Goal: Task Accomplishment & Management: Complete application form

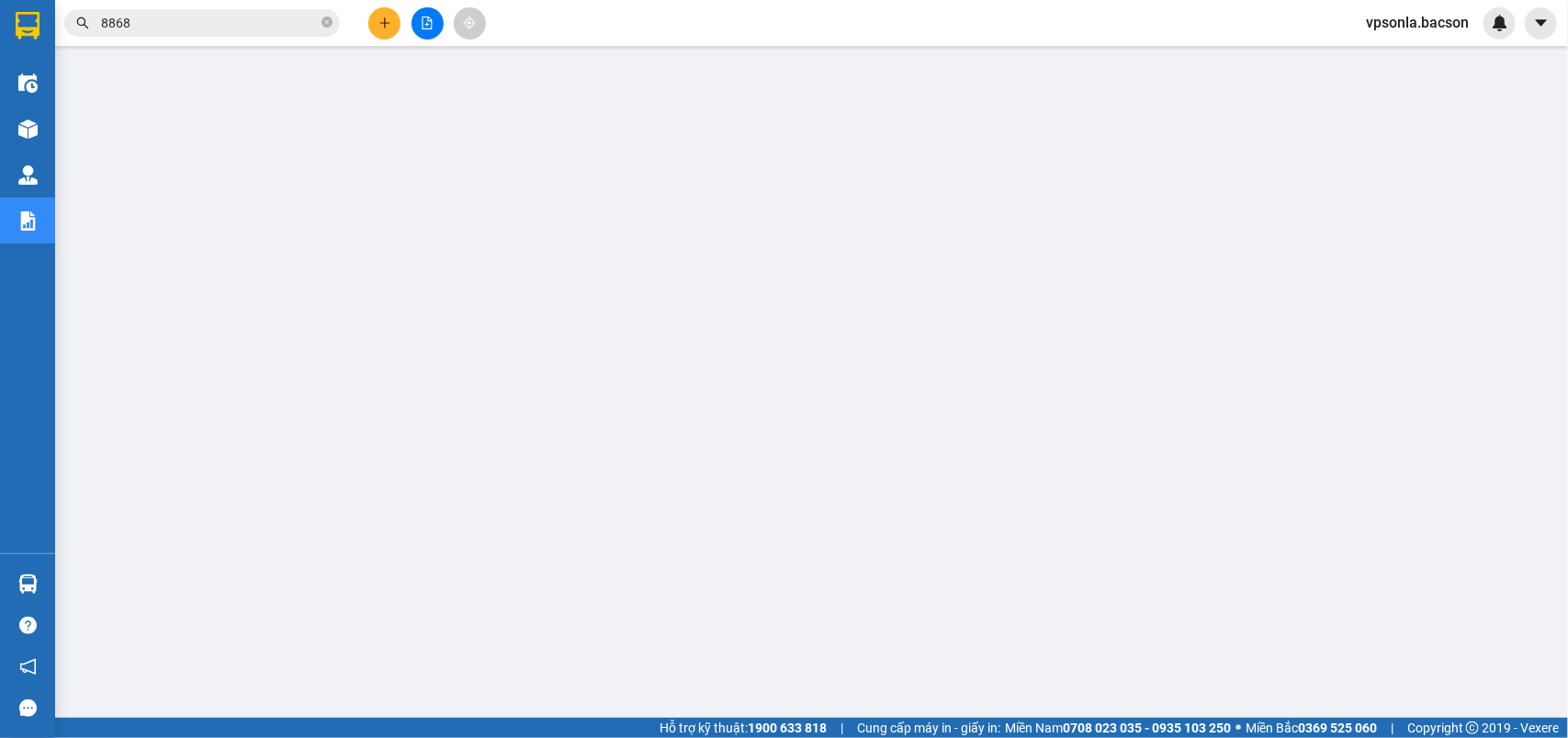
click at [255, 29] on input "8868" at bounding box center [209, 23] width 217 height 20
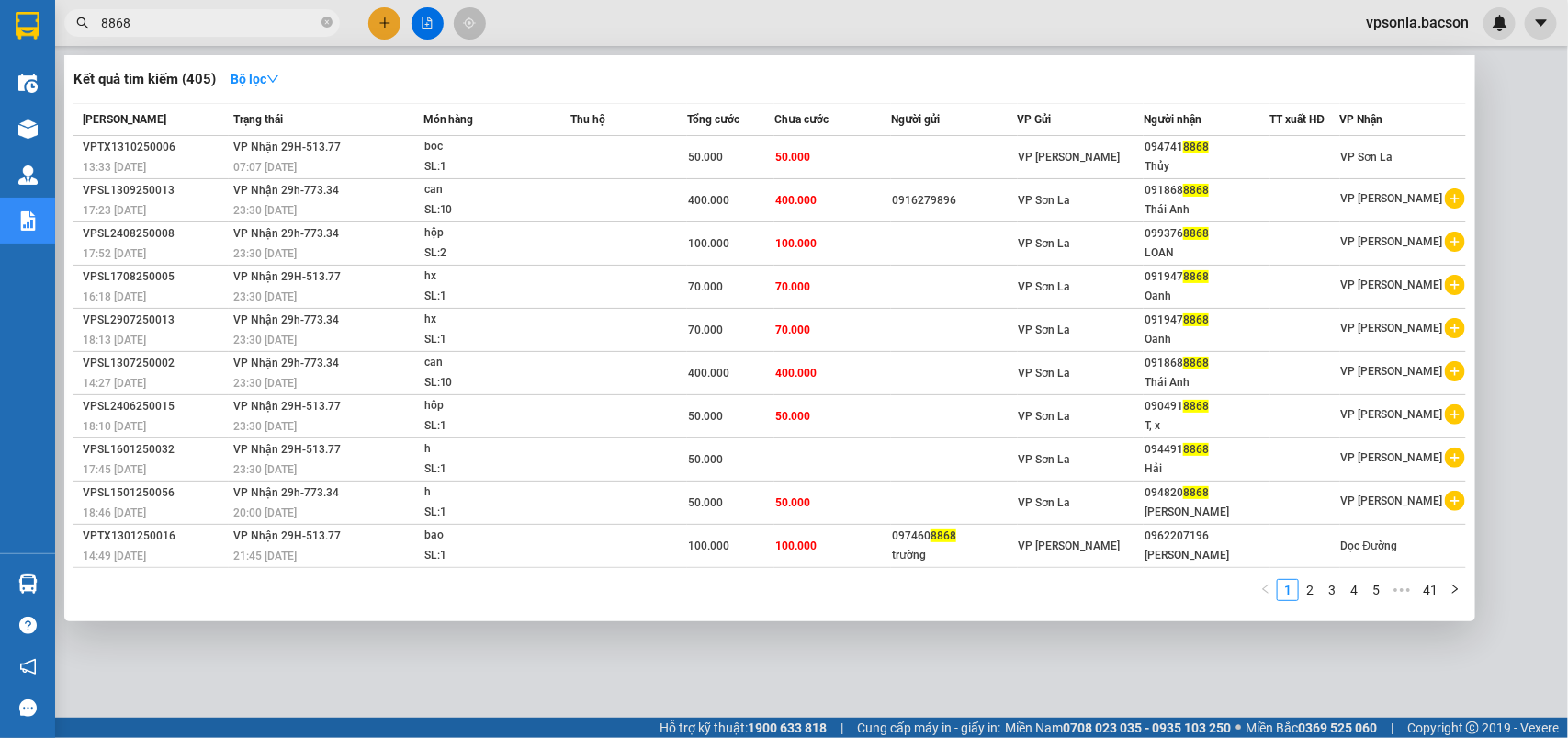
click at [1523, 324] on div at bounding box center [784, 369] width 1568 height 738
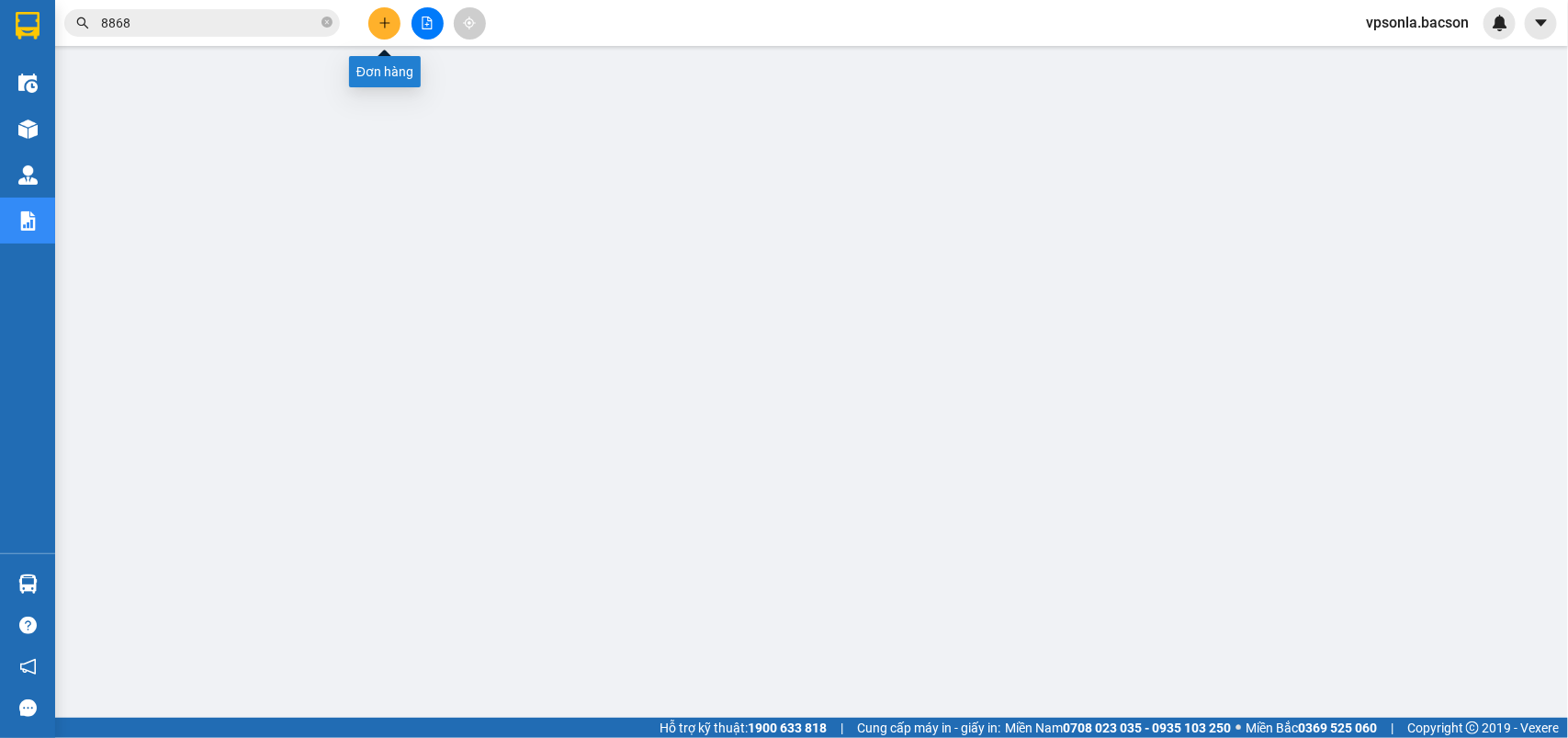
click at [383, 14] on button at bounding box center [385, 24] width 32 height 32
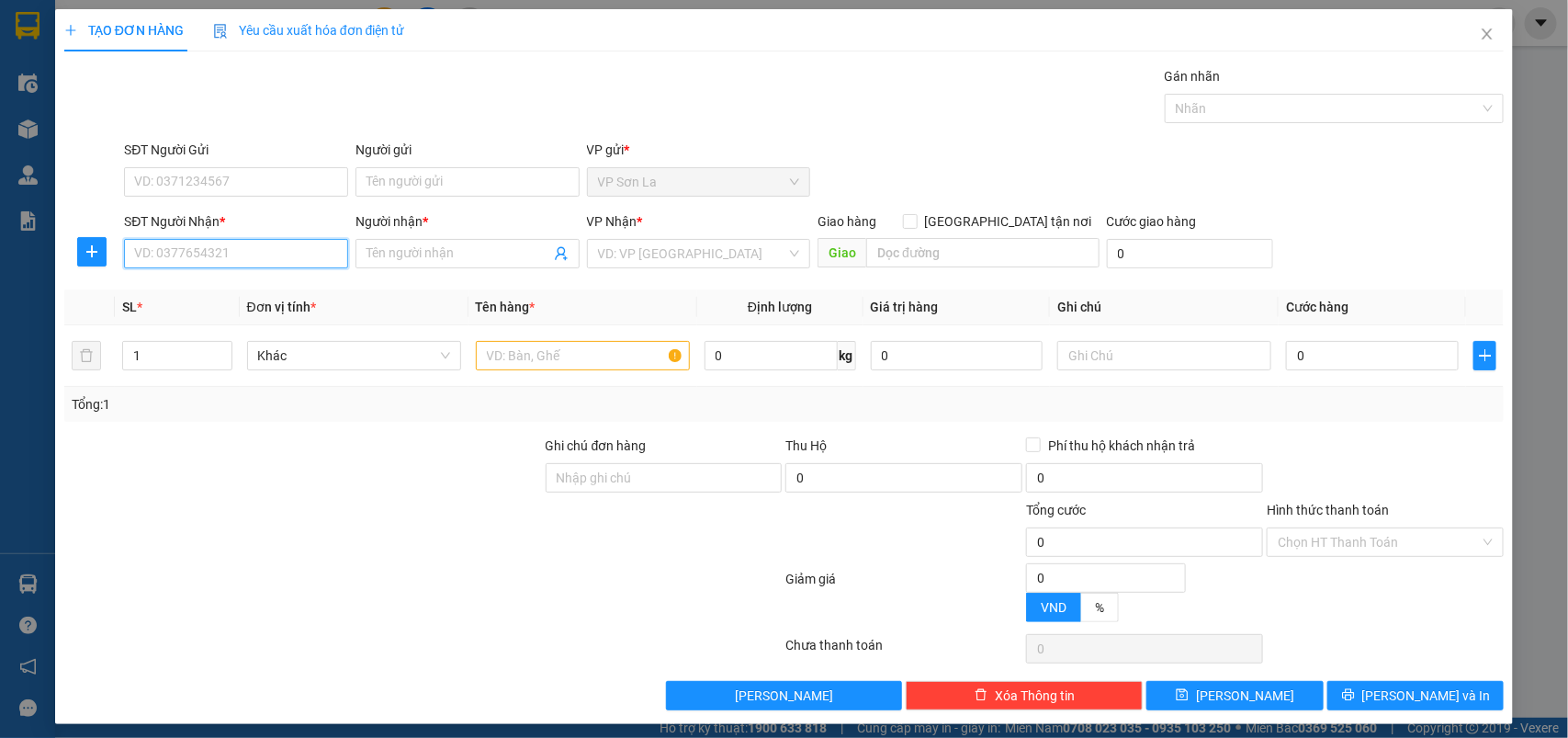
click at [189, 267] on input "SĐT Người Nhận *" at bounding box center [236, 253] width 225 height 29
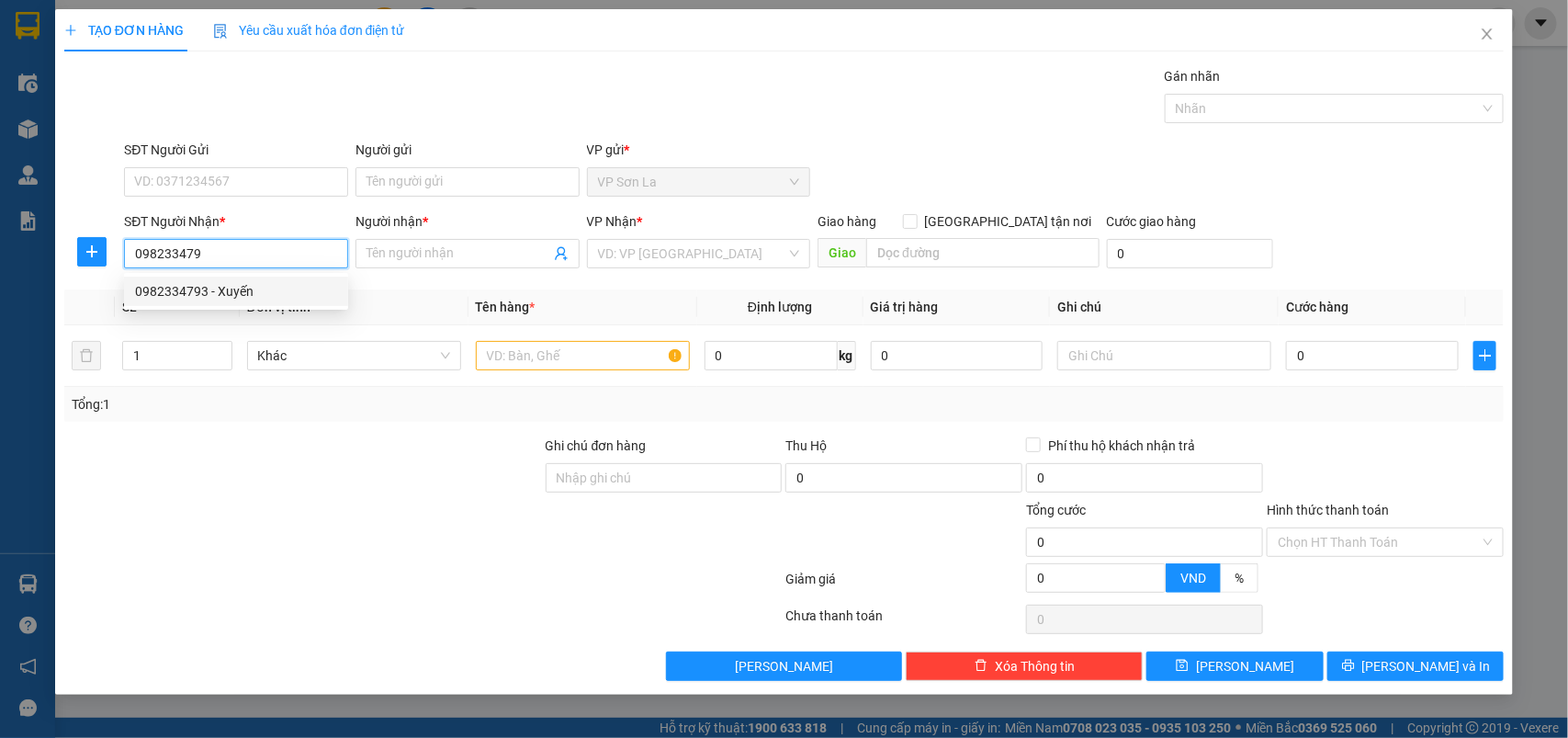
click at [205, 305] on div "0982334793 - Xuyến" at bounding box center [236, 291] width 225 height 29
type input "0982334793"
type input "Xuyến"
type input "0982334793"
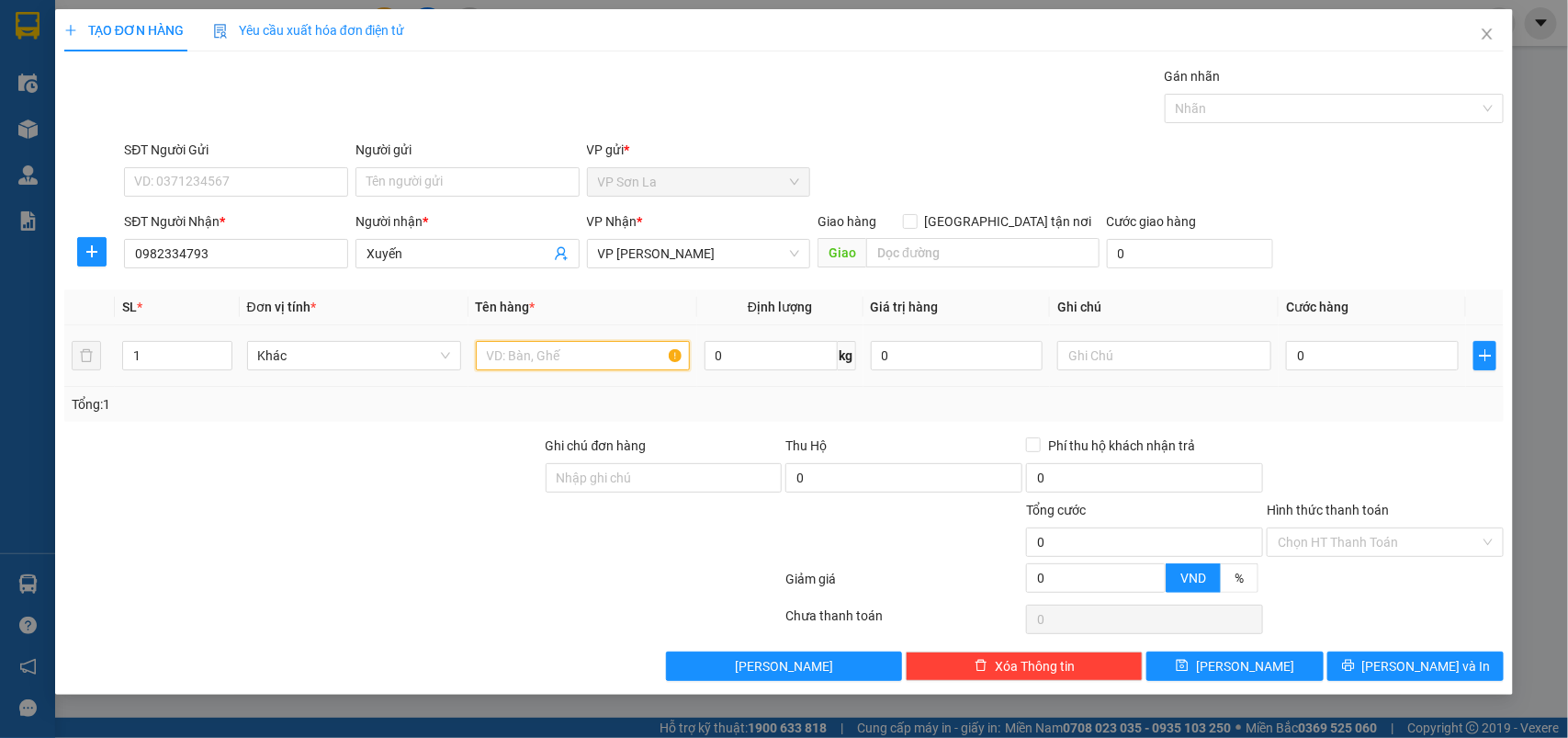
click at [585, 360] on input "text" at bounding box center [583, 355] width 214 height 29
type input "hộp"
click at [1320, 364] on input "0" at bounding box center [1372, 355] width 172 height 29
click at [1367, 539] on input "Hình thức thanh toán" at bounding box center [1379, 542] width 202 height 27
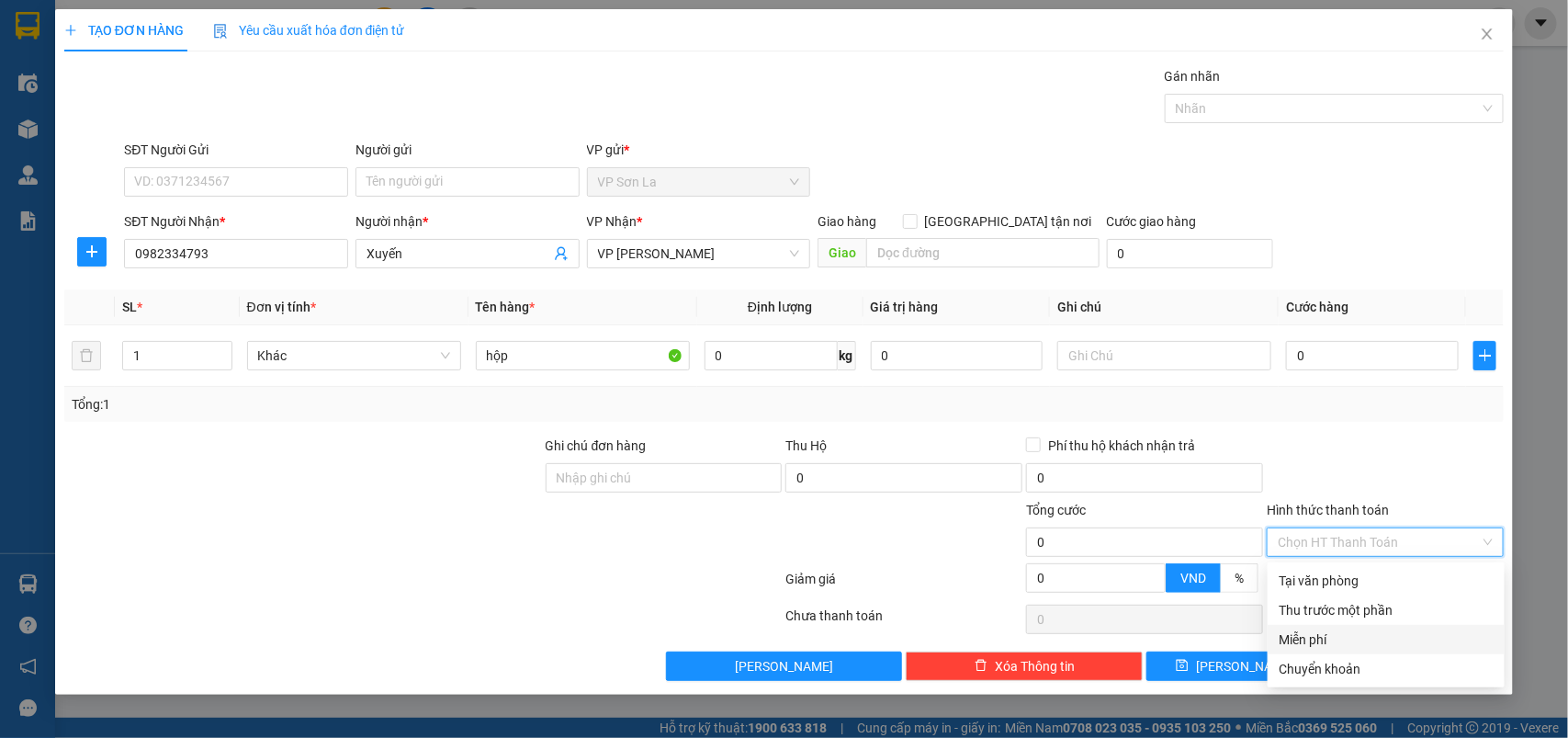
drag, startPoint x: 1319, startPoint y: 637, endPoint x: 1344, endPoint y: 643, distance: 25.7
click at [1319, 639] on div "Miễn phí" at bounding box center [1386, 639] width 215 height 20
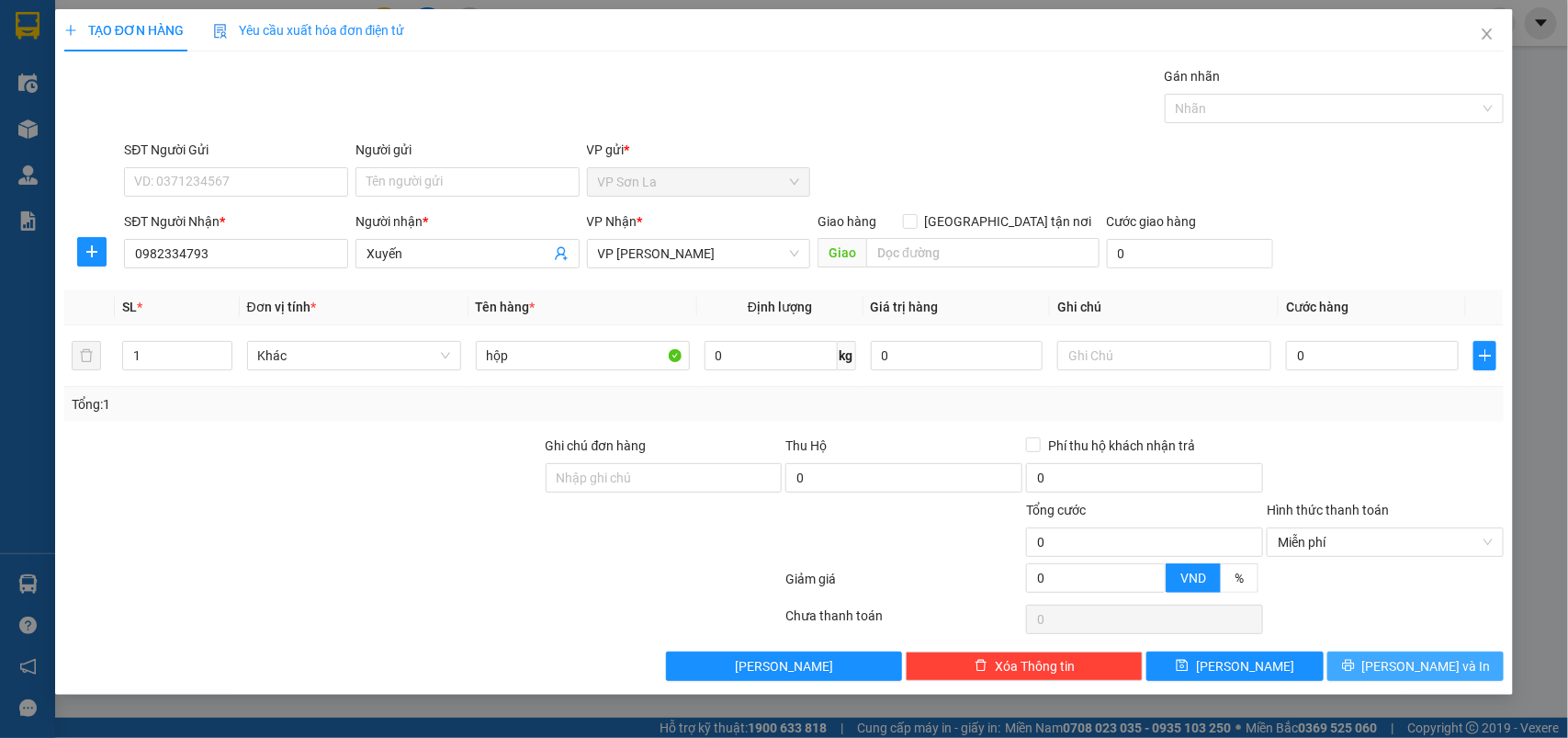
click at [1374, 657] on button "[PERSON_NAME] và In" at bounding box center [1415, 665] width 176 height 29
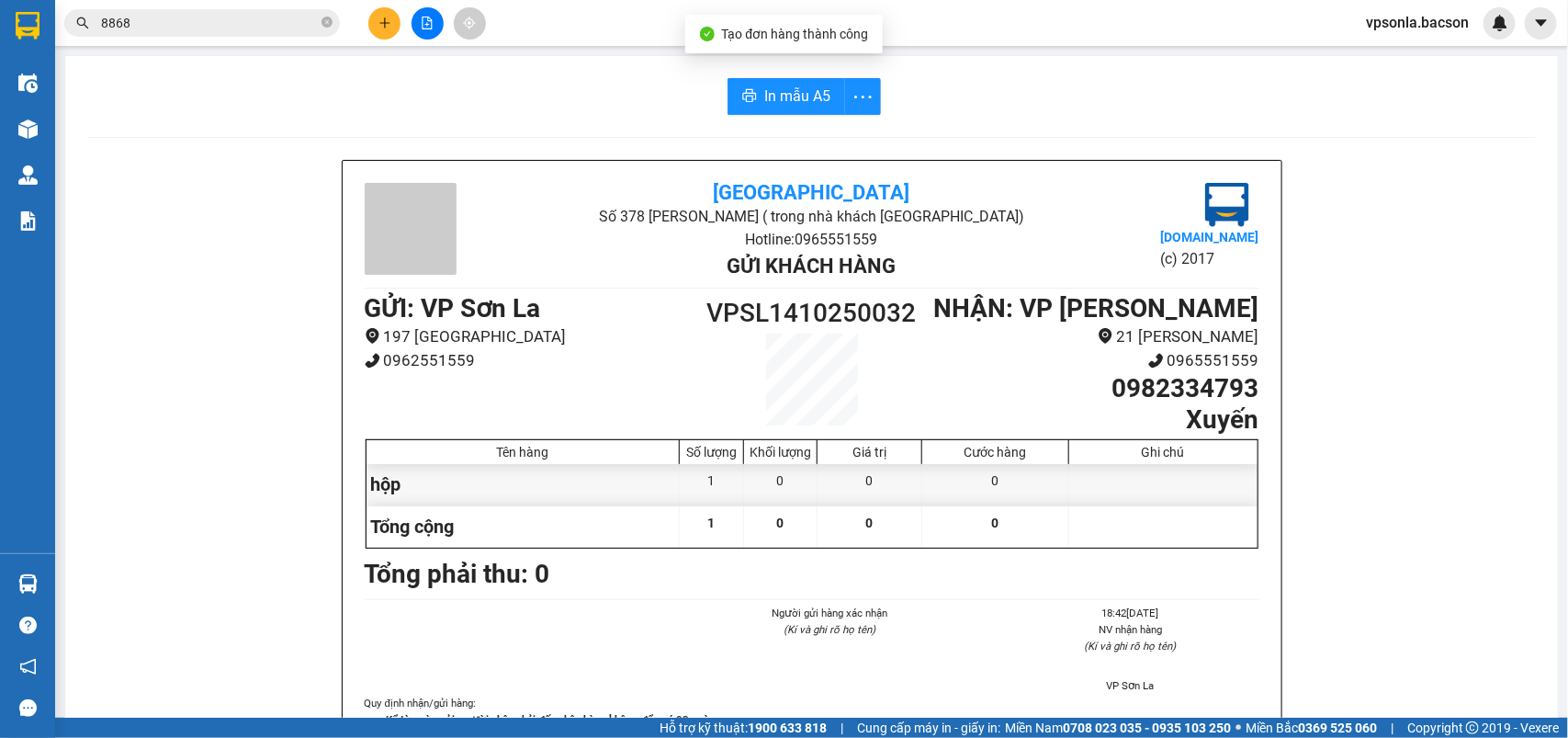
click at [778, 124] on div "In mẫu A5 Bắc Sơn Số 378 [PERSON_NAME] ( trong nhà khách Sơn La) Hotline: 09655…" at bounding box center [812, 467] width 1493 height 822
click at [784, 98] on span "In mẫu A5" at bounding box center [798, 96] width 66 height 23
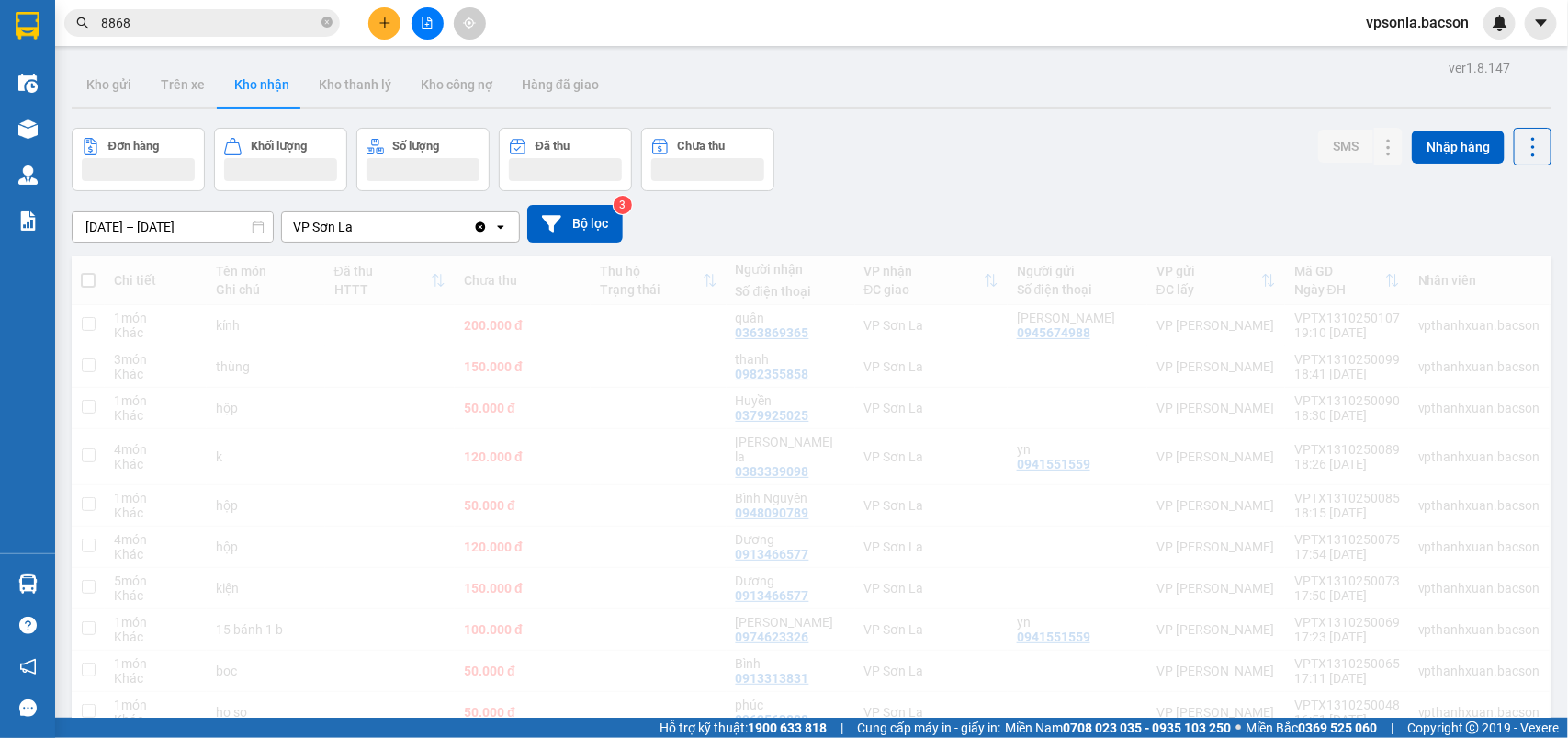
click at [783, 108] on div at bounding box center [812, 107] width 1480 height 3
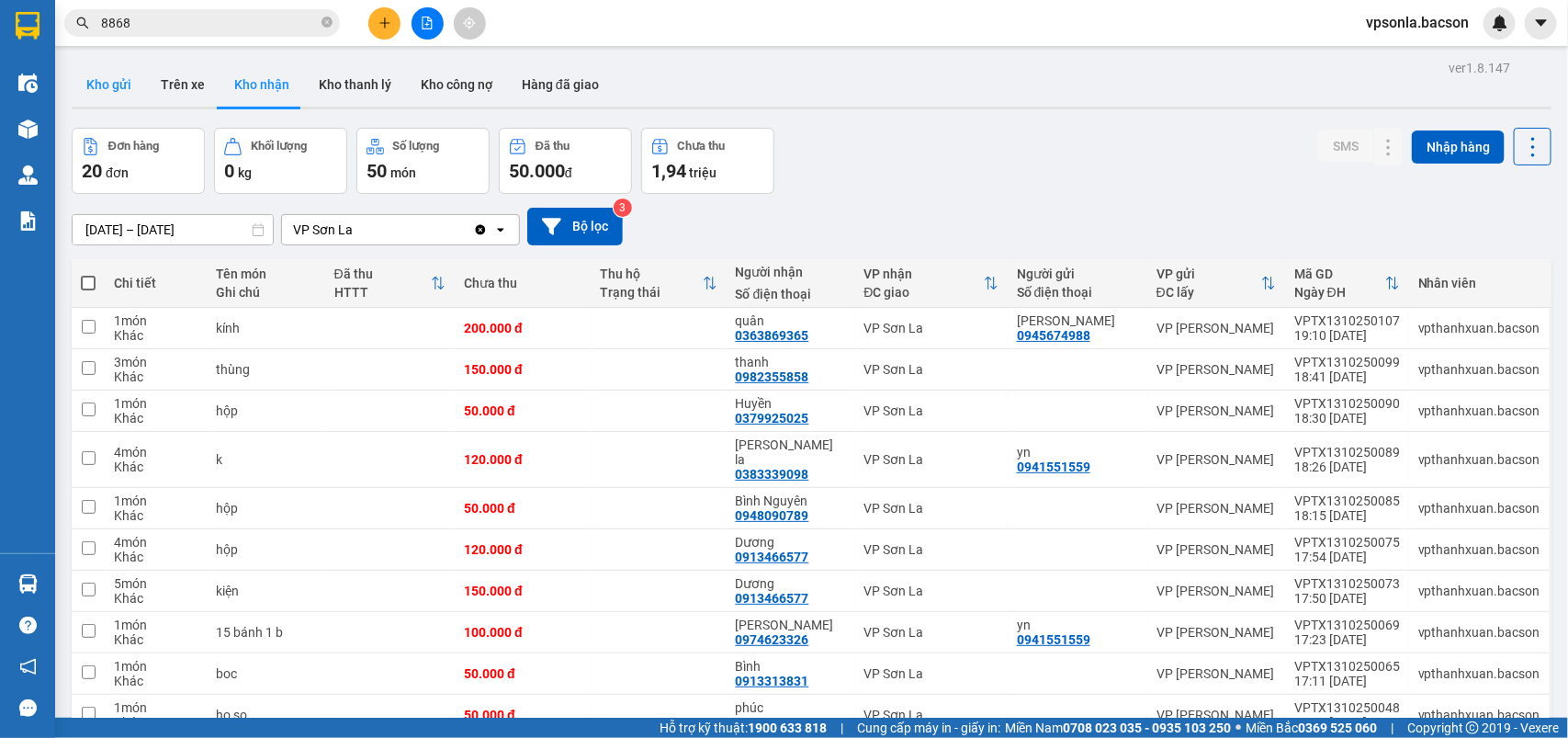
click at [130, 87] on button "Kho gửi" at bounding box center [109, 84] width 75 height 45
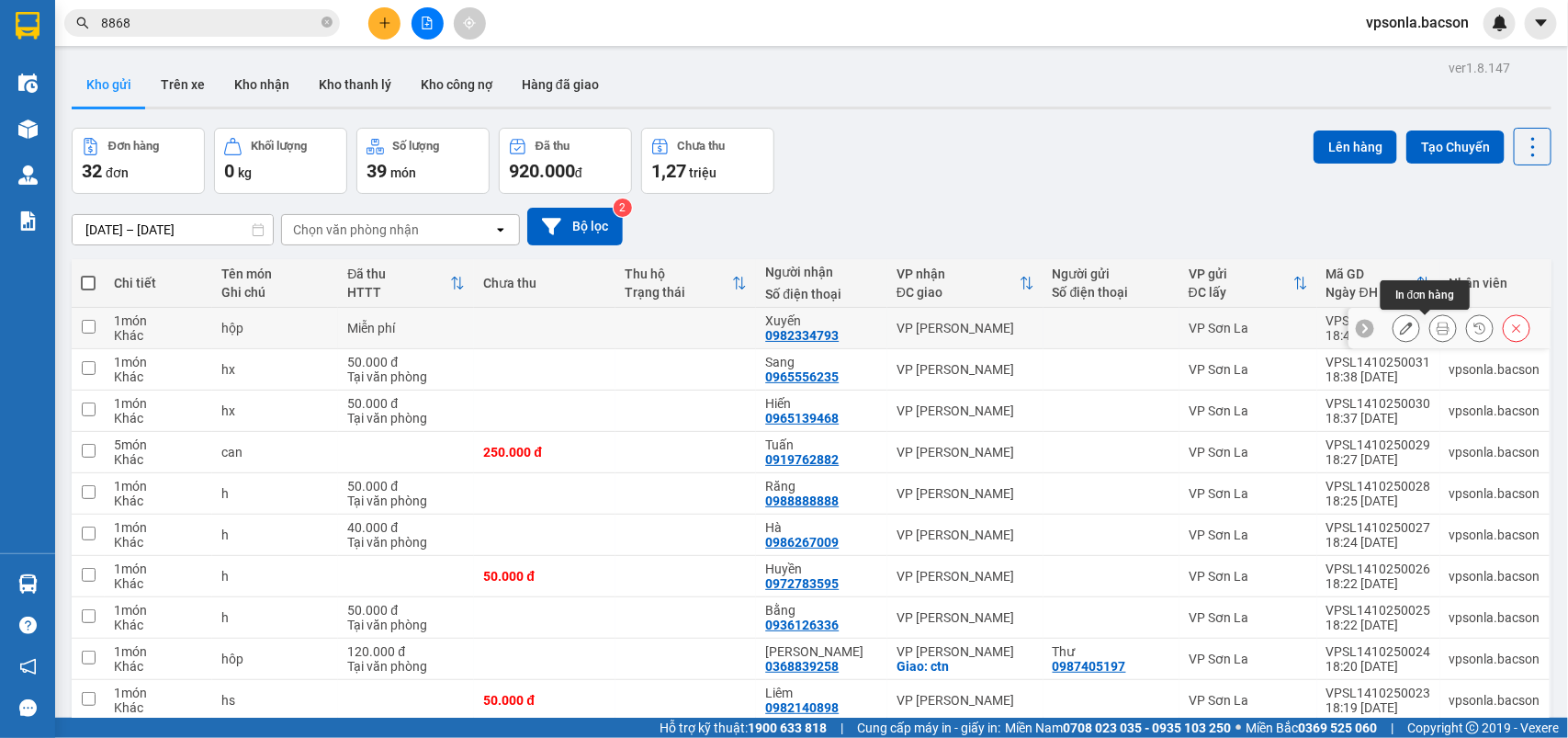
click at [1436, 328] on icon at bounding box center [1443, 328] width 13 height 13
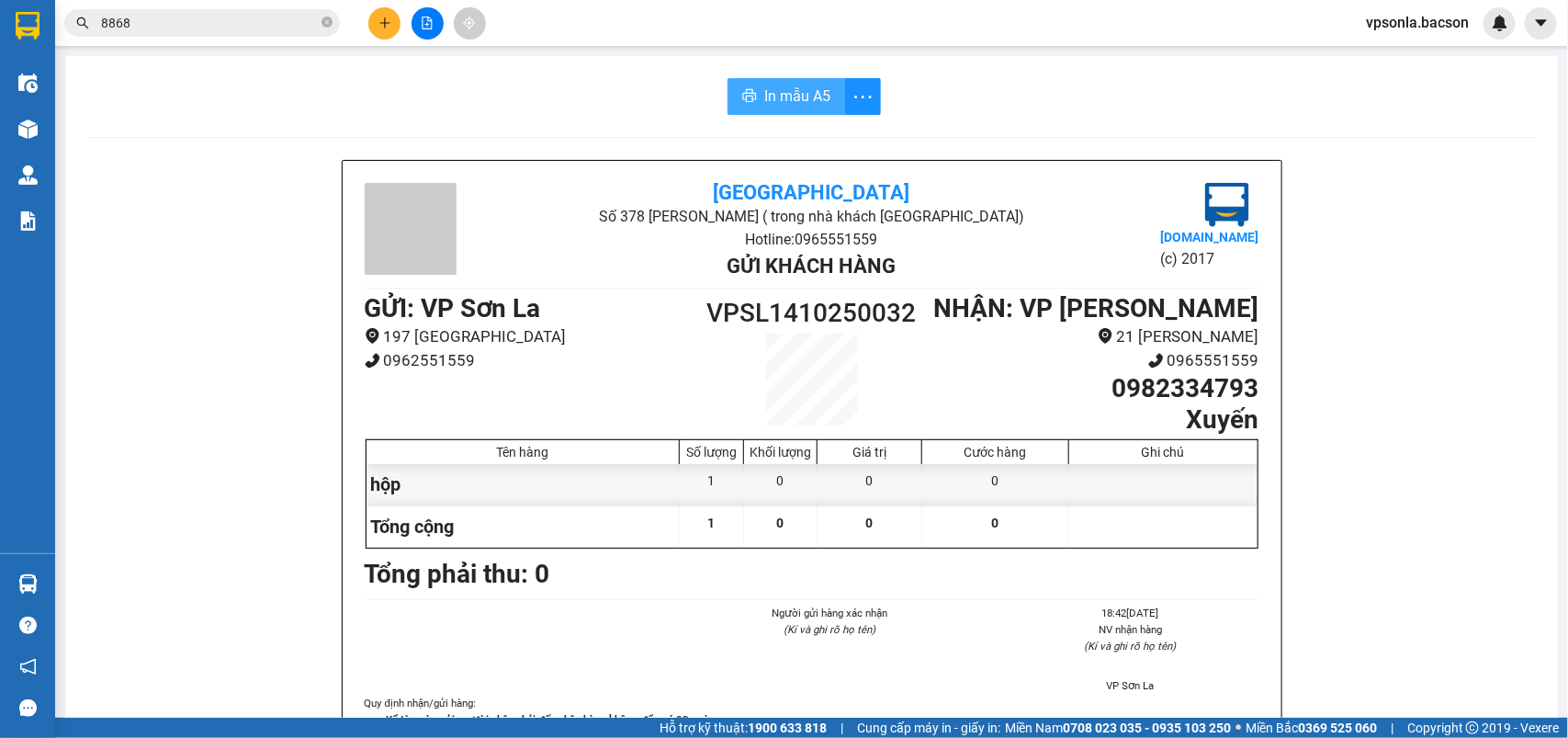
click at [747, 113] on button "In mẫu A5" at bounding box center [786, 96] width 117 height 37
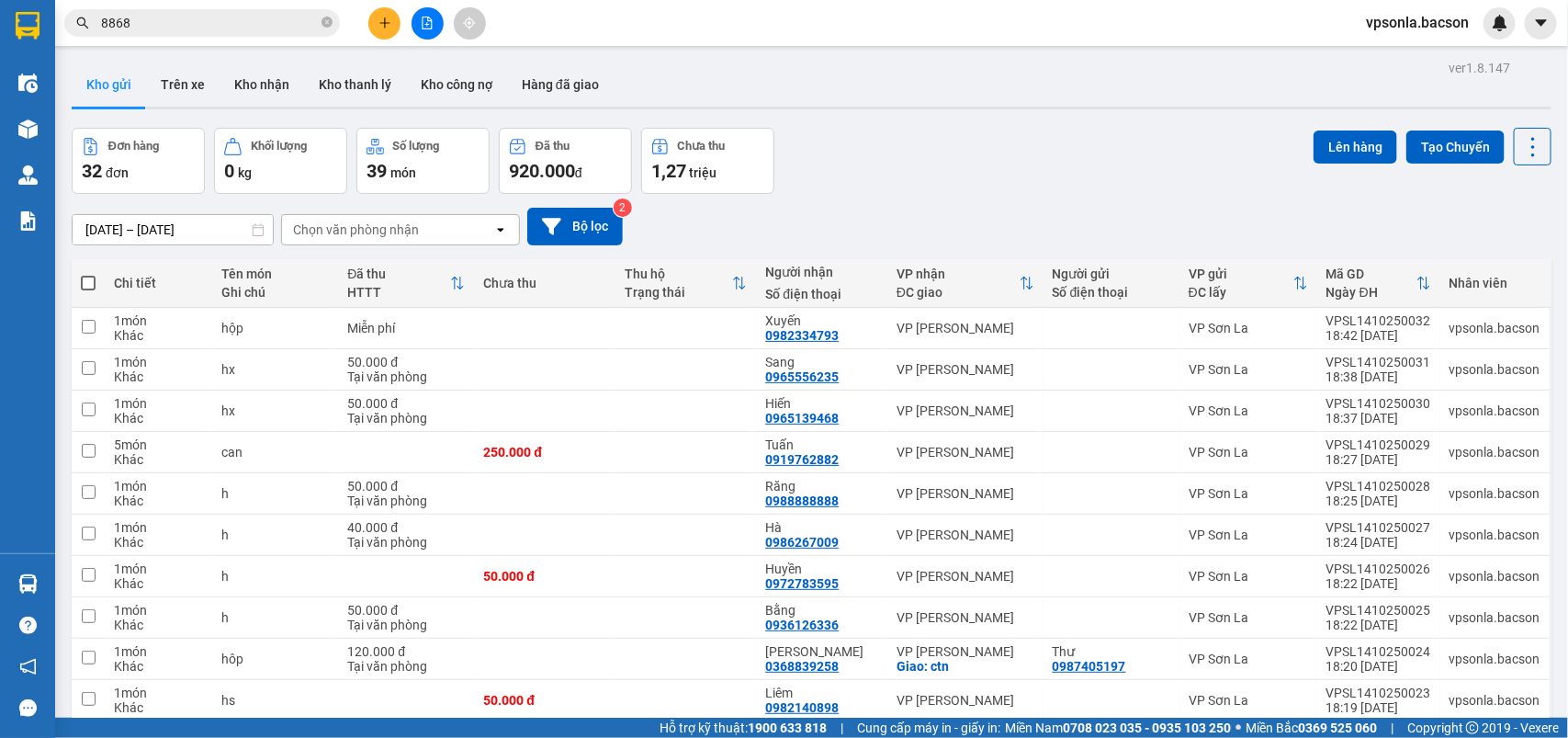
click at [379, 16] on icon "plus" at bounding box center [385, 23] width 13 height 13
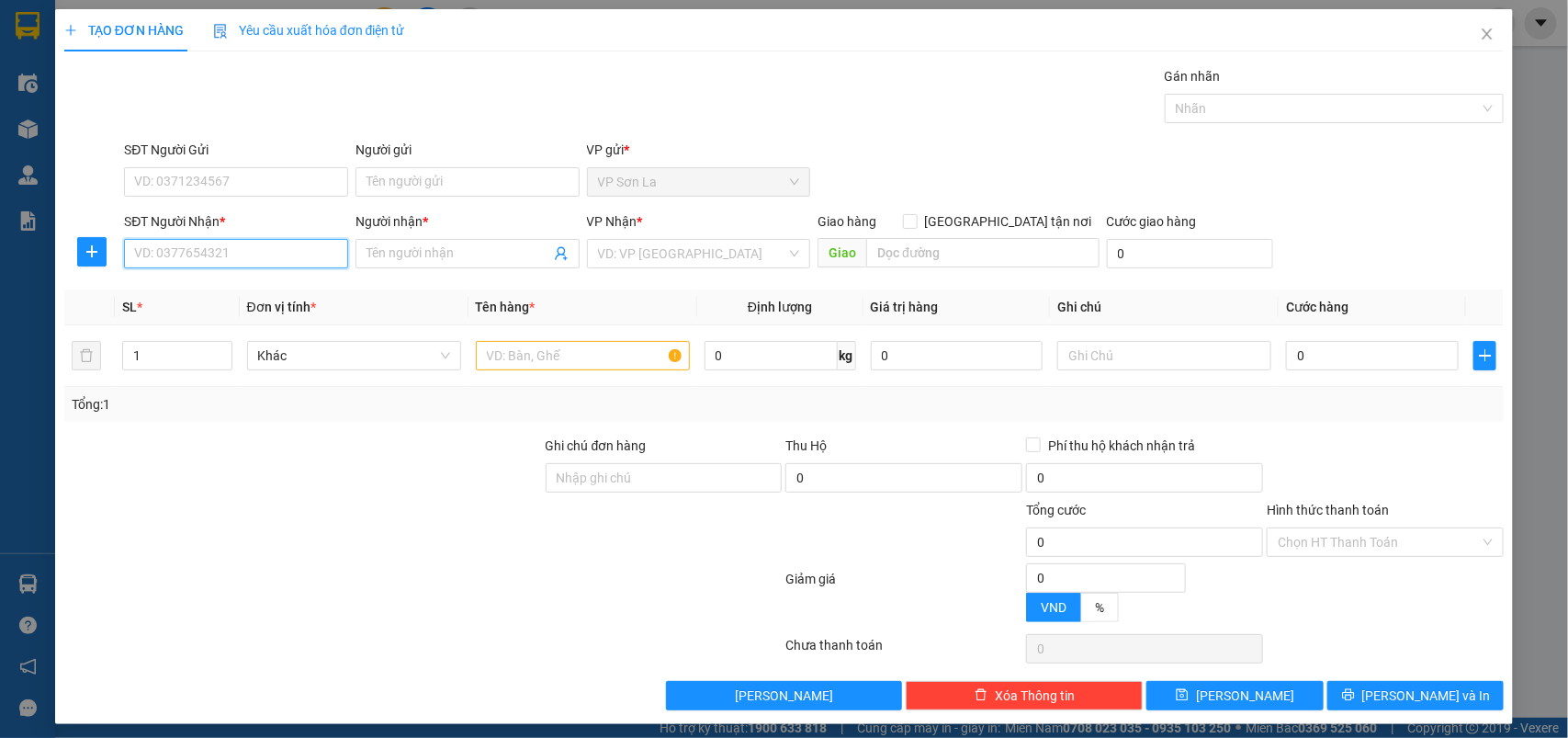
click at [277, 259] on input "SĐT Người Nhận *" at bounding box center [236, 253] width 225 height 29
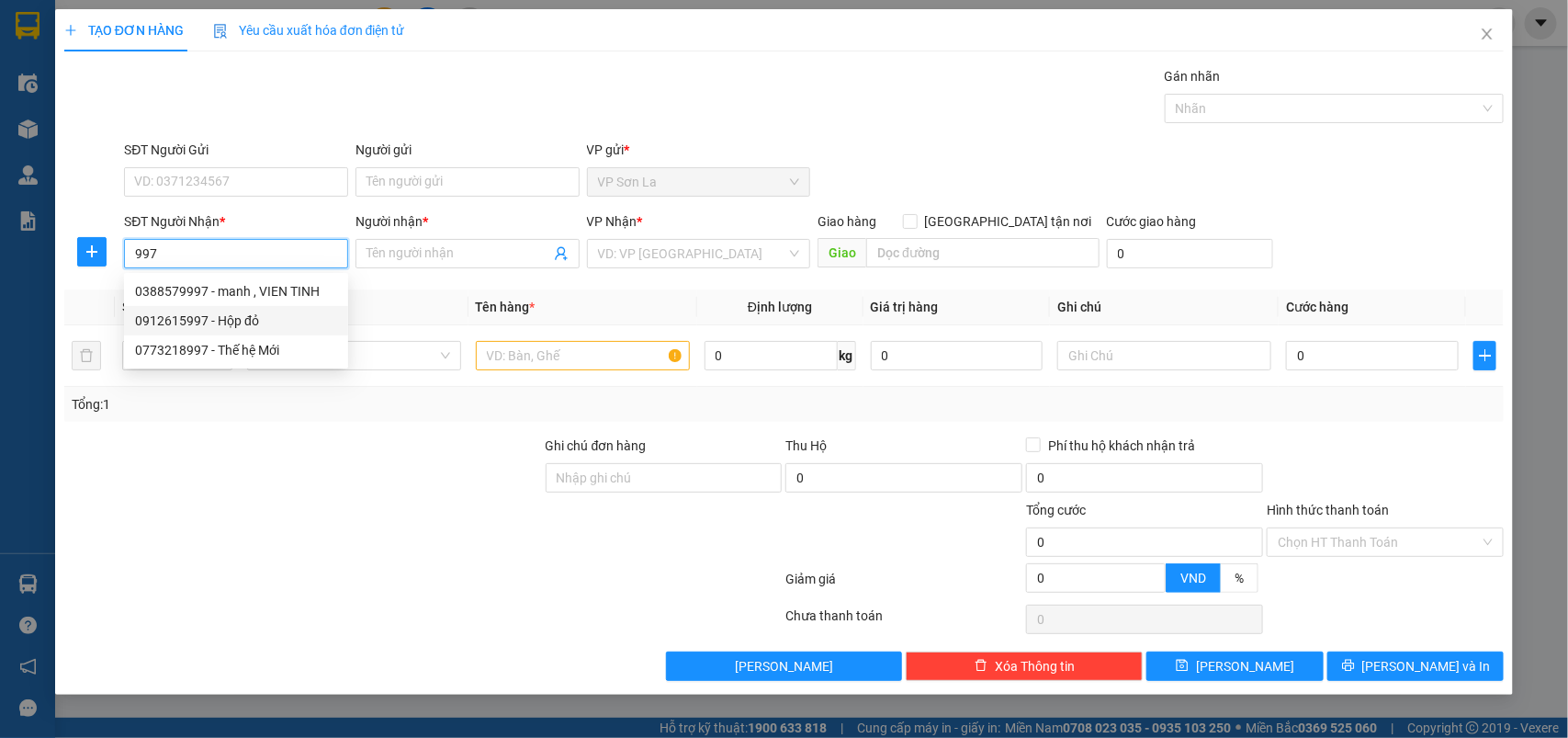
click at [213, 314] on div "0912615997 - Hộp đỏ" at bounding box center [236, 320] width 202 height 20
type input "0912615997"
type input "Hộp đỏ"
type input "0912615997"
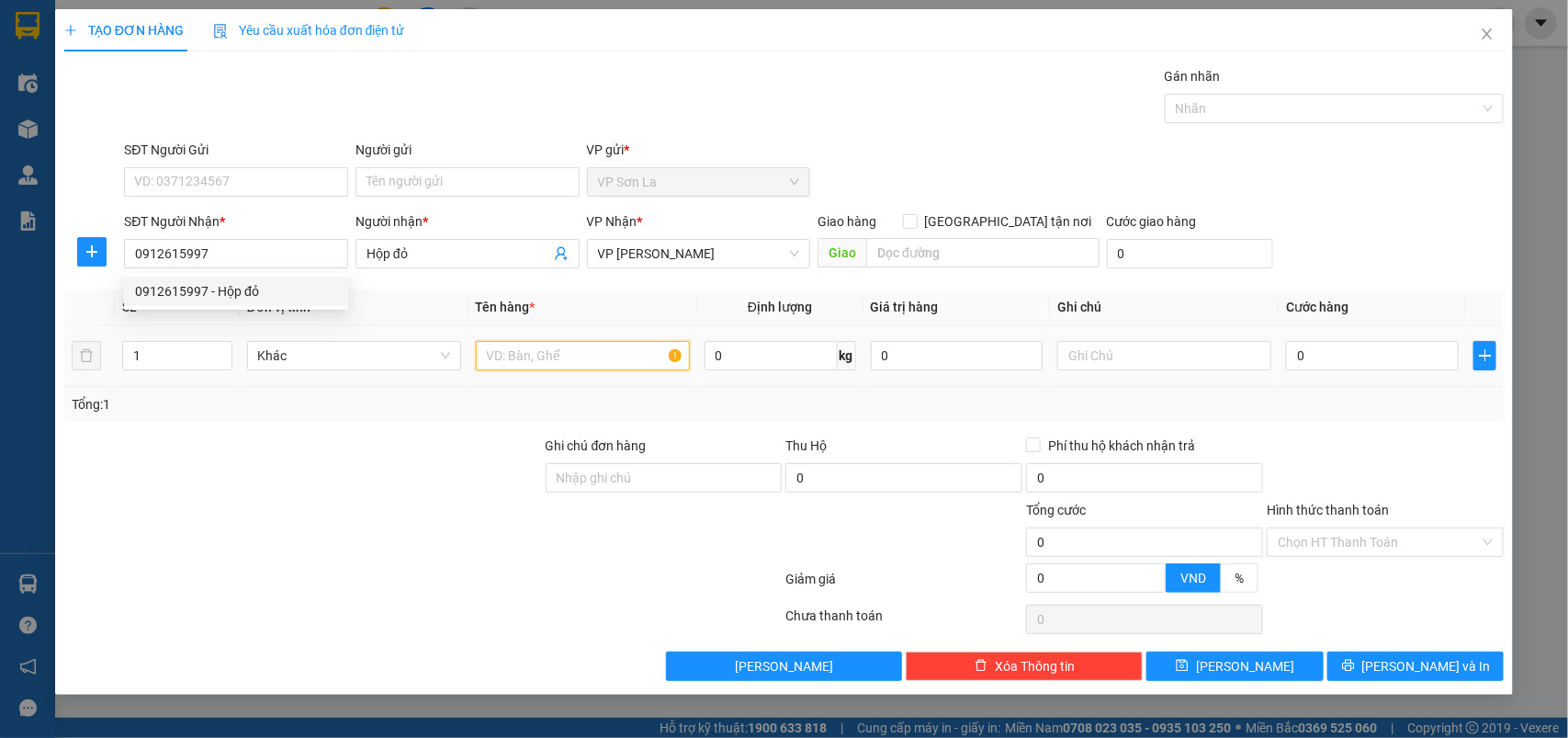
click at [586, 361] on input "text" at bounding box center [583, 355] width 214 height 29
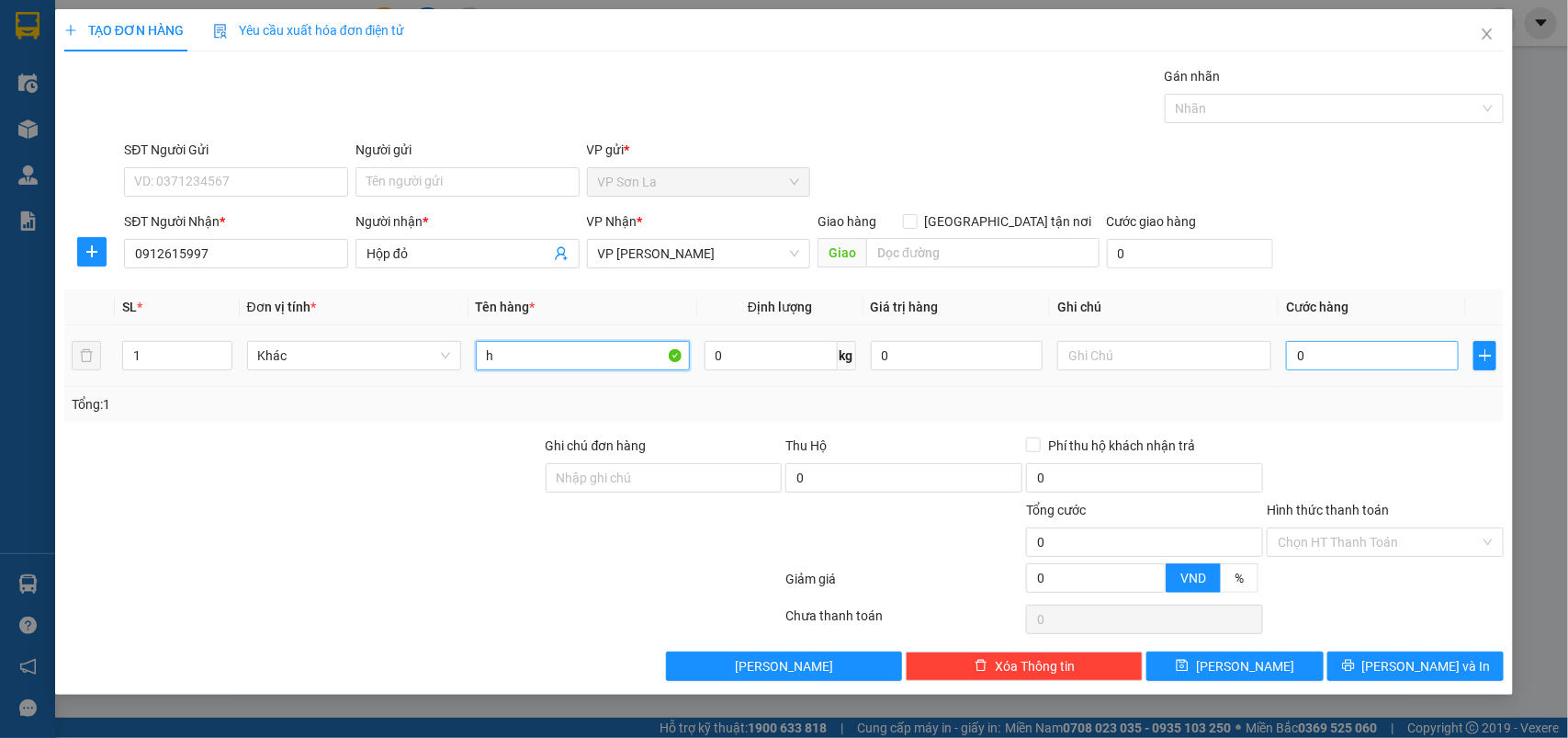
type input "h"
click at [1321, 365] on input "0" at bounding box center [1372, 355] width 172 height 29
type input "5"
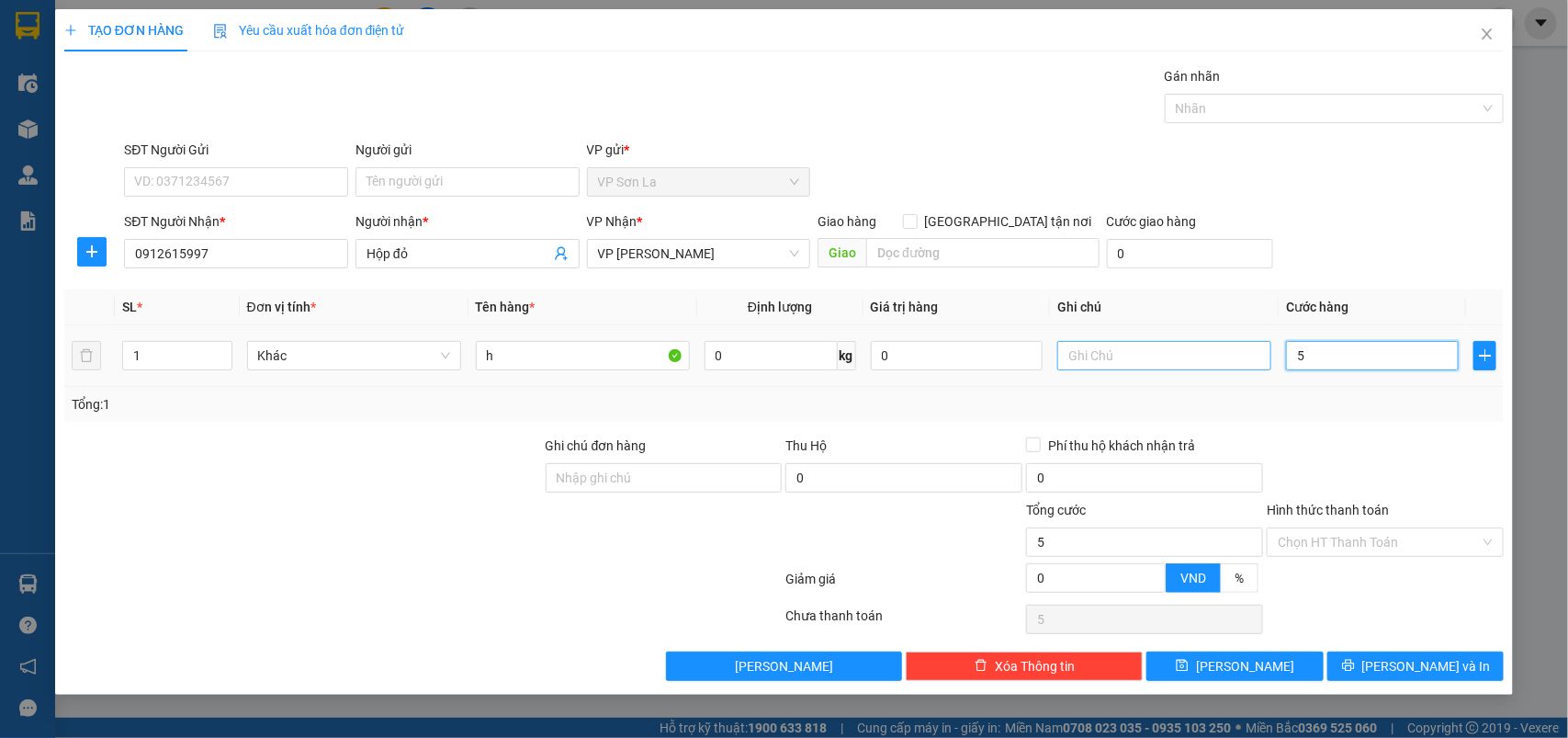
type input "50"
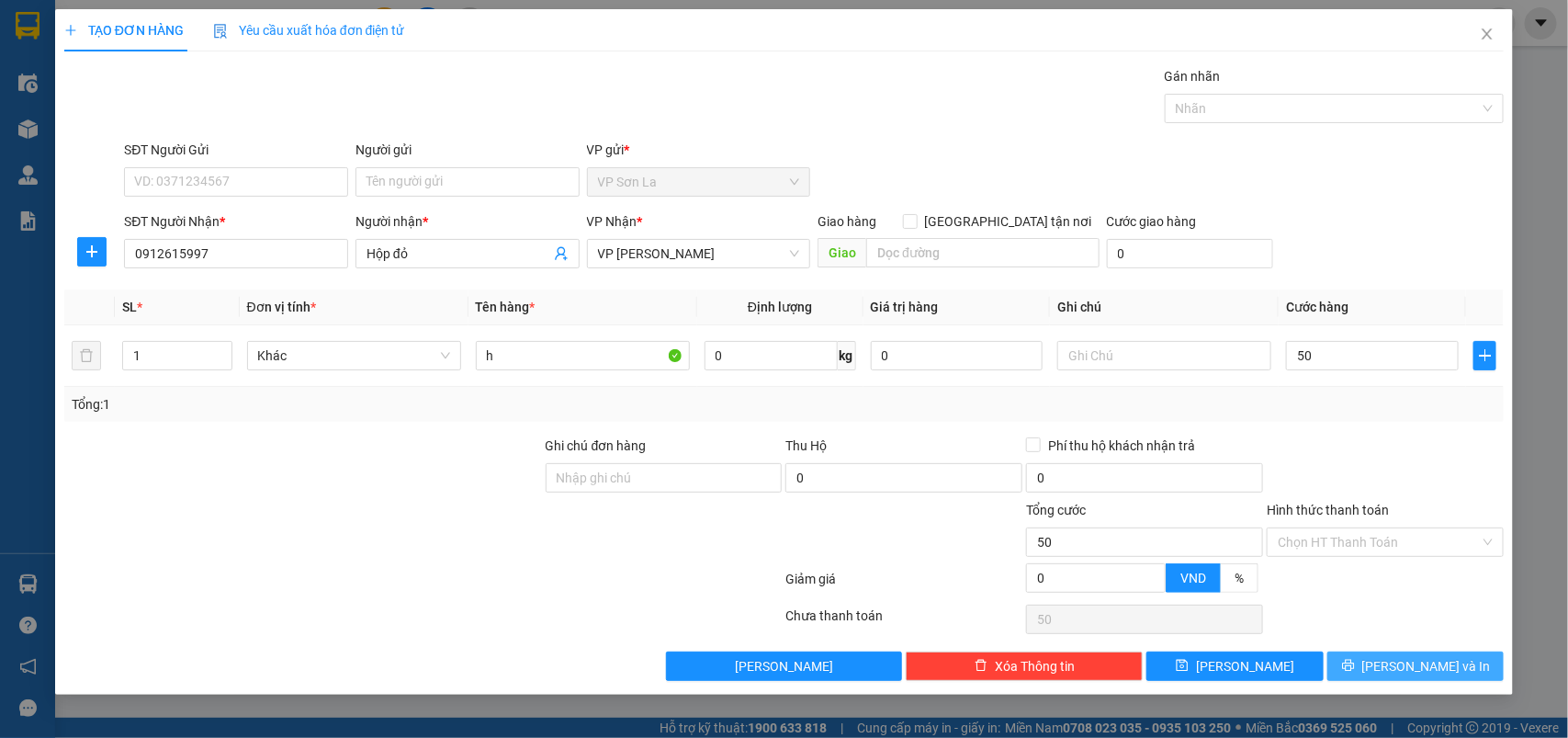
type input "50.000"
click at [1398, 653] on button "[PERSON_NAME] và In" at bounding box center [1415, 665] width 176 height 29
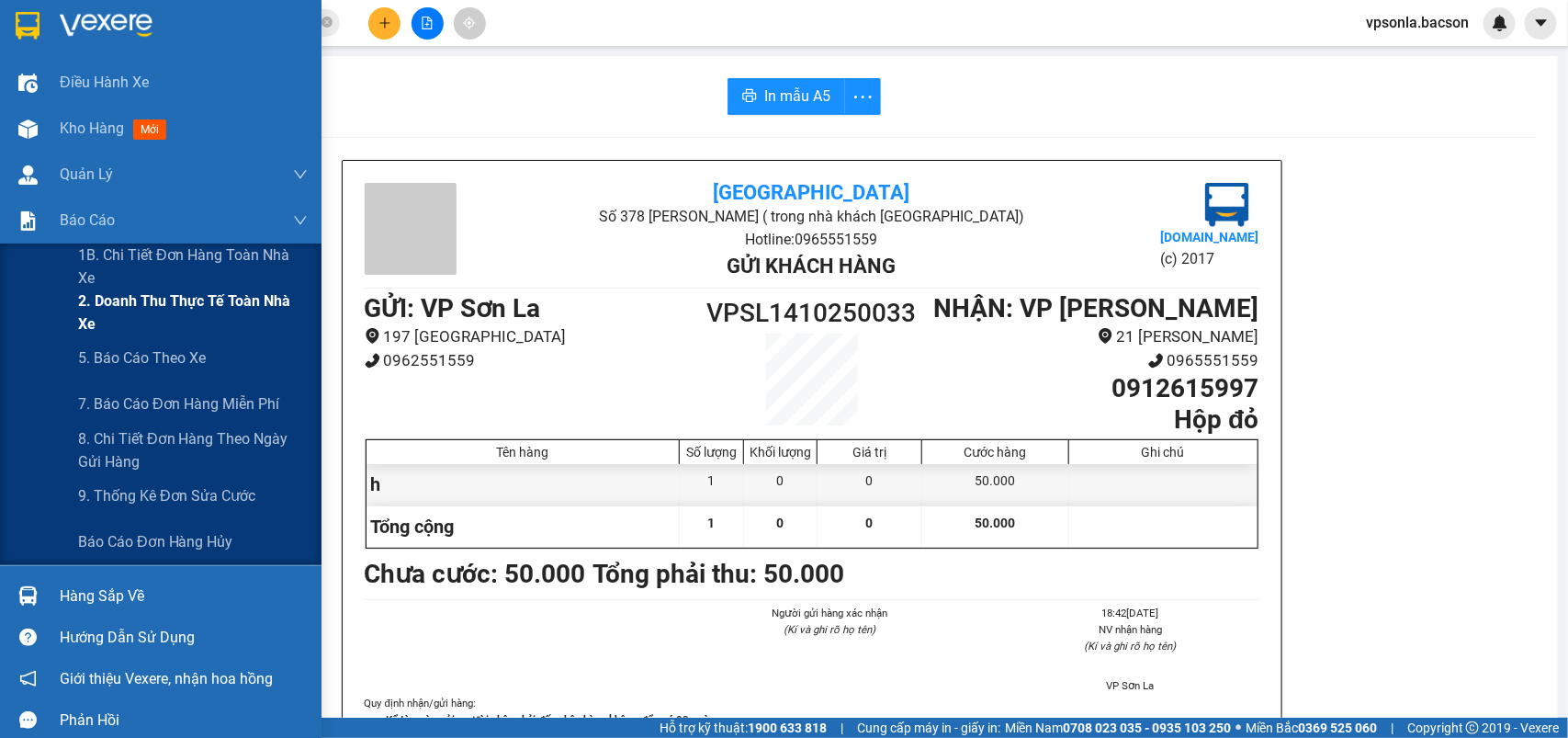
click at [161, 299] on span "2. Doanh thu thực tế toàn nhà xe" at bounding box center [192, 312] width 229 height 45
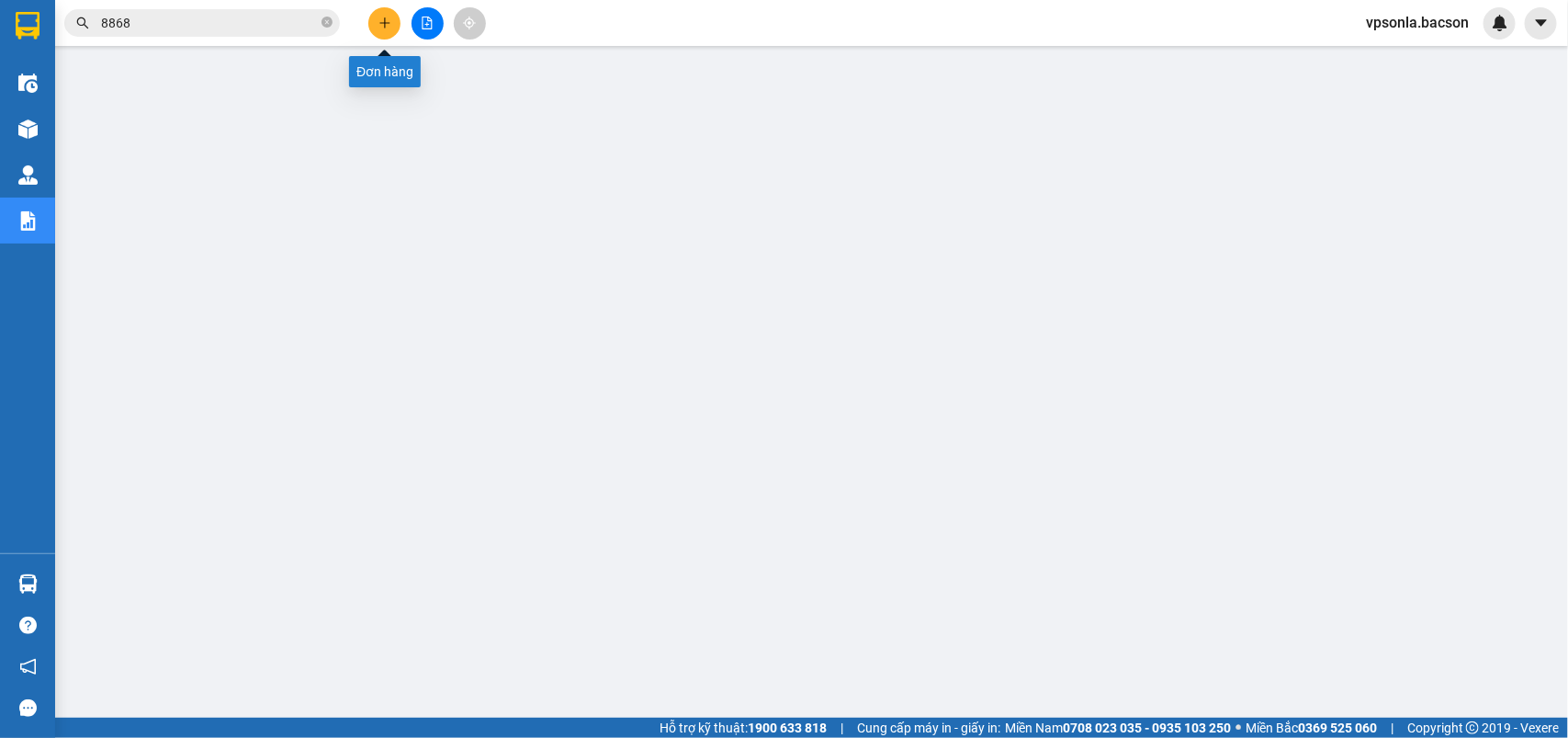
click at [393, 26] on button at bounding box center [385, 24] width 32 height 32
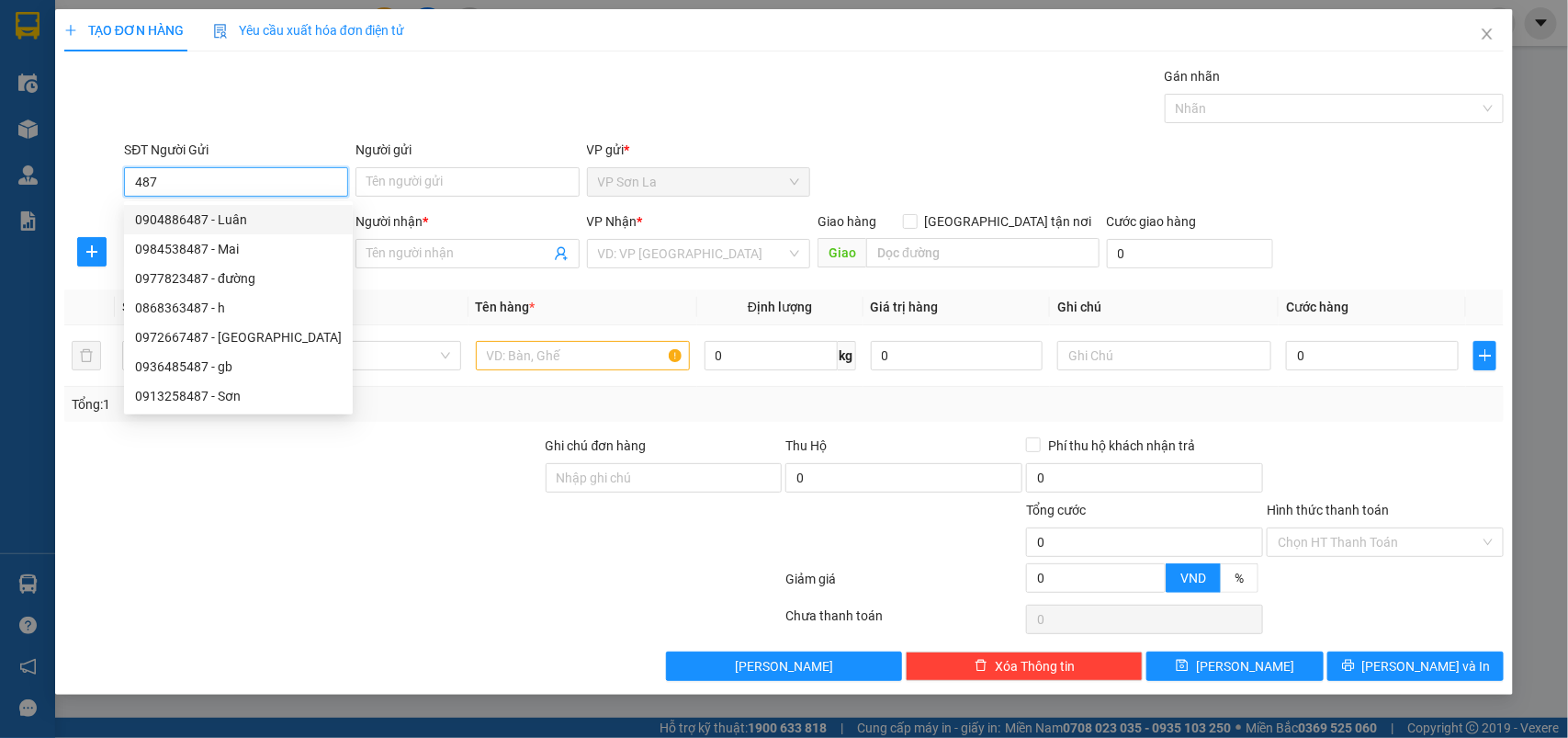
click at [211, 223] on div "0904886487 - Luân" at bounding box center [239, 219] width 207 height 20
type input "0904886487"
type input "Luân"
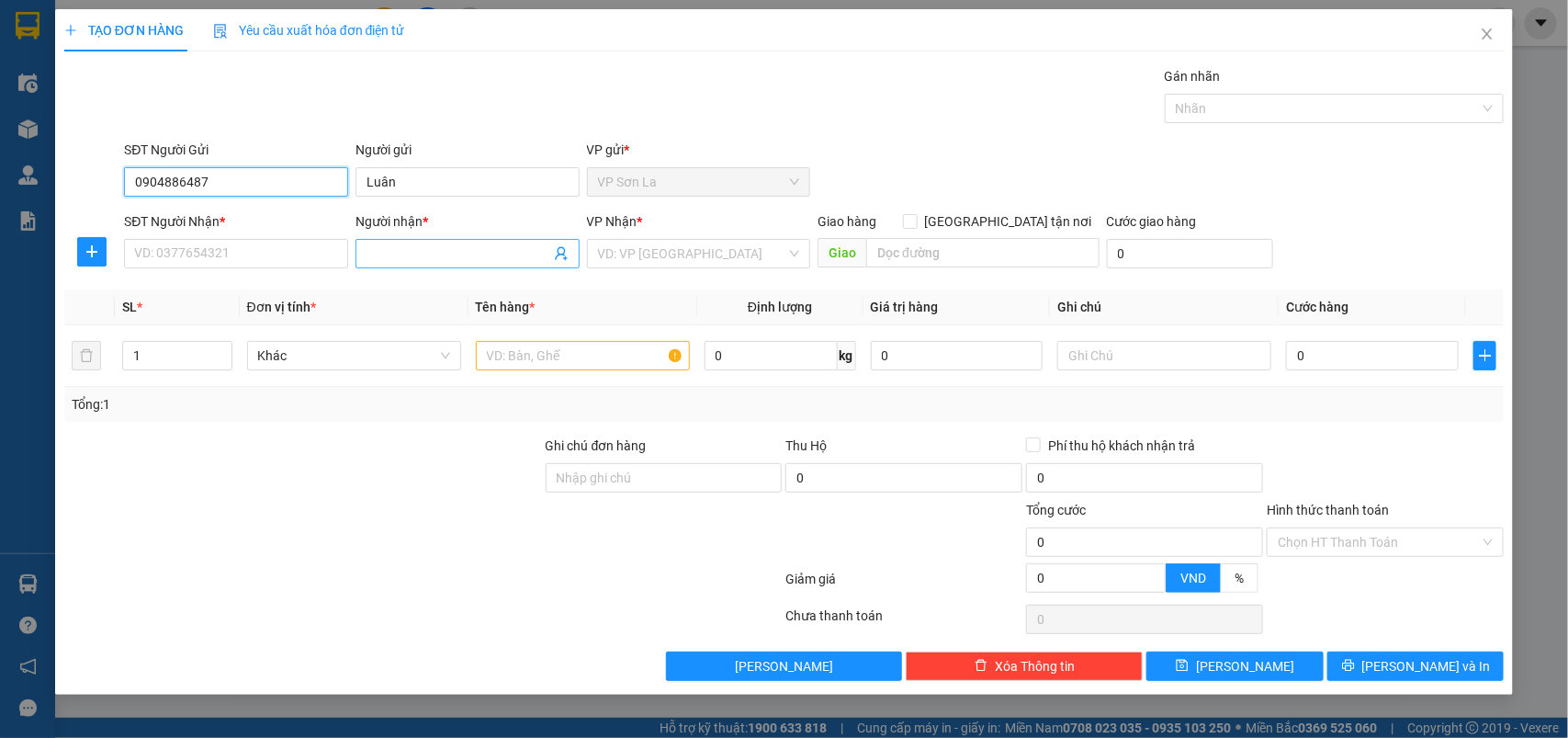
type input "0904886487"
click at [560, 255] on icon "user-add" at bounding box center [561, 254] width 12 height 14
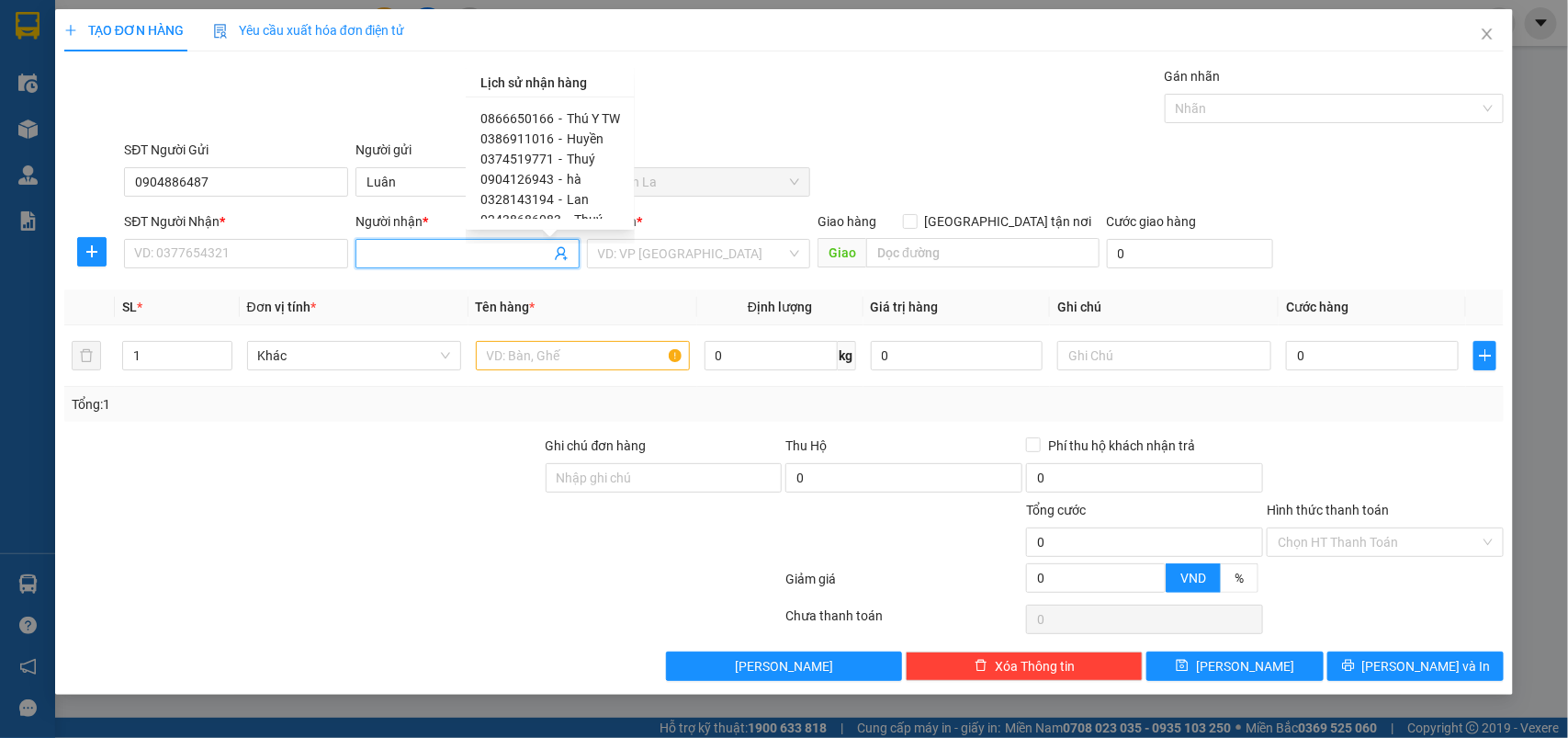
click at [559, 120] on div "0866650166 - Thú Y TW" at bounding box center [550, 117] width 139 height 20
type input "0866650166"
type input "Thú Y TW"
type input "ctn"
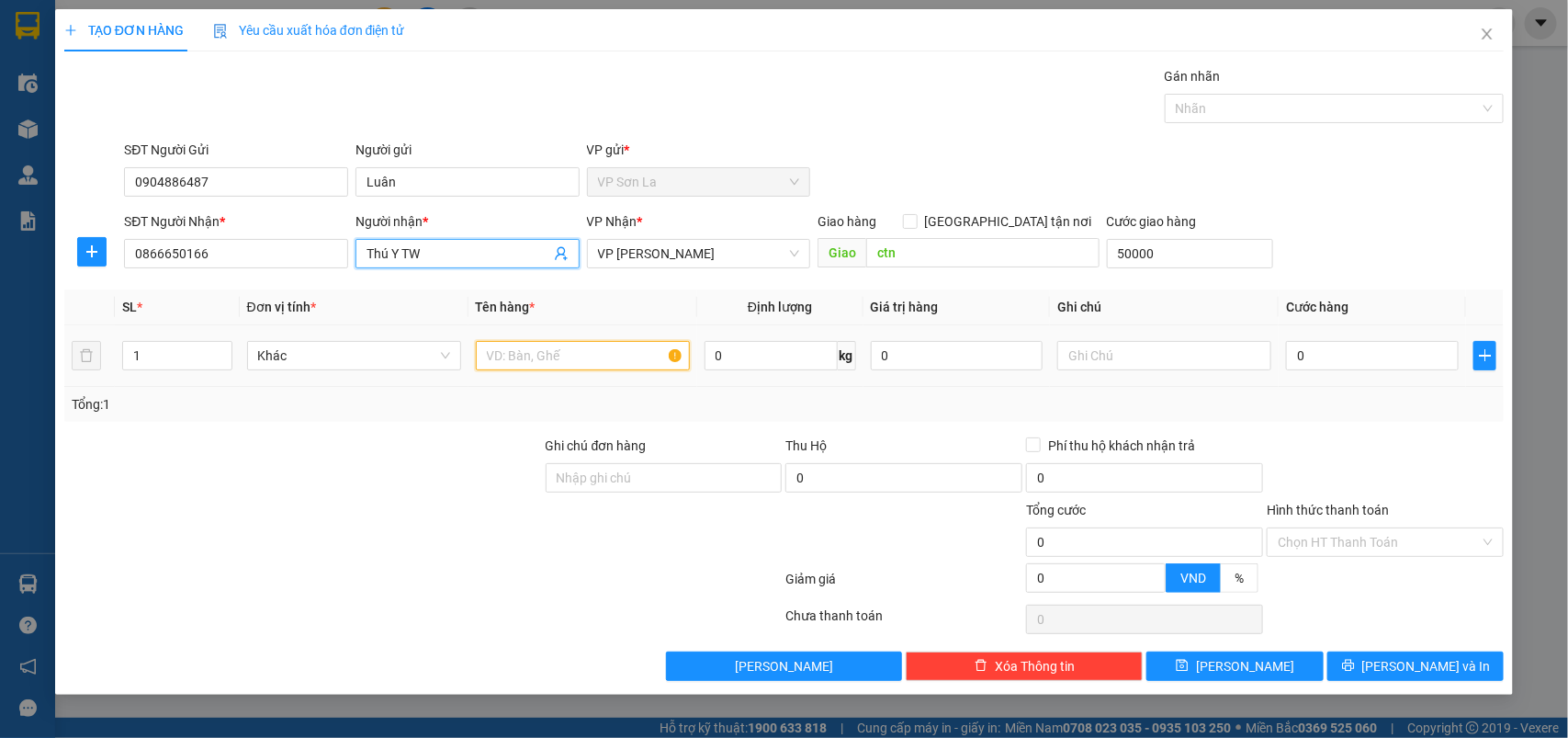
click at [560, 365] on input "text" at bounding box center [583, 355] width 214 height 29
type input "50.000"
type input "h"
type input "50.000"
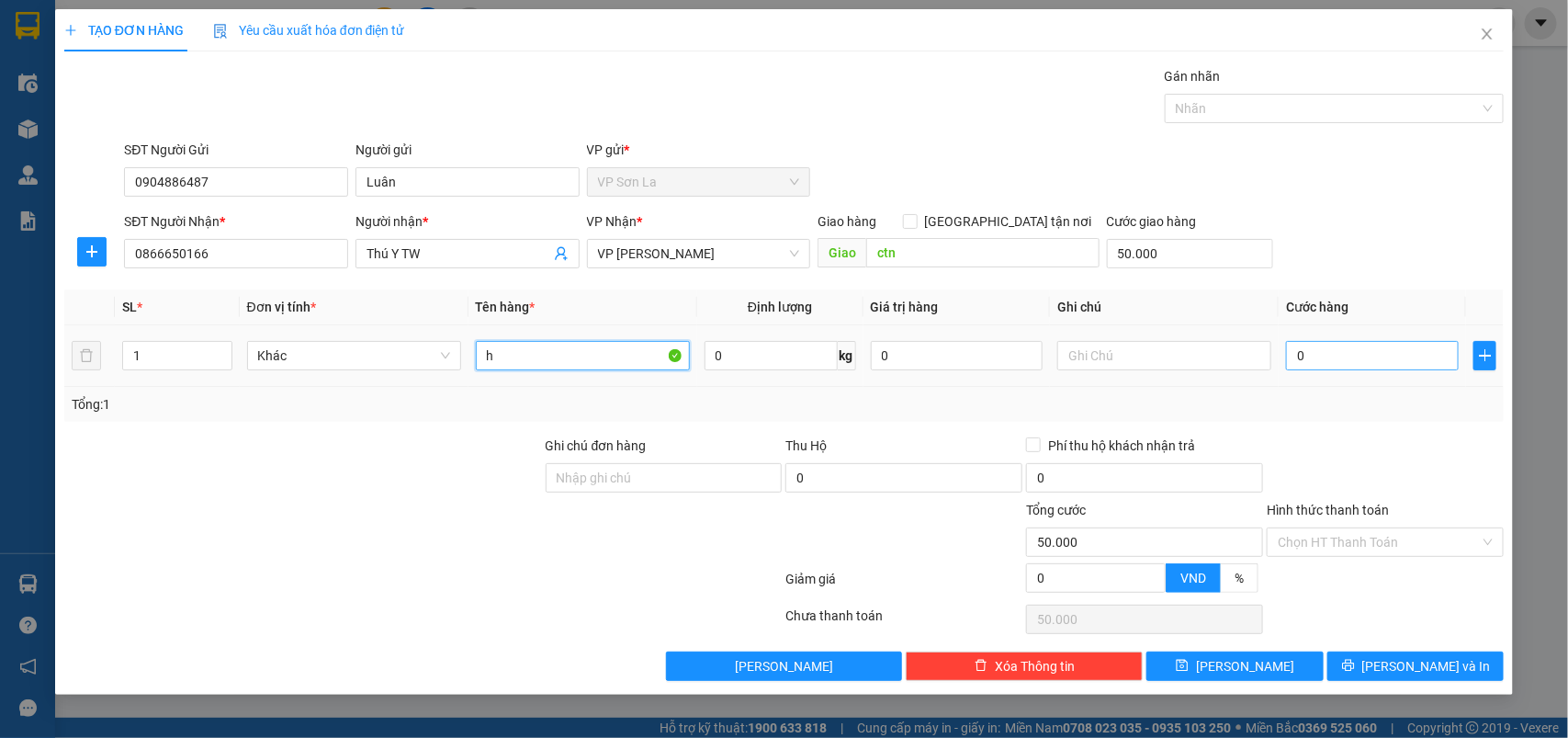
type input "h"
click at [1360, 353] on input "0" at bounding box center [1372, 355] width 172 height 29
type input "5"
type input "50.005"
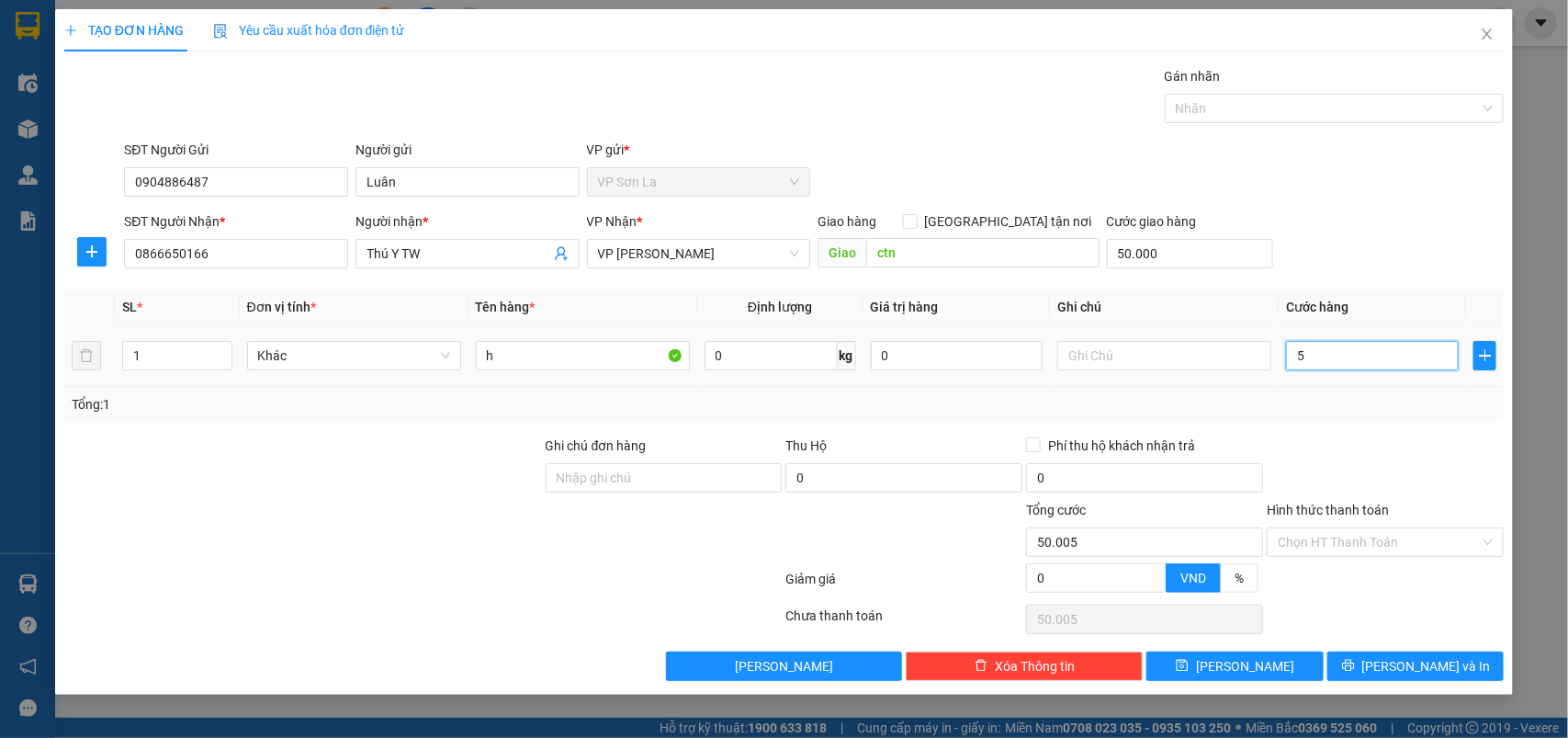
type input "50"
type input "50.050"
click at [1327, 538] on input "Hình thức thanh toán" at bounding box center [1379, 542] width 202 height 27
type input "50.000"
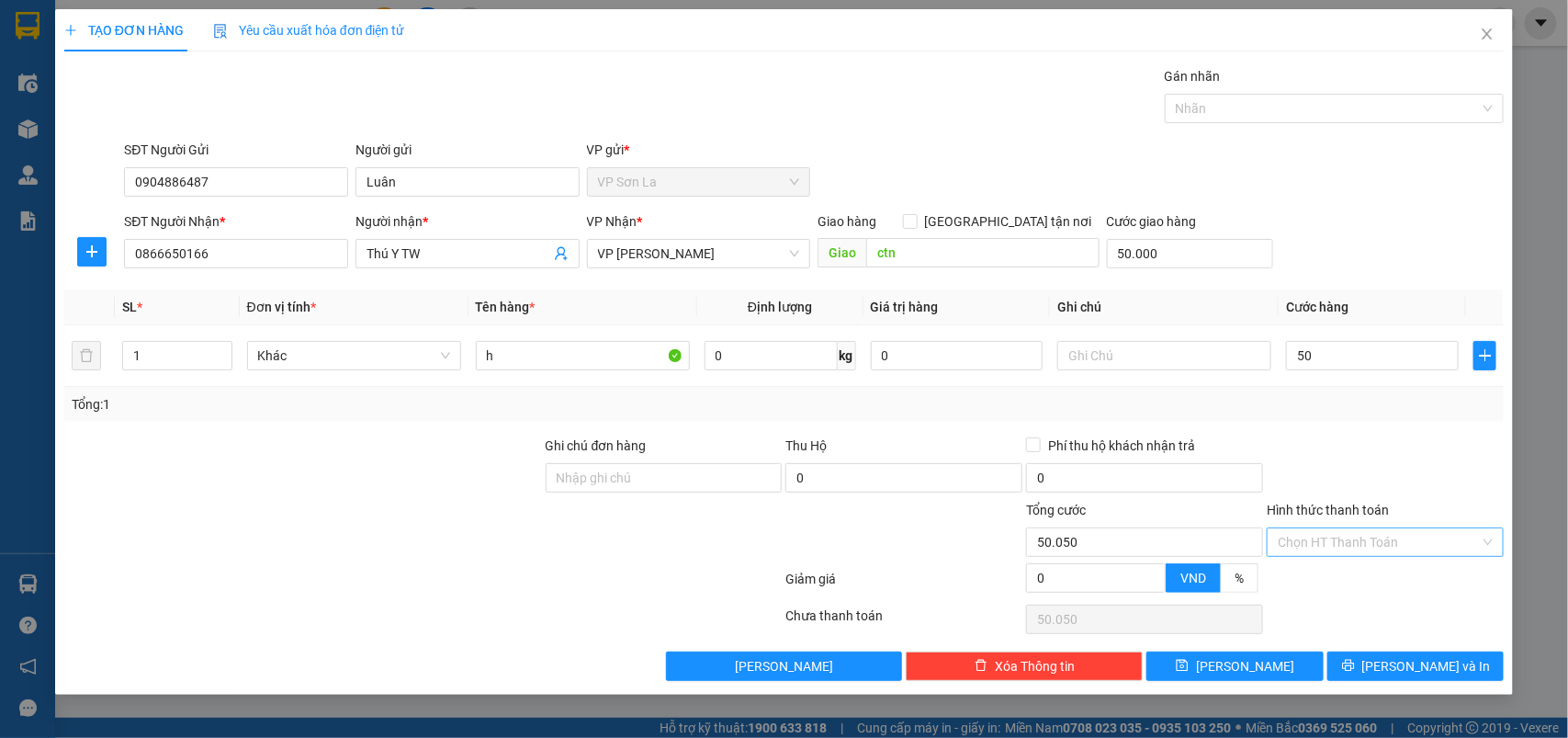
type input "100.000"
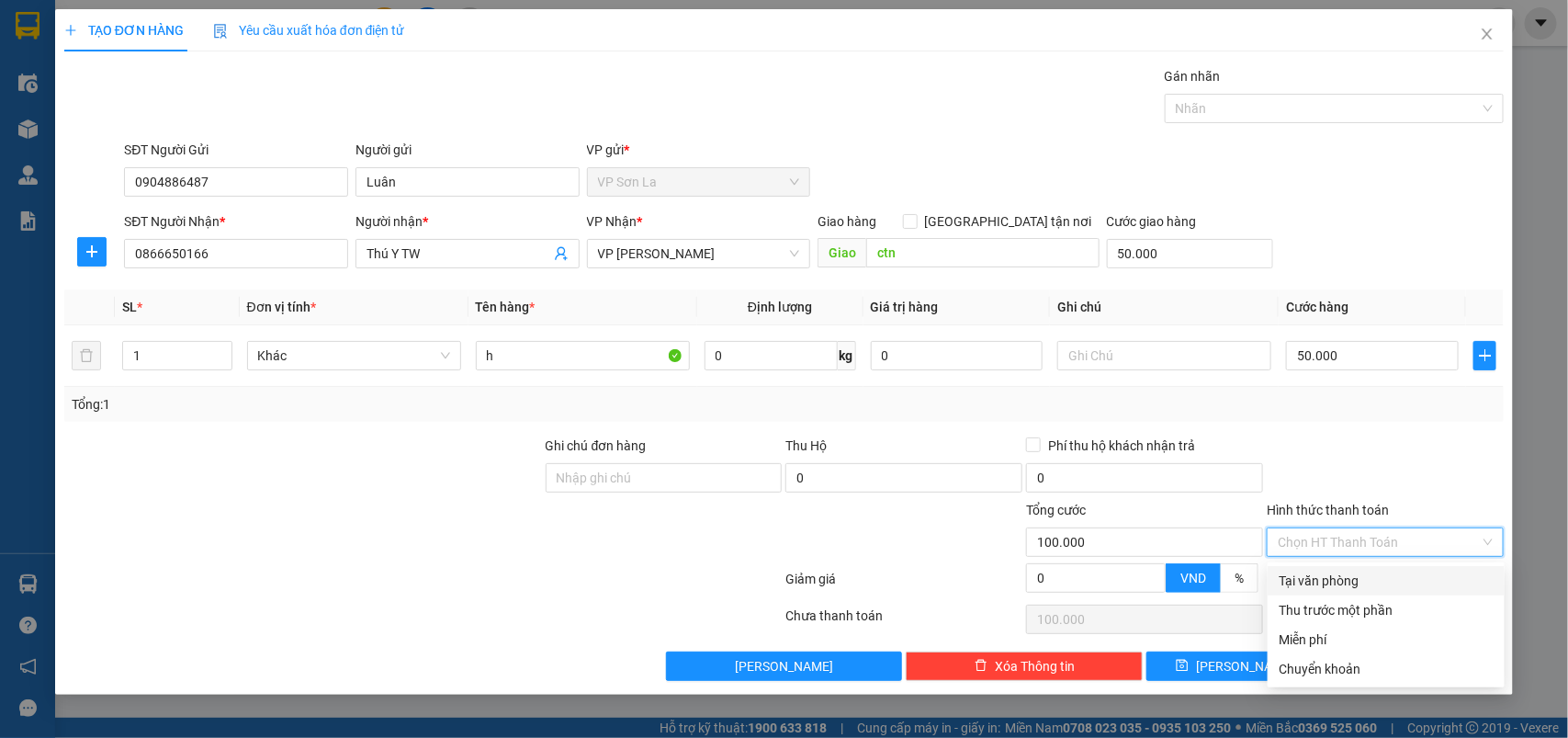
click at [1330, 593] on div "Tại văn phòng" at bounding box center [1386, 580] width 237 height 29
type input "0"
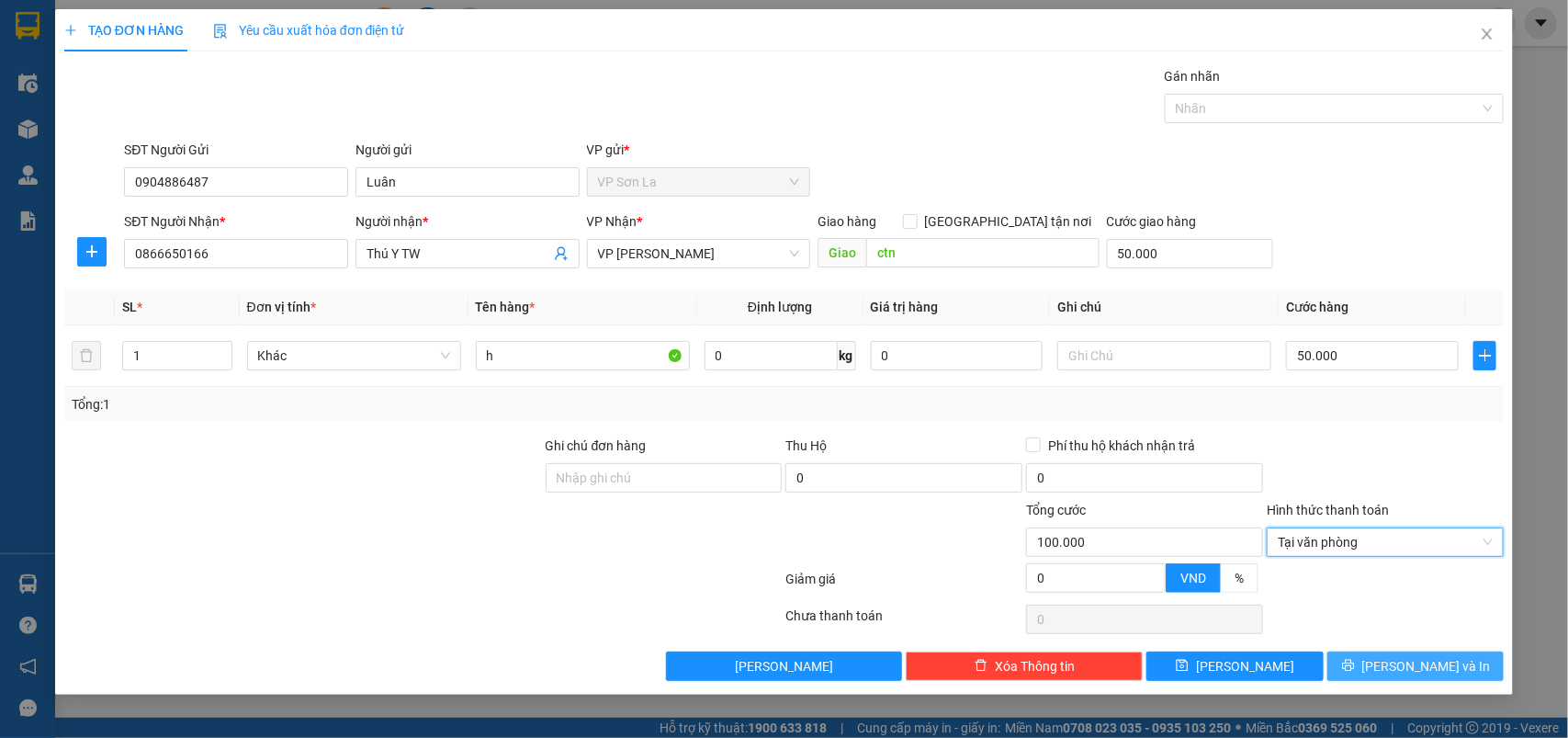
click at [1343, 659] on button "[PERSON_NAME] và In" at bounding box center [1415, 665] width 176 height 29
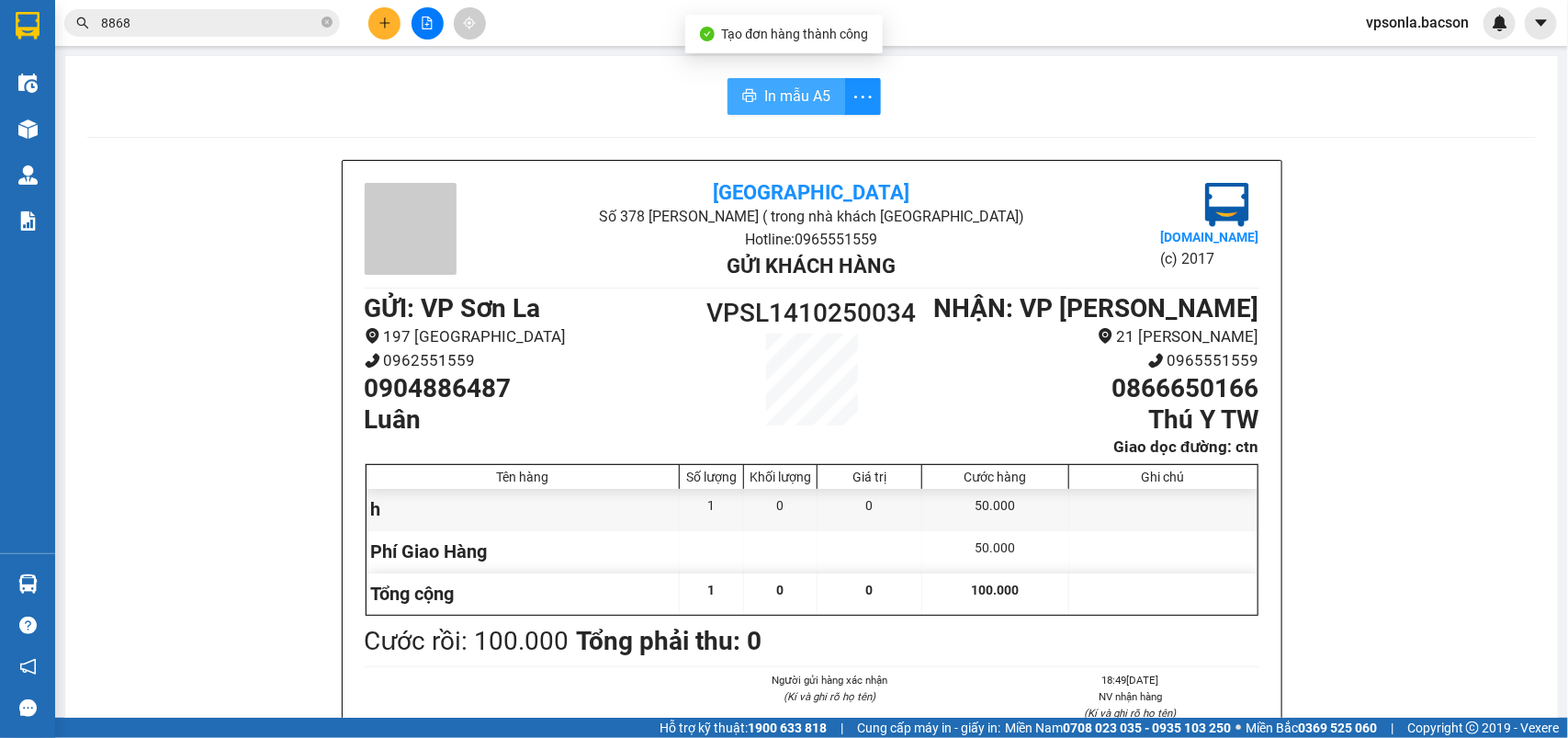
click at [774, 99] on span "In mẫu A5" at bounding box center [798, 96] width 66 height 23
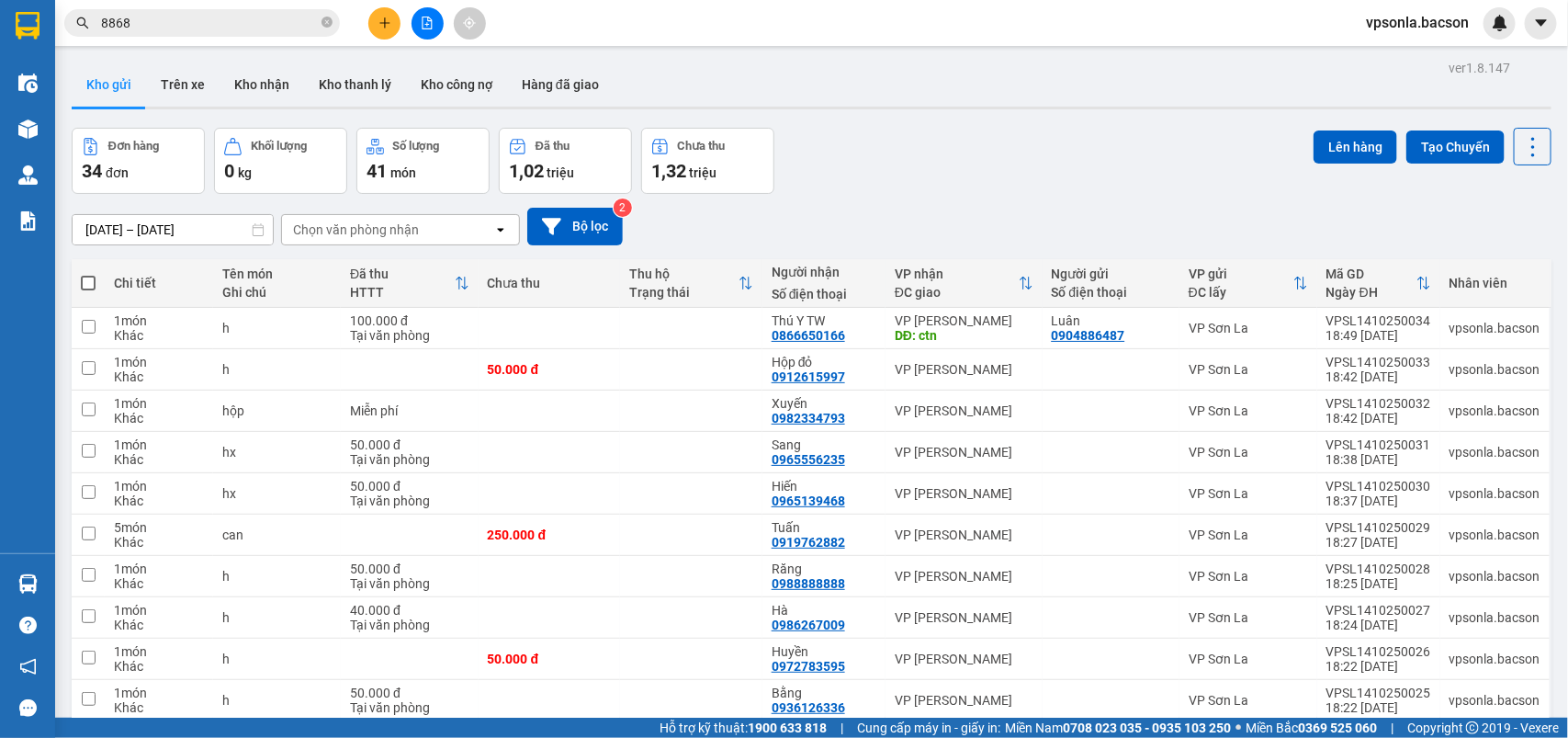
click at [1298, 217] on div "[DATE] – [DATE] Press the down arrow key to interact with the calendar and sele…" at bounding box center [812, 226] width 1480 height 38
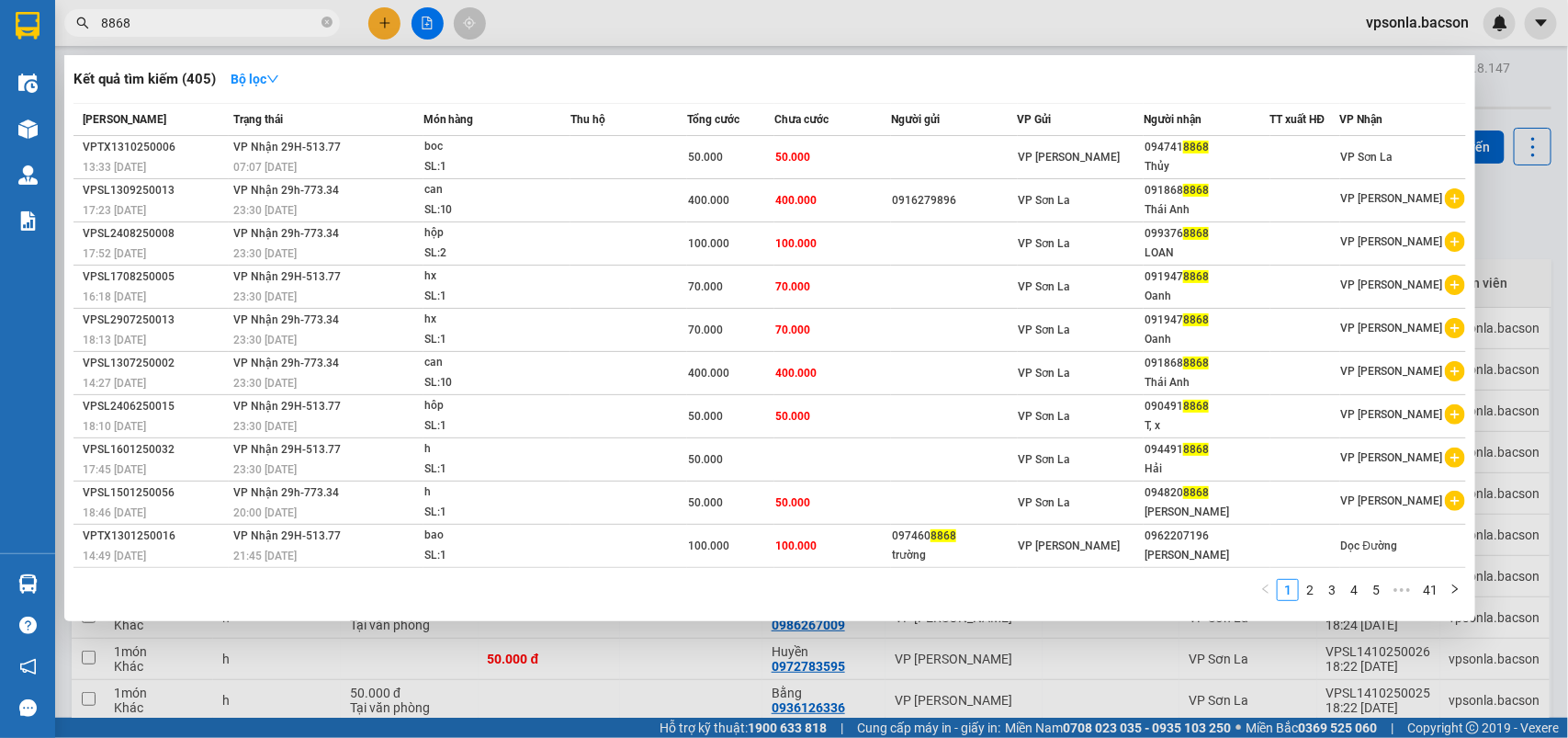
click at [166, 24] on input "8868" at bounding box center [209, 23] width 217 height 20
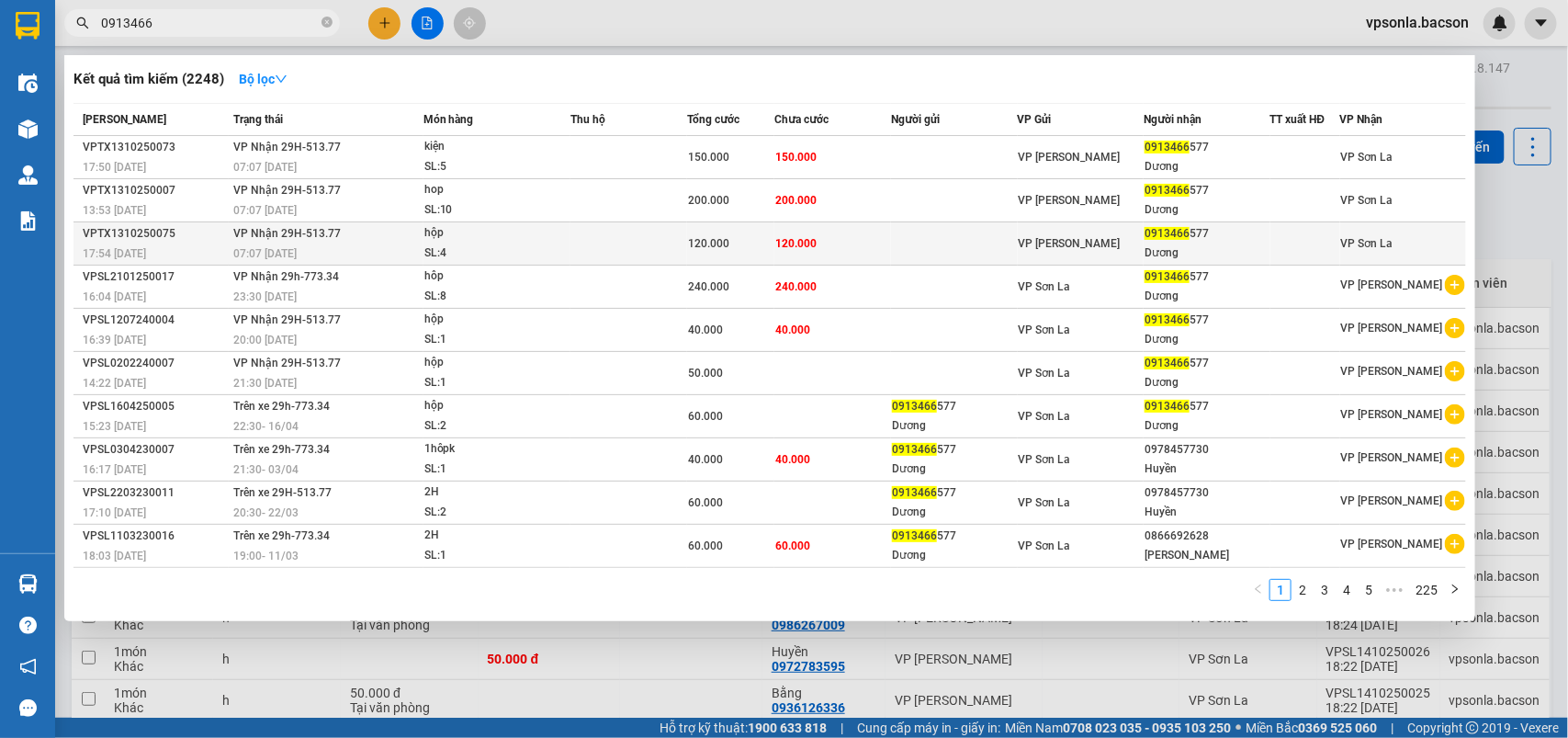
type input "0913466"
click at [951, 237] on td at bounding box center [953, 244] width 126 height 44
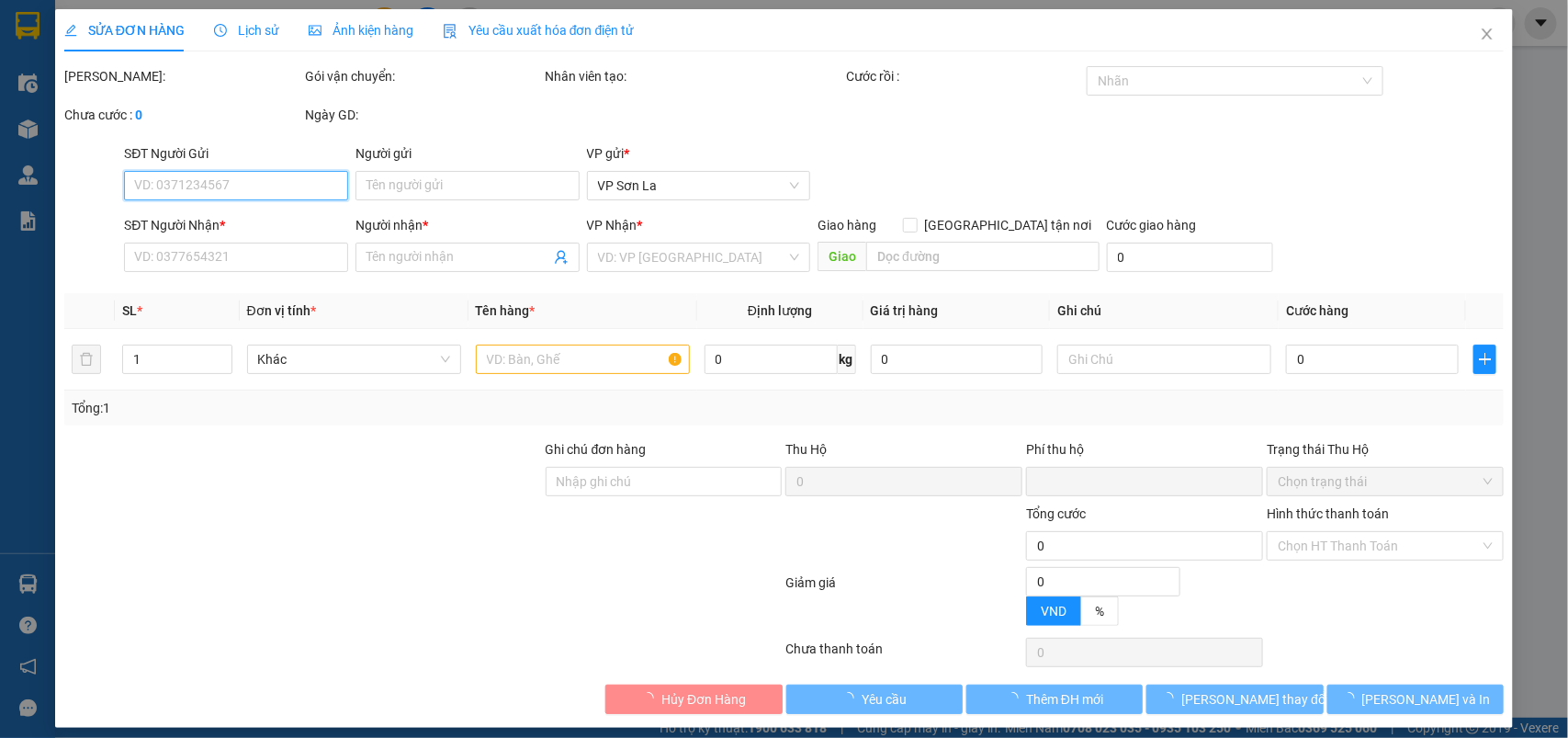
type input "0913466577"
type input "Dương"
type input "0"
type input "120.000"
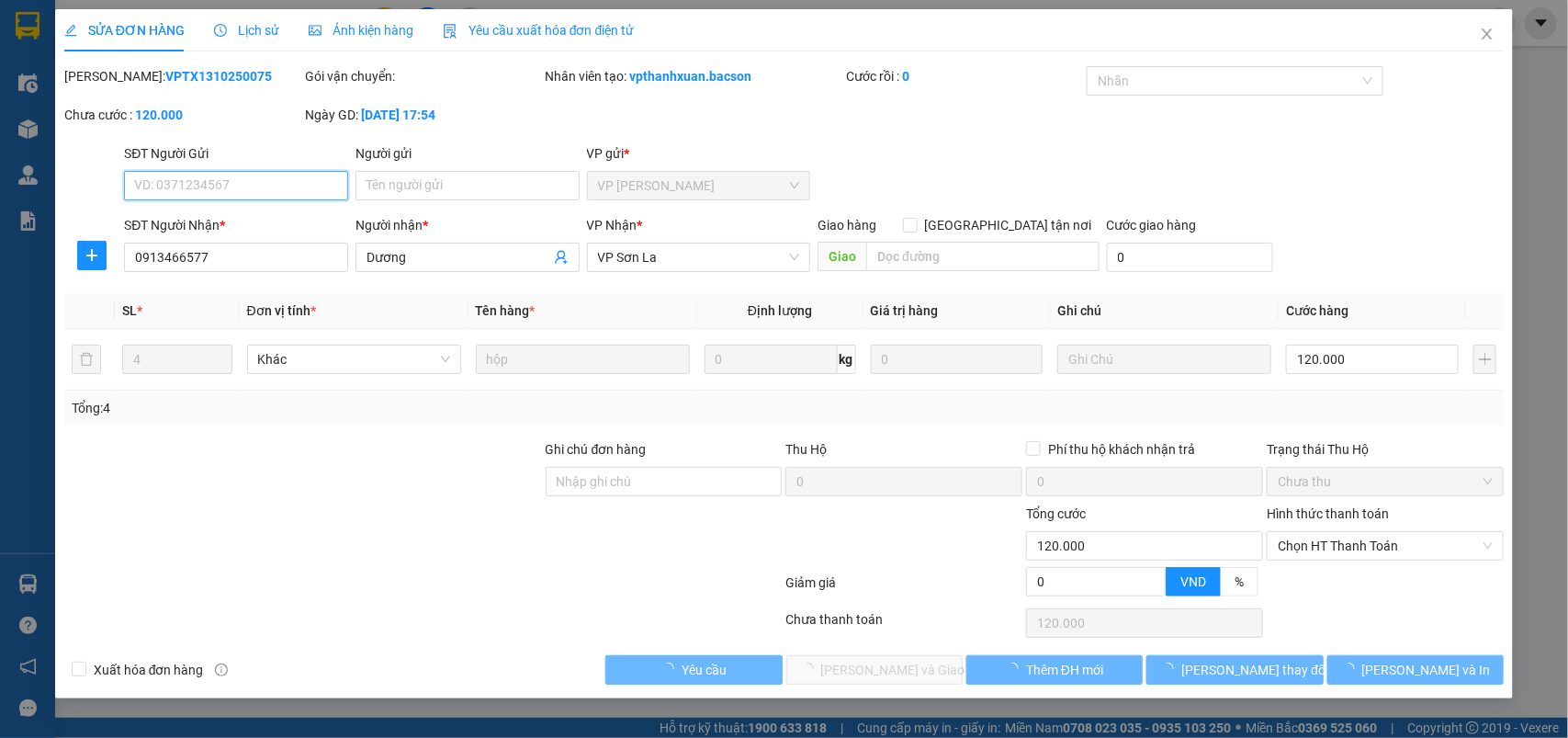
click at [1303, 547] on span "Chọn HT Thanh Toán" at bounding box center [1385, 545] width 215 height 27
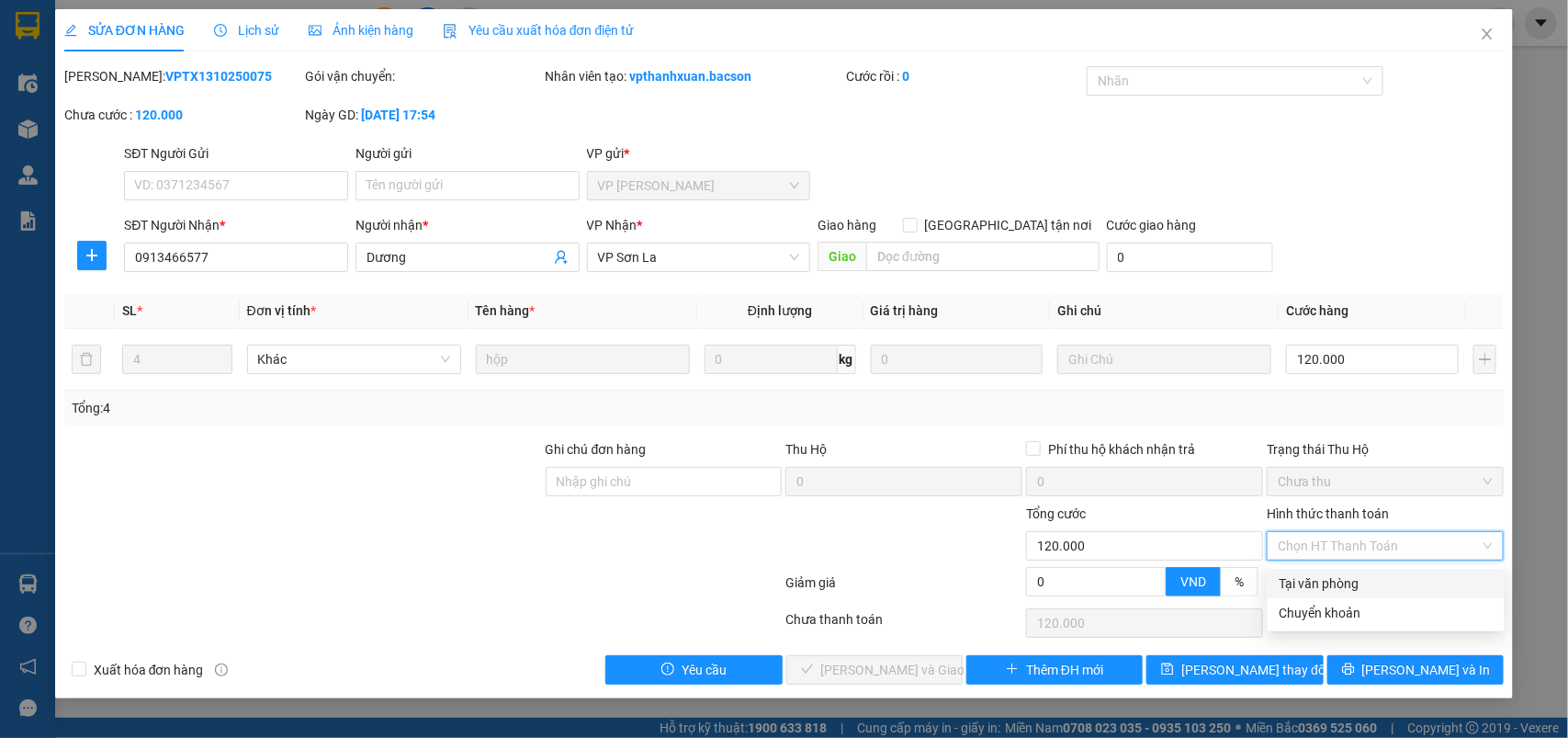
drag, startPoint x: 1297, startPoint y: 574, endPoint x: 1128, endPoint y: 639, distance: 181.1
click at [1297, 576] on div "Tại văn phòng" at bounding box center [1386, 583] width 215 height 20
type input "0"
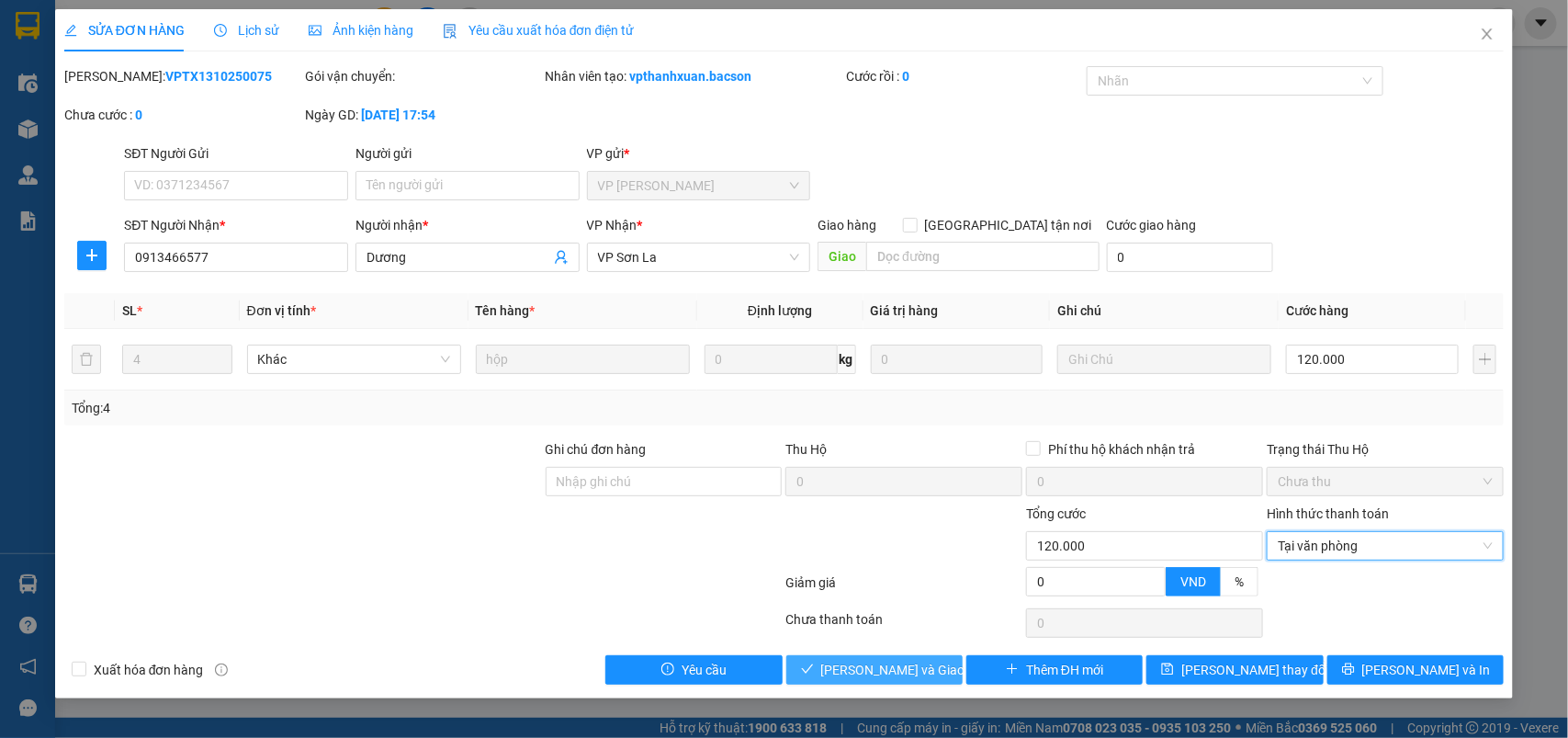
click at [897, 675] on span "[PERSON_NAME] và Giao hàng" at bounding box center [910, 669] width 176 height 20
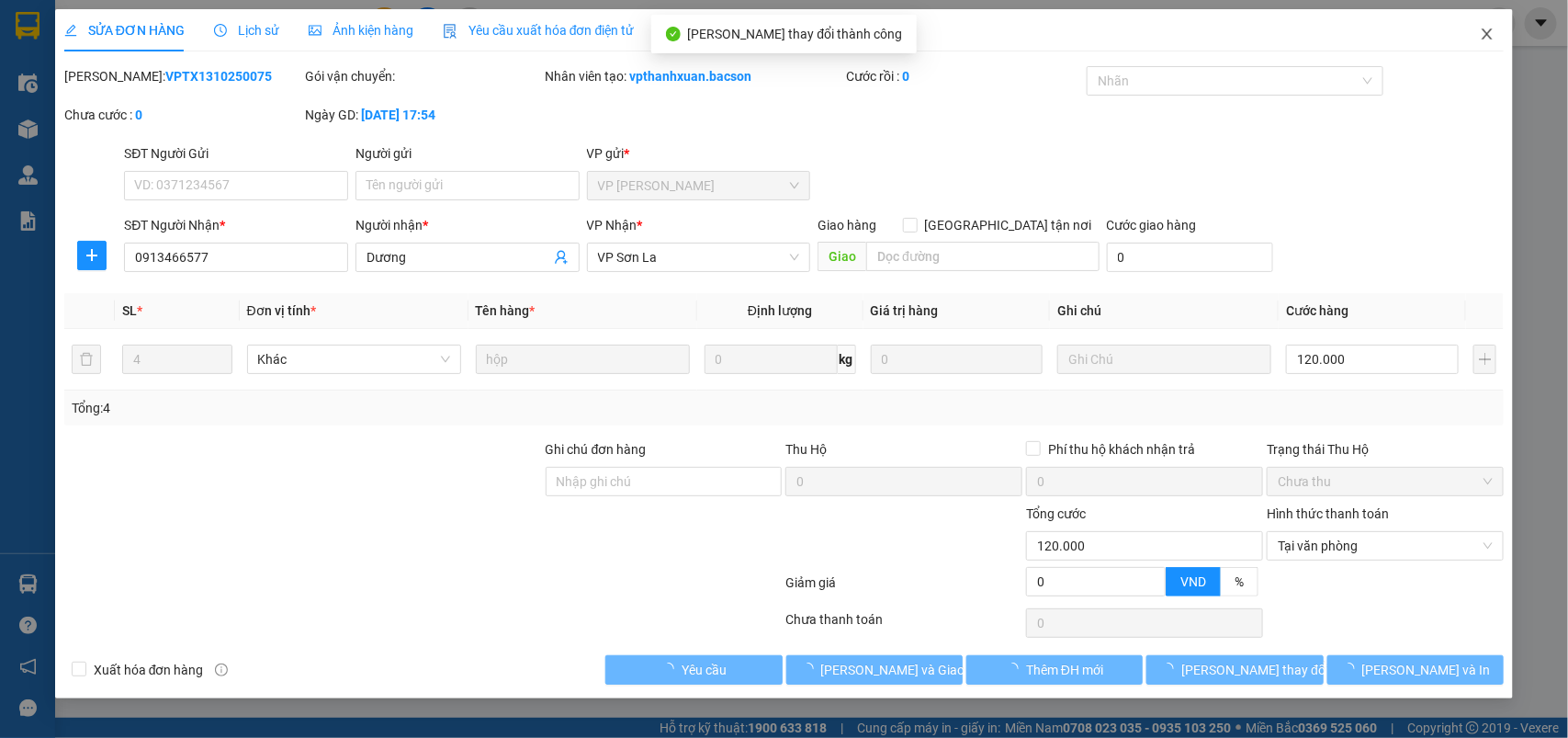
click at [1490, 37] on icon "close" at bounding box center [1487, 34] width 10 height 11
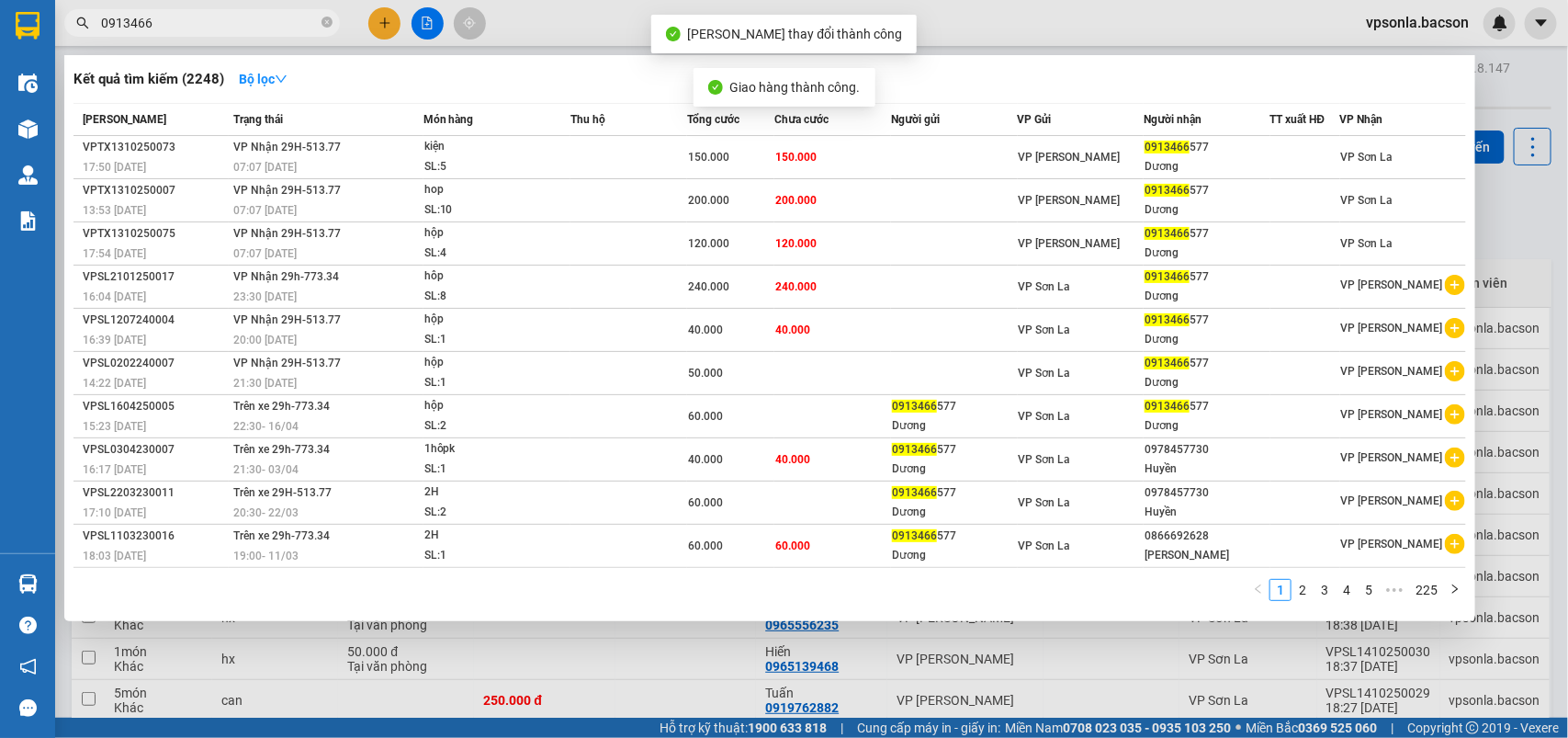
click at [172, 24] on input "0913466" at bounding box center [209, 23] width 217 height 20
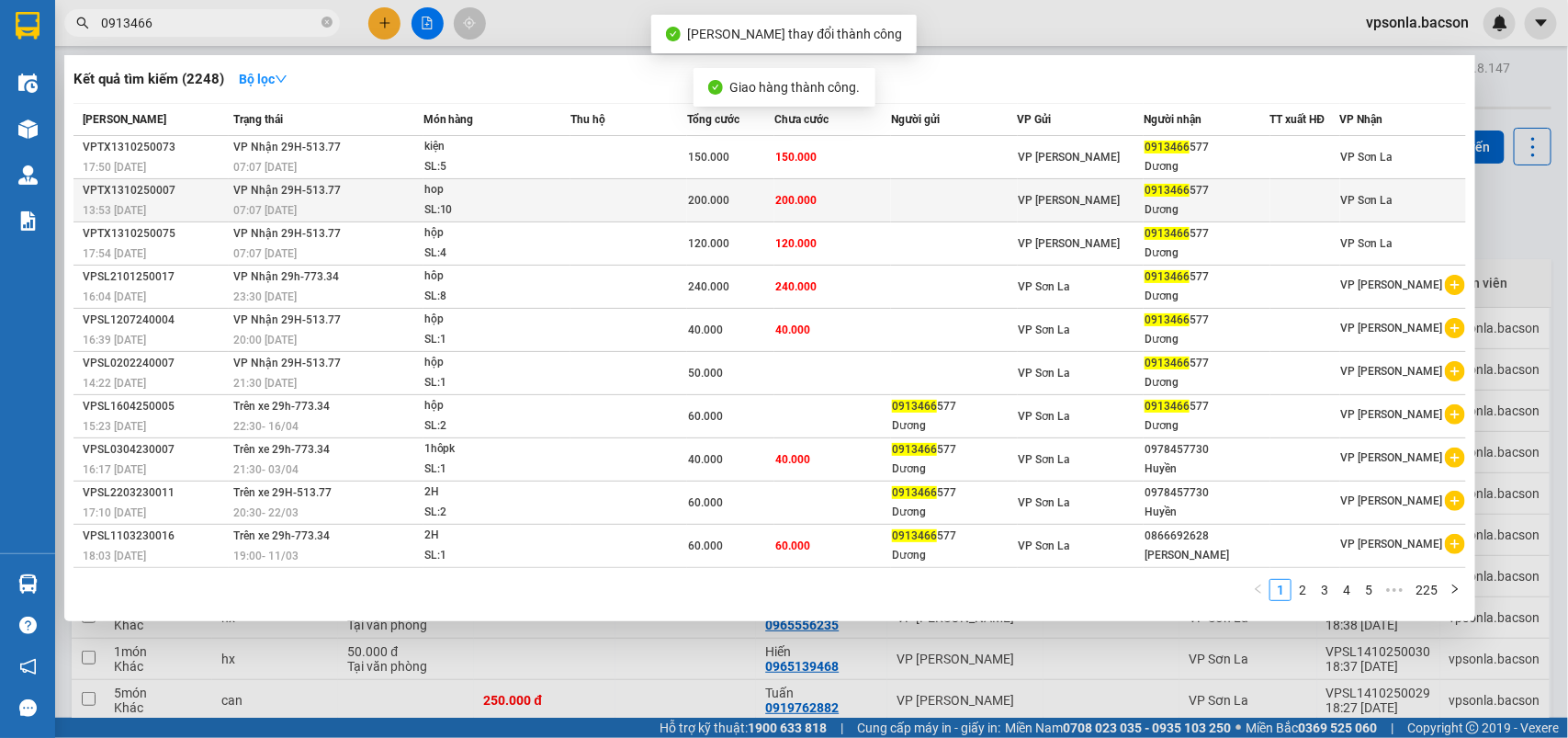
click at [1091, 194] on span "VP [PERSON_NAME]" at bounding box center [1070, 201] width 102 height 13
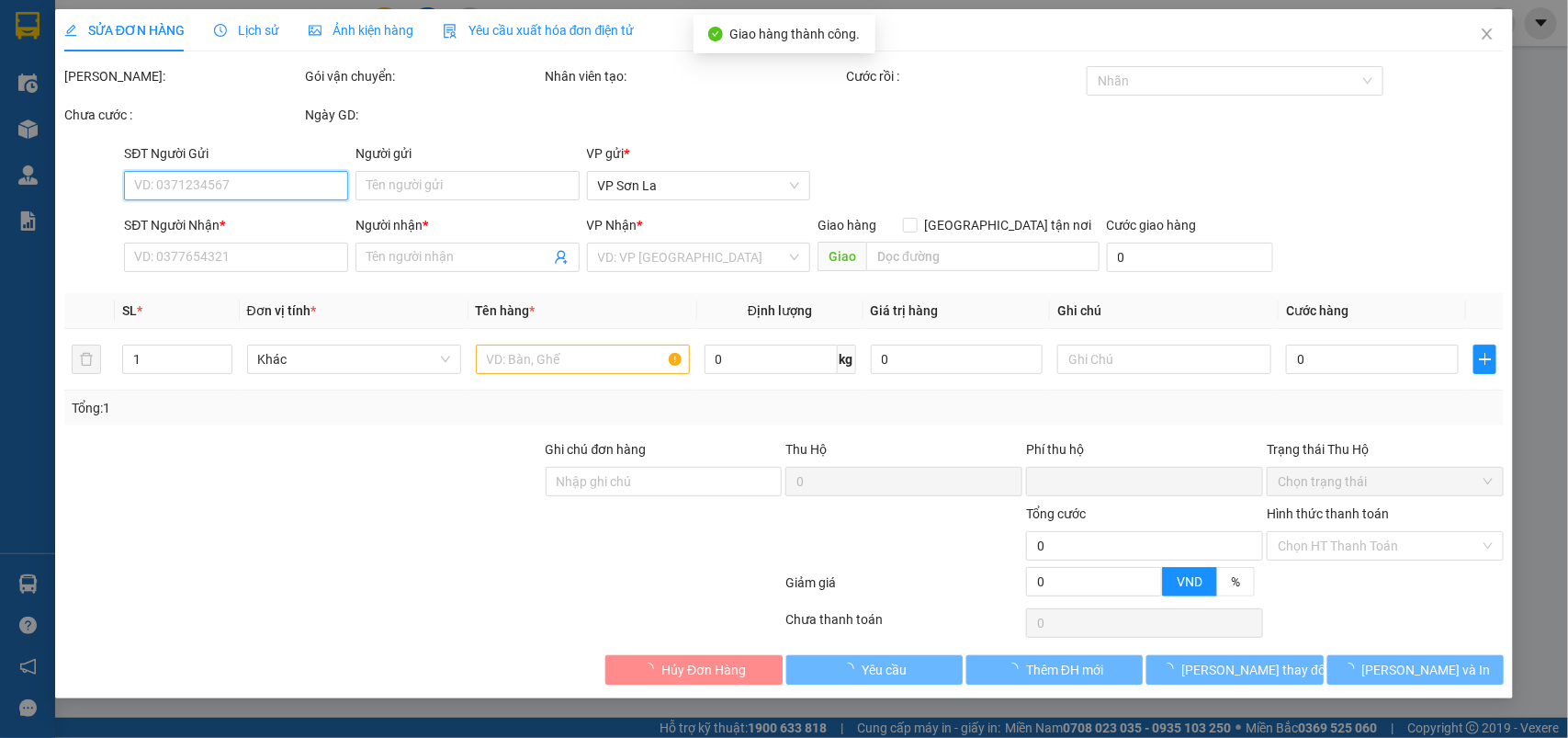
type input "0913466577"
type input "Dương"
type input "0"
type input "200.000"
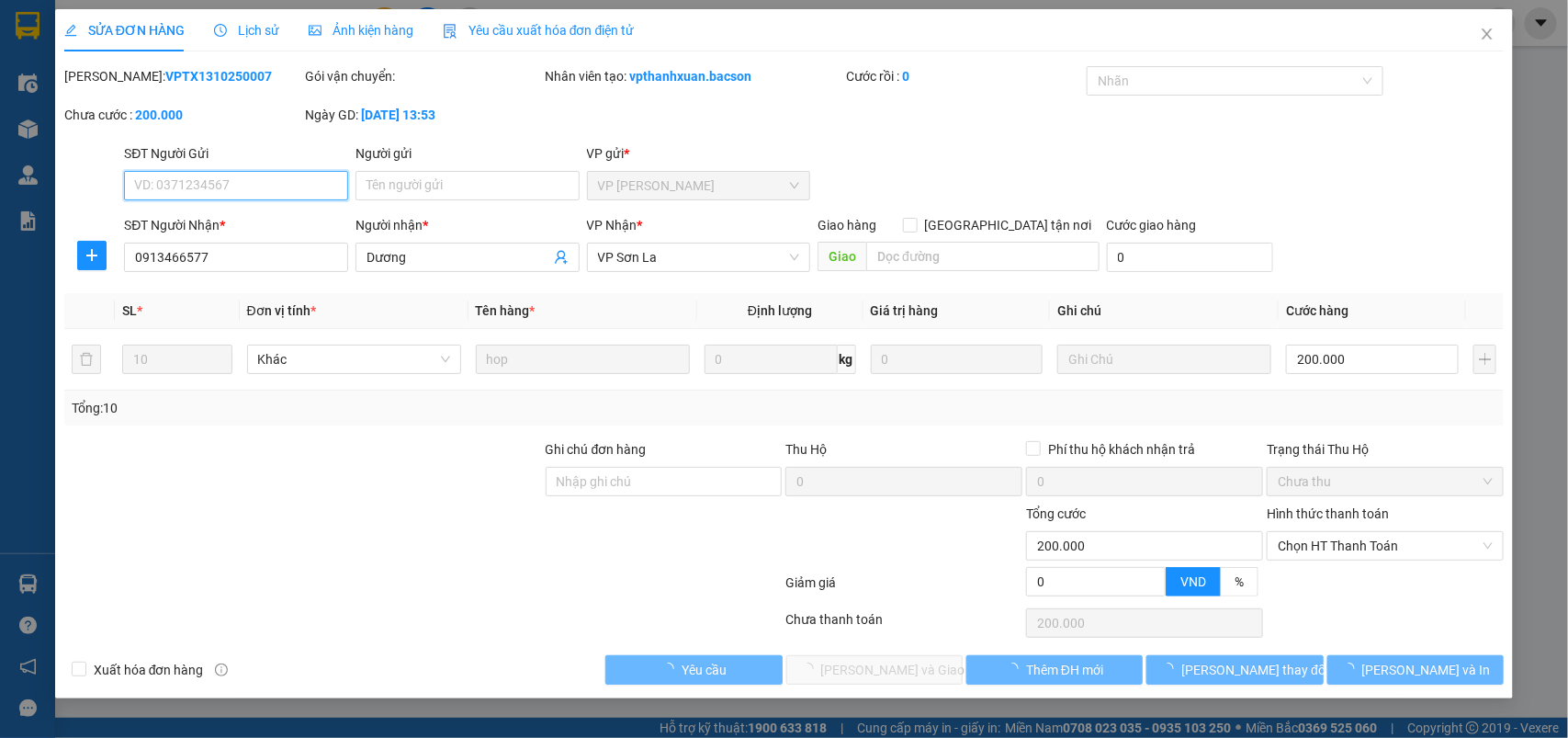
click at [1328, 535] on span "Chọn HT Thanh Toán" at bounding box center [1385, 545] width 215 height 27
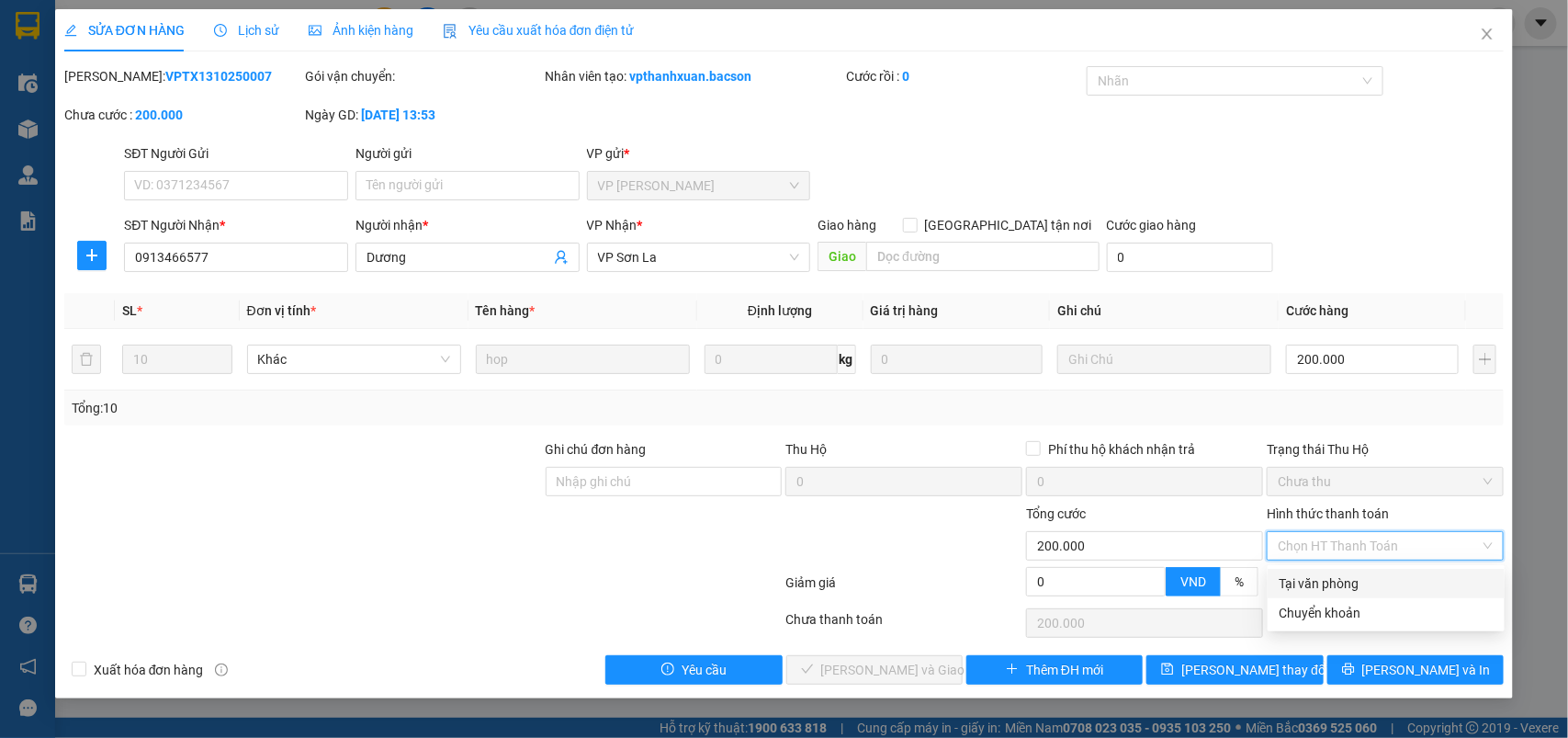
click at [1315, 584] on div "Tại văn phòng" at bounding box center [1386, 583] width 215 height 20
type input "0"
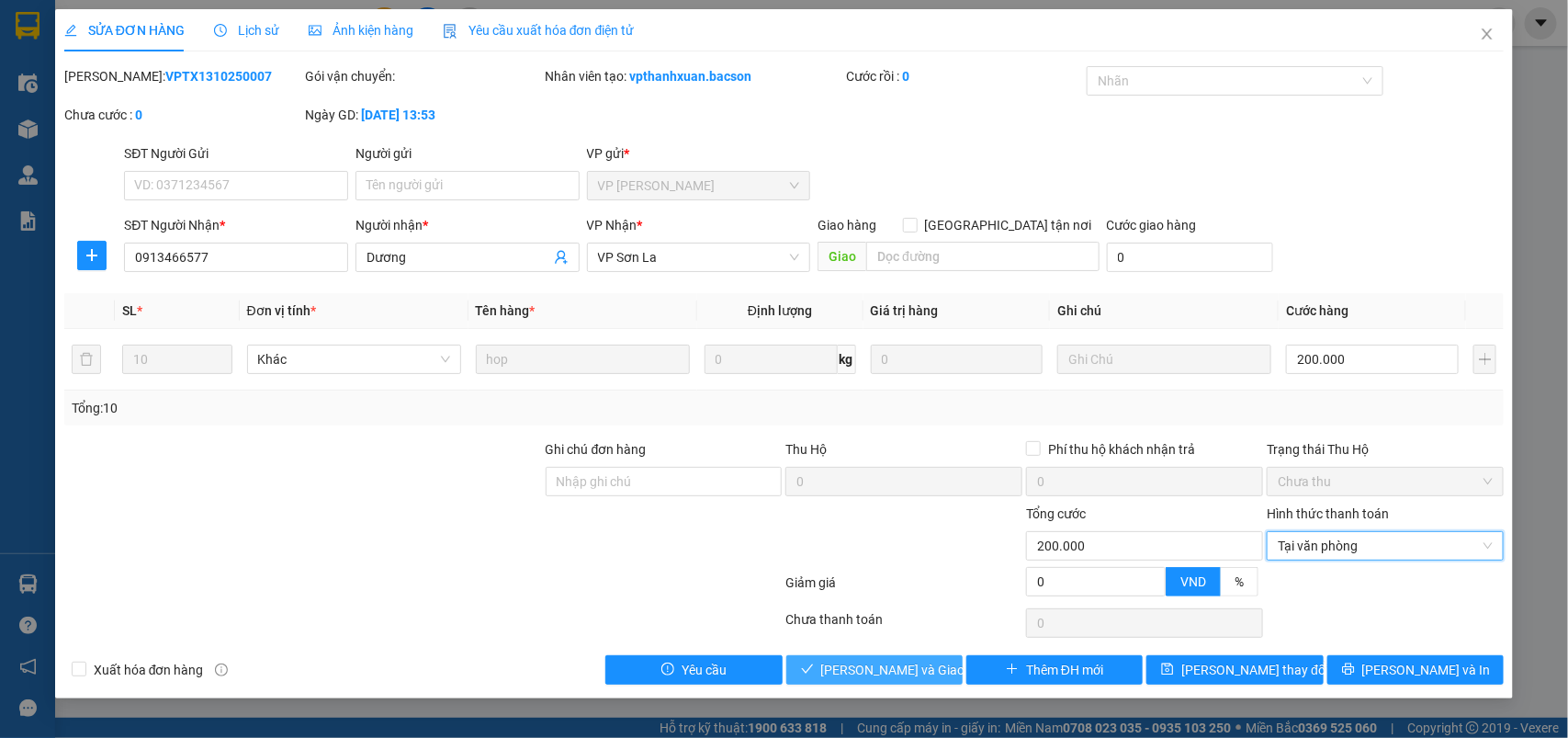
drag, startPoint x: 859, startPoint y: 667, endPoint x: 939, endPoint y: 617, distance: 94.3
click at [860, 667] on span "[PERSON_NAME] và Giao hàng" at bounding box center [910, 669] width 176 height 20
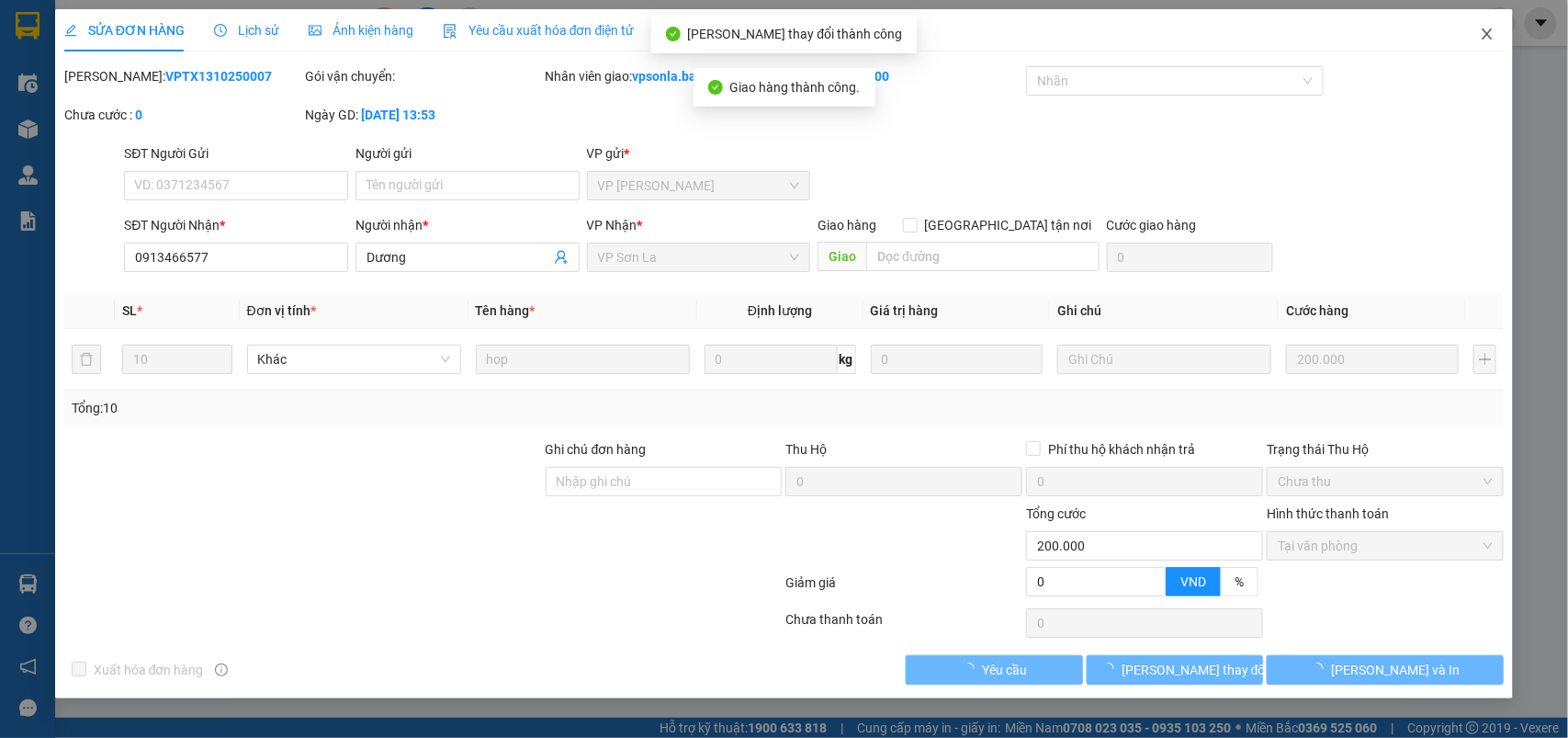
drag, startPoint x: 1484, startPoint y: 40, endPoint x: 308, endPoint y: 50, distance: 1176.0
click at [1484, 42] on icon "close" at bounding box center [1487, 34] width 15 height 15
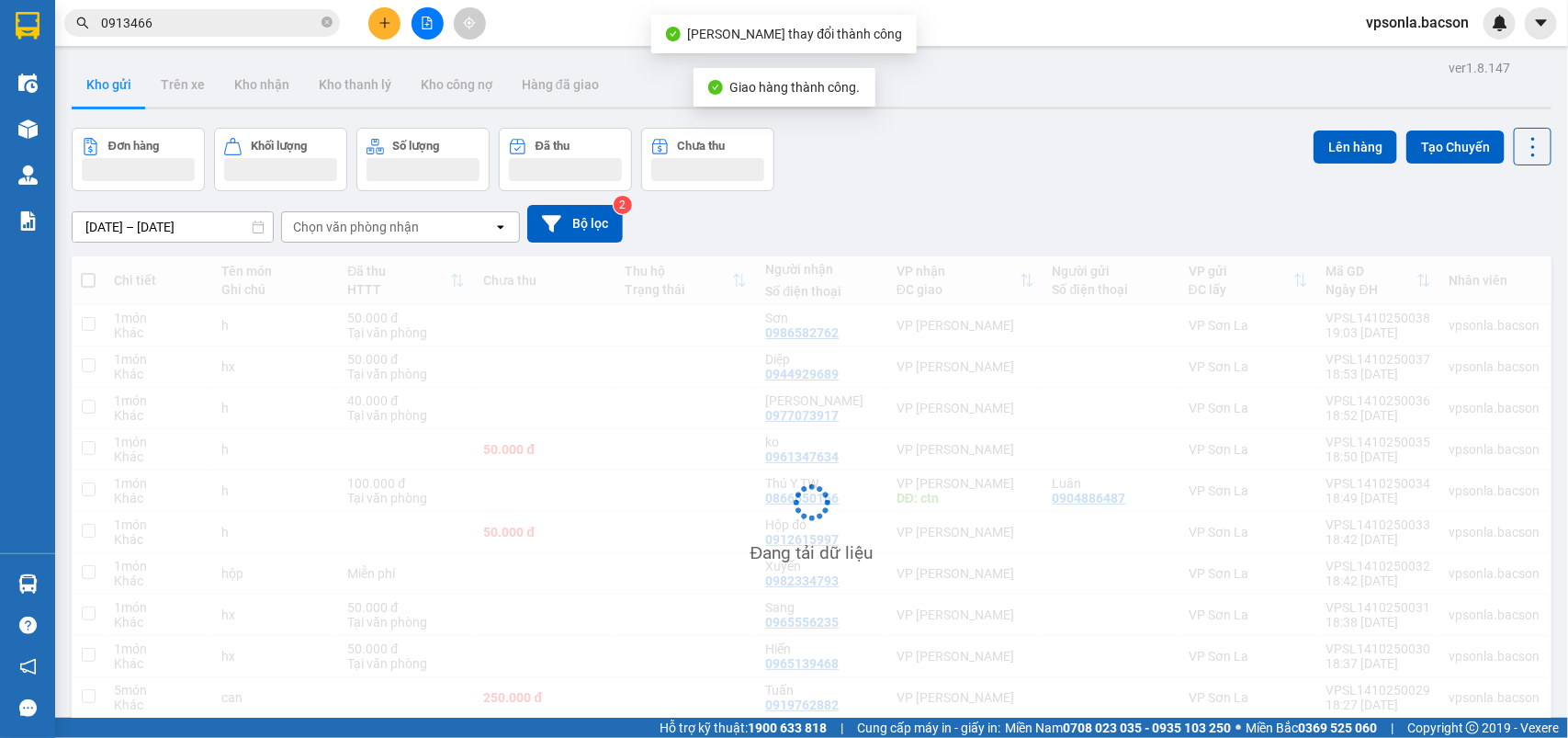
click at [229, 28] on input "0913466" at bounding box center [209, 23] width 217 height 20
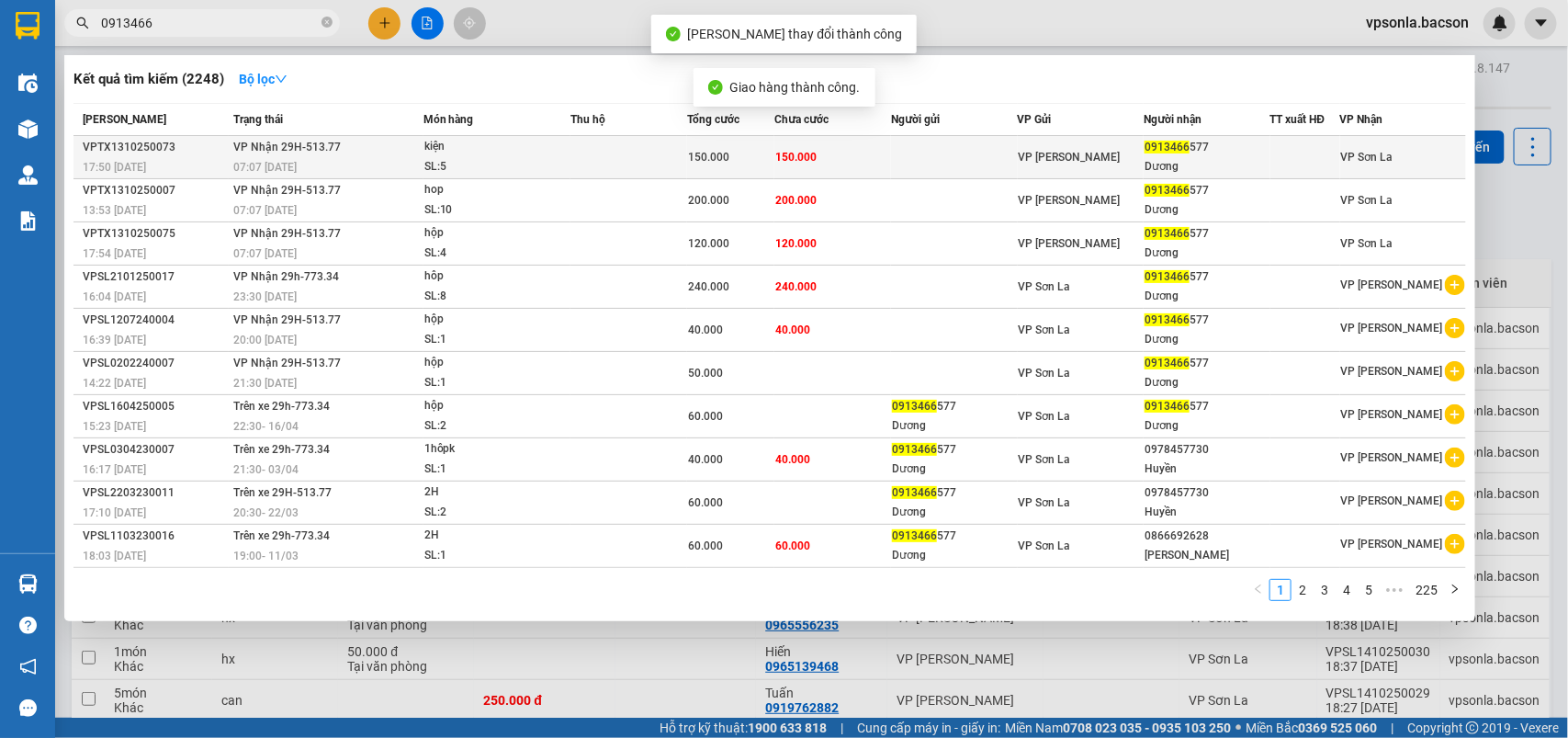
click at [1030, 137] on td "VP [PERSON_NAME]" at bounding box center [1080, 157] width 126 height 44
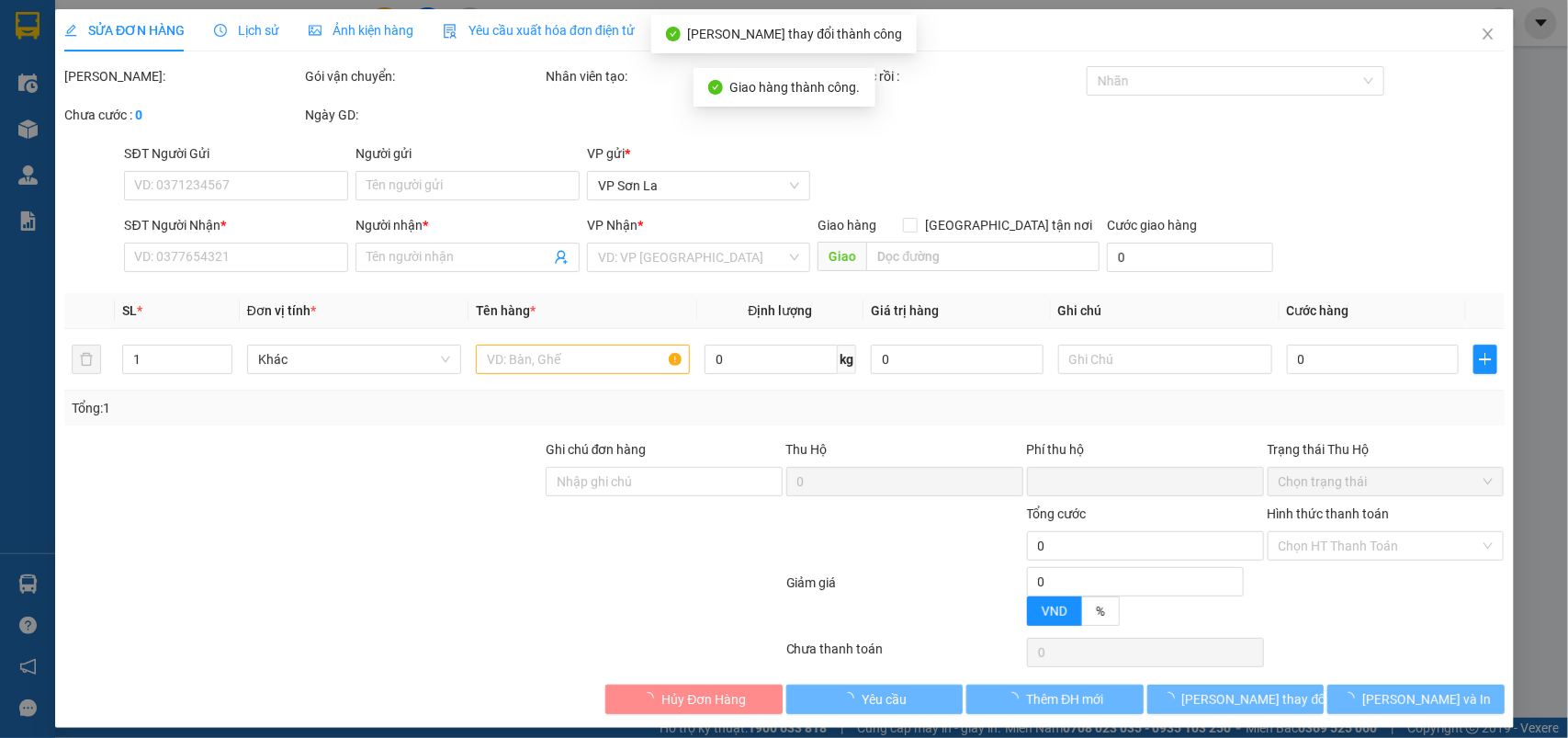
type input "0913466577"
type input "Dương"
type input "0"
type input "150.000"
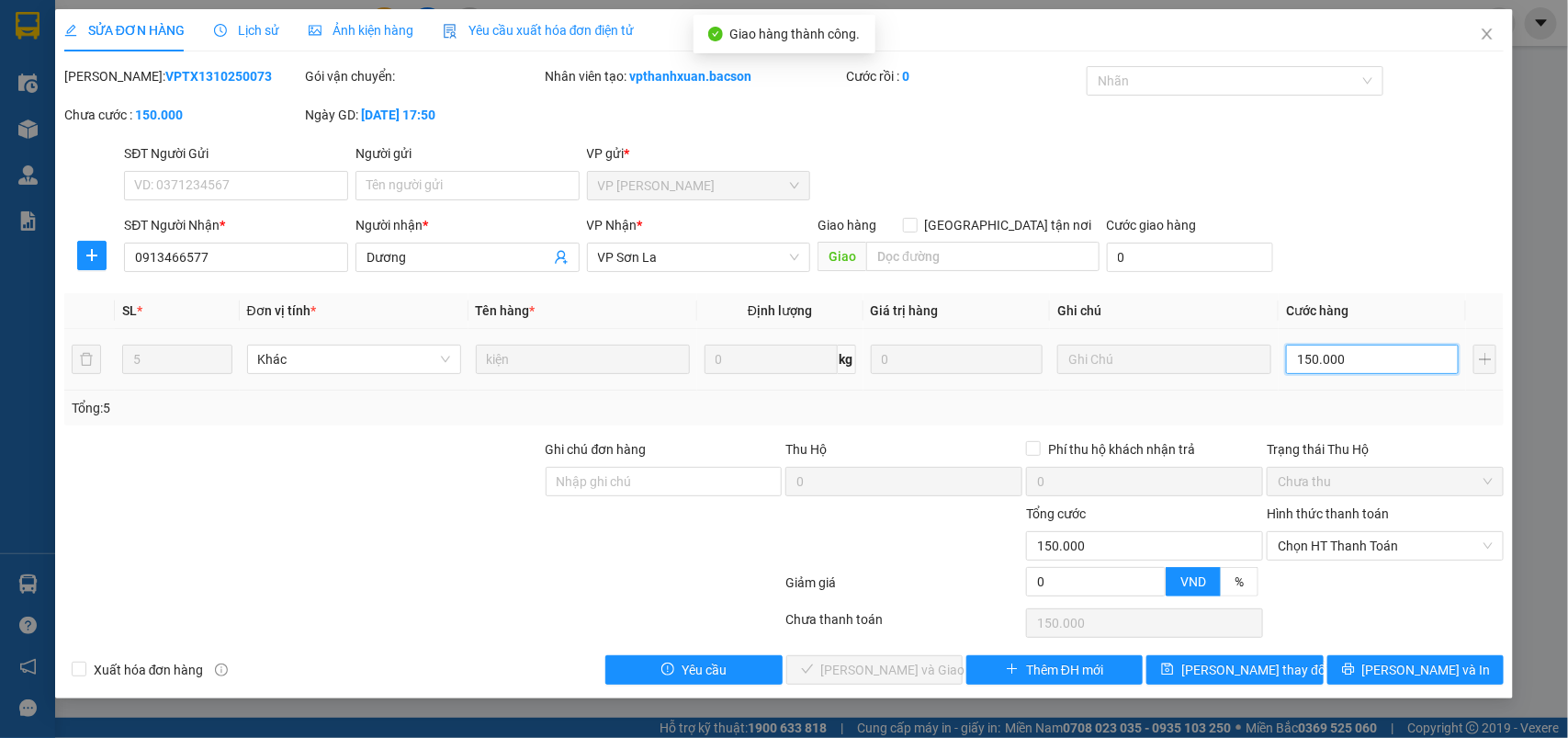
click at [1340, 364] on input "150.000" at bounding box center [1372, 359] width 172 height 29
type input "1"
type input "10"
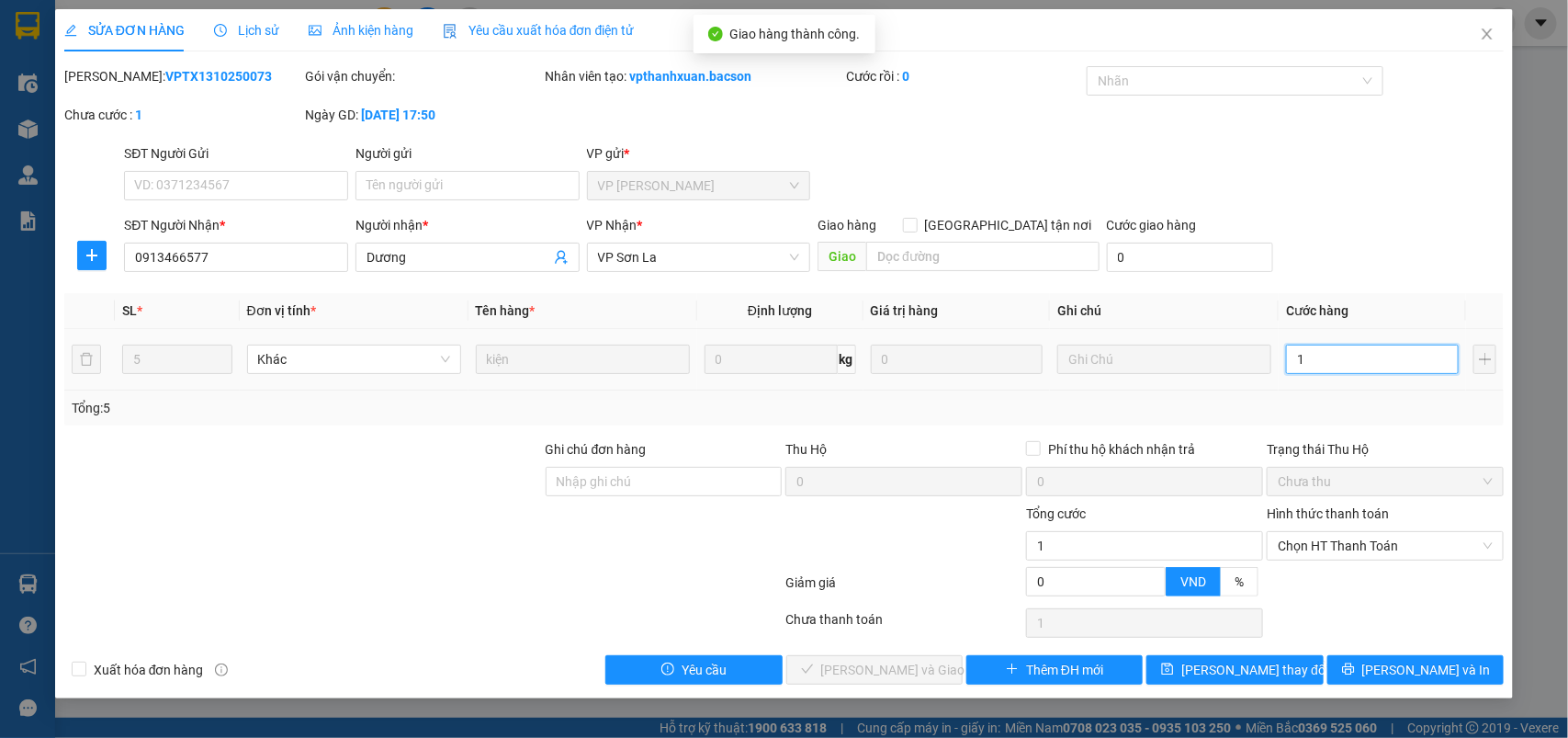
type input "10"
type input "100"
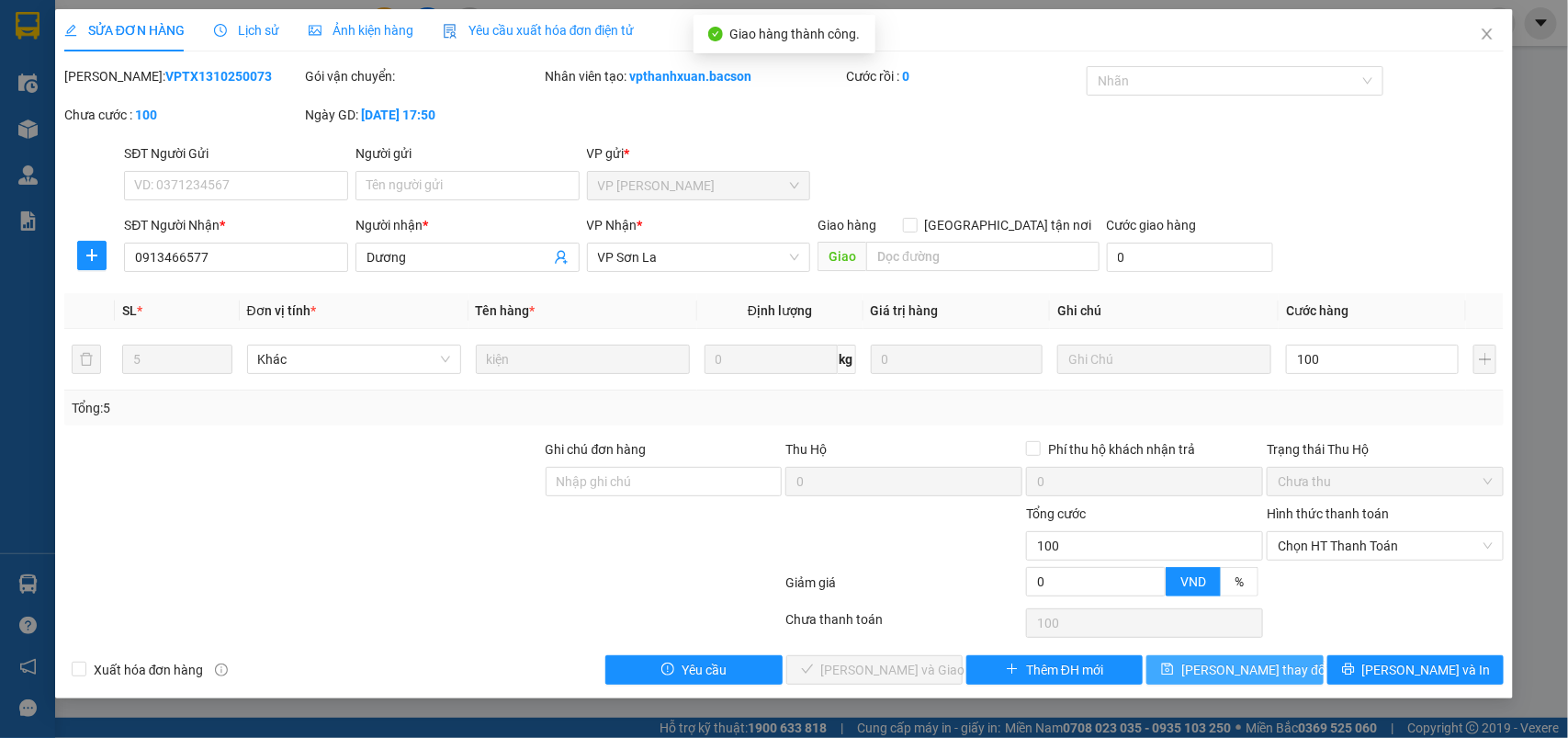
type input "100.000"
click at [1174, 675] on icon "save" at bounding box center [1168, 669] width 13 height 13
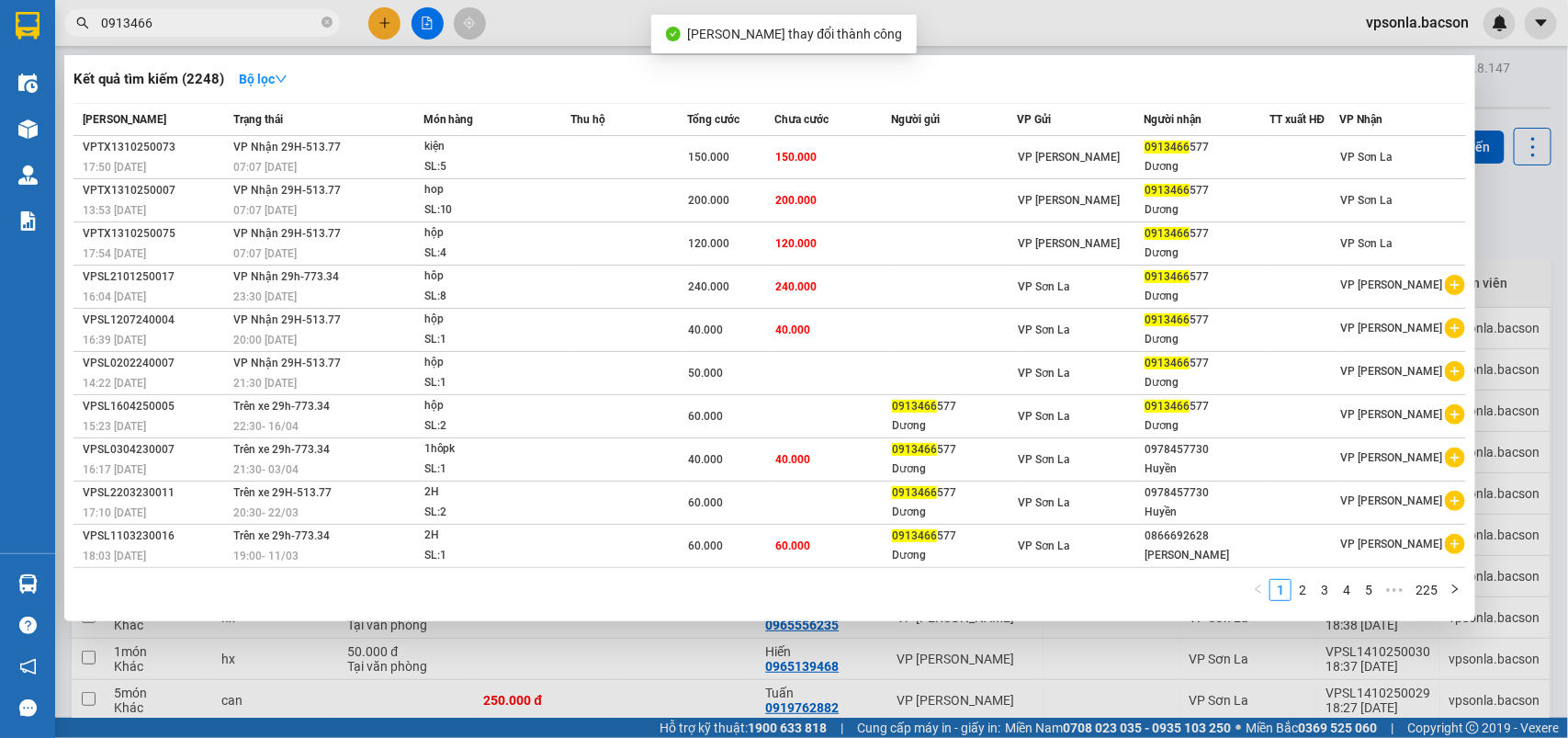
click at [177, 30] on input "0913466" at bounding box center [209, 23] width 217 height 20
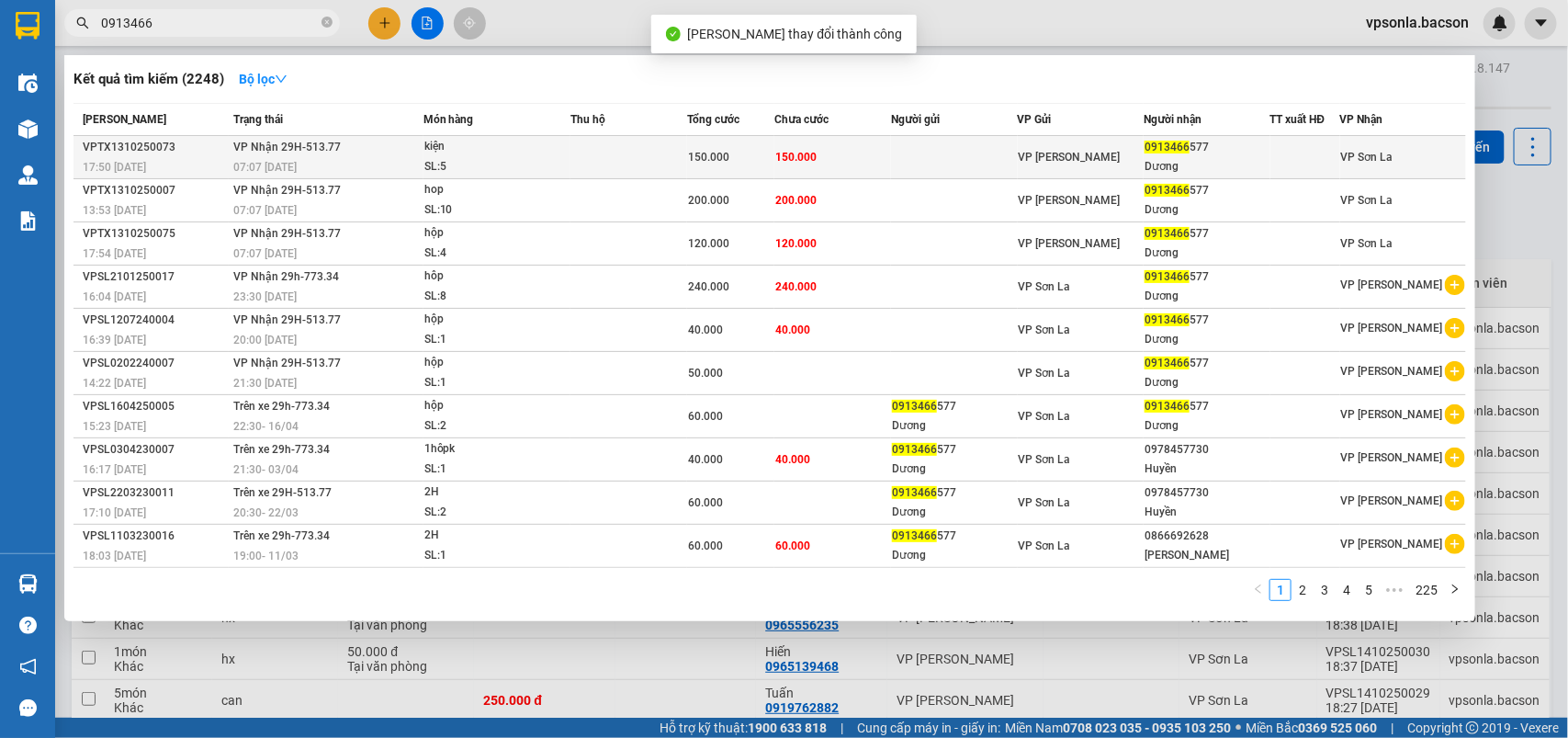
click at [1163, 135] on table "Mã ĐH Trạng thái Món hàng Thu hộ Tổng cước Chưa cước Người gửi VP Gửi Người nhậ…" at bounding box center [770, 335] width 1393 height 465
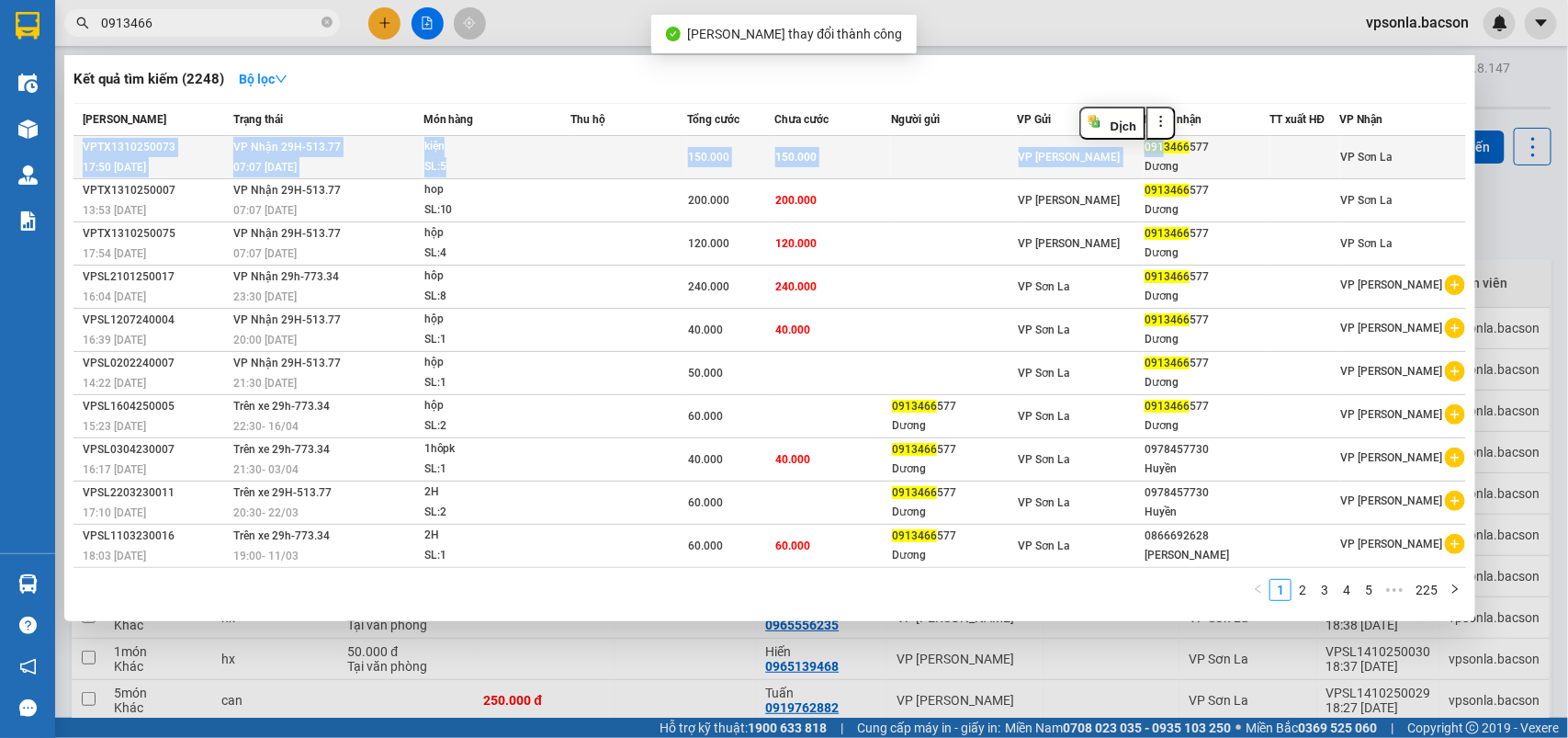
click at [1163, 156] on td "0913466 577 Dương" at bounding box center [1206, 157] width 126 height 44
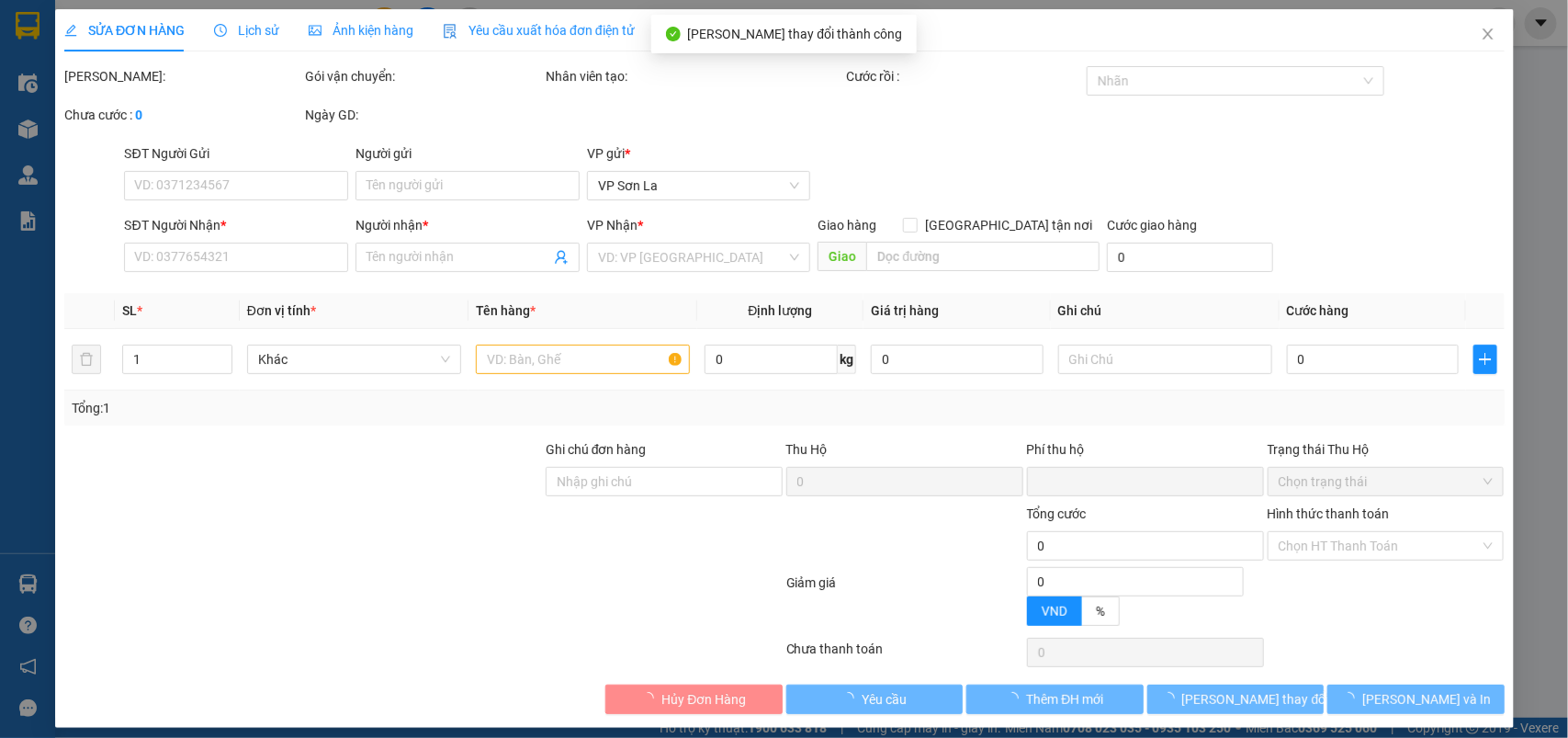
type input "0913466577"
type input "Dương"
type input "0"
type input "100.000"
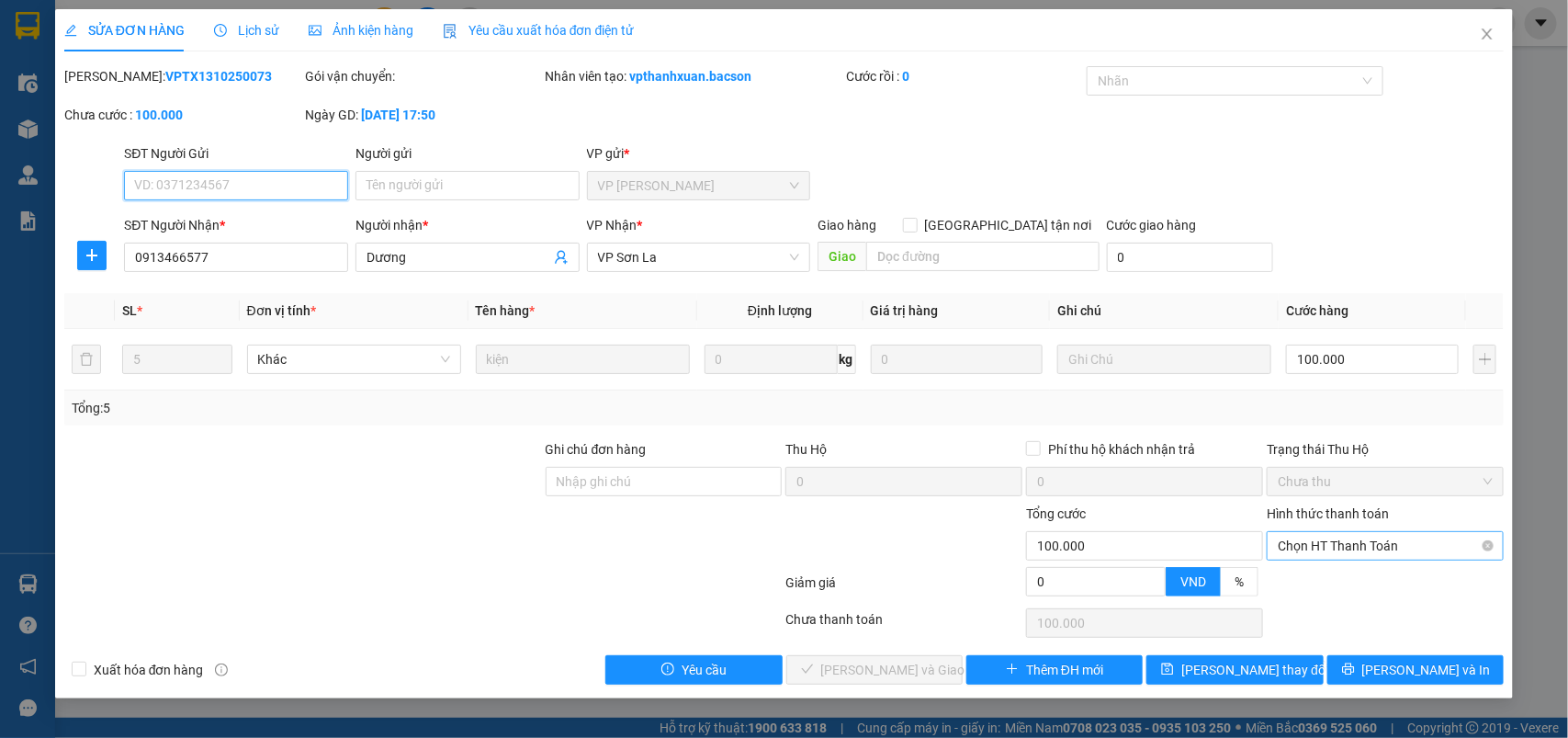
drag, startPoint x: 1335, startPoint y: 549, endPoint x: 1333, endPoint y: 560, distance: 11.2
click at [1335, 554] on span "Chọn HT Thanh Toán" at bounding box center [1385, 545] width 215 height 27
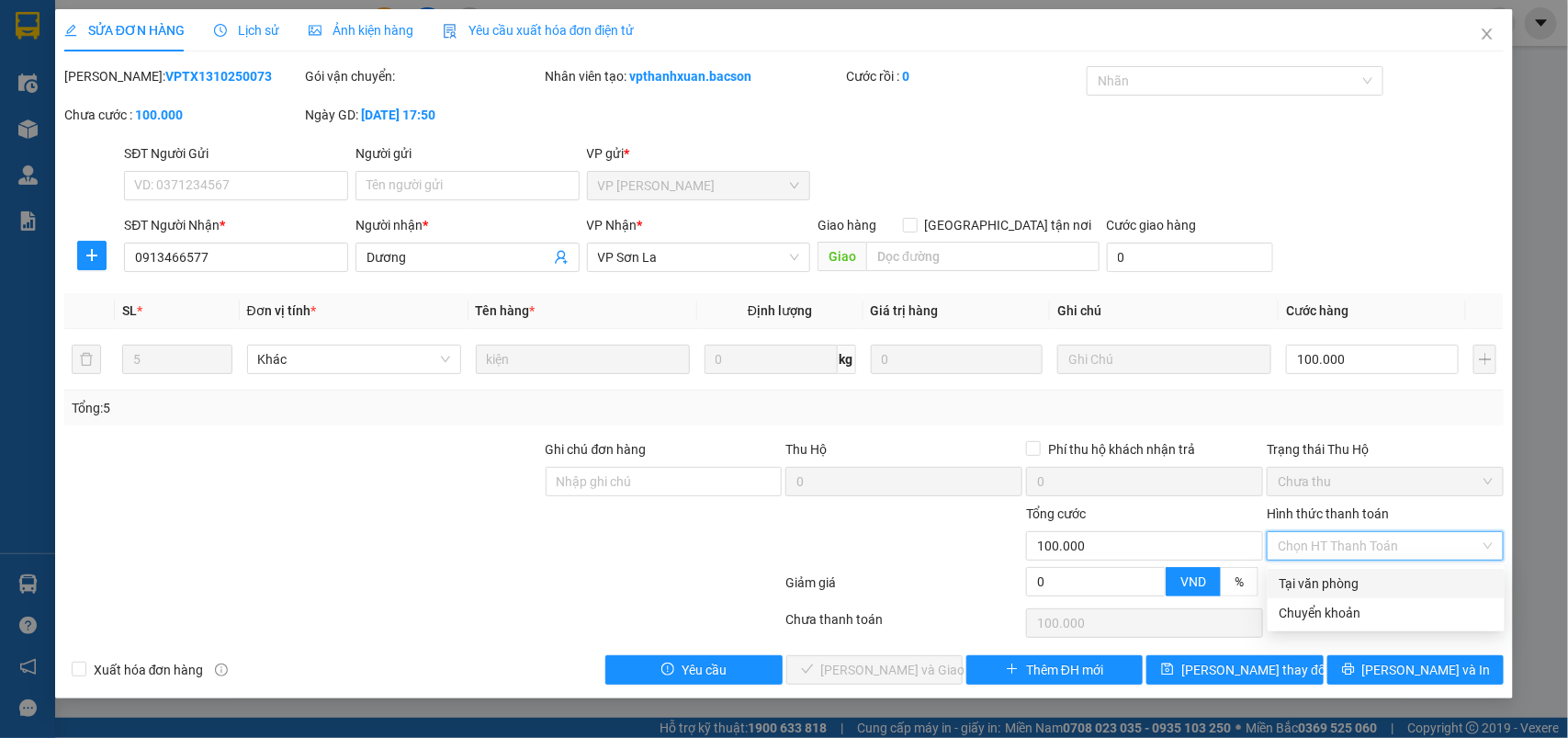
drag, startPoint x: 1325, startPoint y: 585, endPoint x: 1279, endPoint y: 604, distance: 49.8
click at [1324, 585] on div "Tại văn phòng" at bounding box center [1386, 583] width 215 height 20
type input "0"
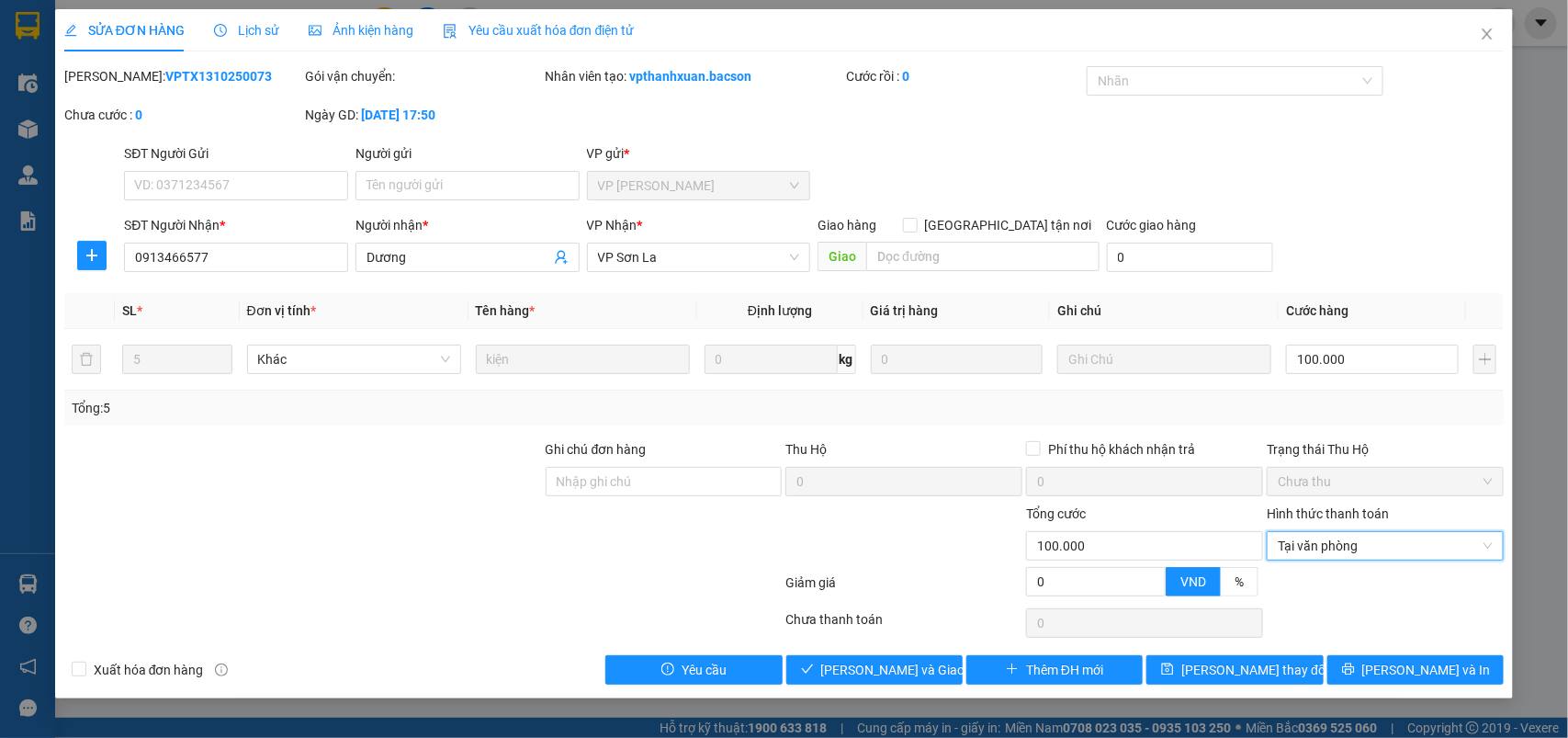
click at [818, 690] on div "SỬA ĐƠN HÀNG Lịch sử Ảnh kiện hàng Yêu cầu xuất hóa đơn điện tử Total Paid Fee …" at bounding box center [784, 353] width 1459 height 689
click at [840, 673] on span "[PERSON_NAME] và Giao hàng" at bounding box center [910, 669] width 176 height 20
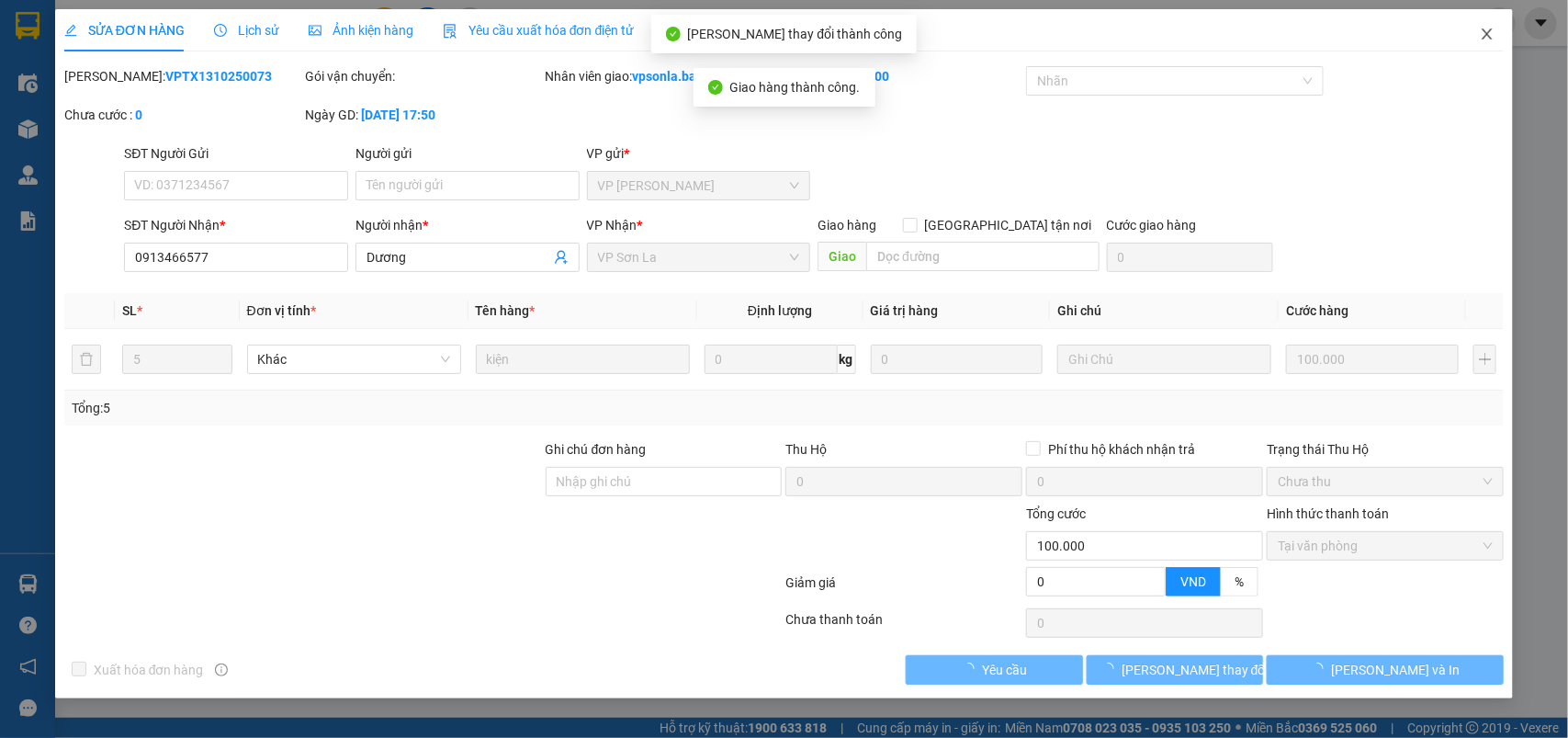
click at [1495, 30] on icon "close" at bounding box center [1487, 34] width 15 height 15
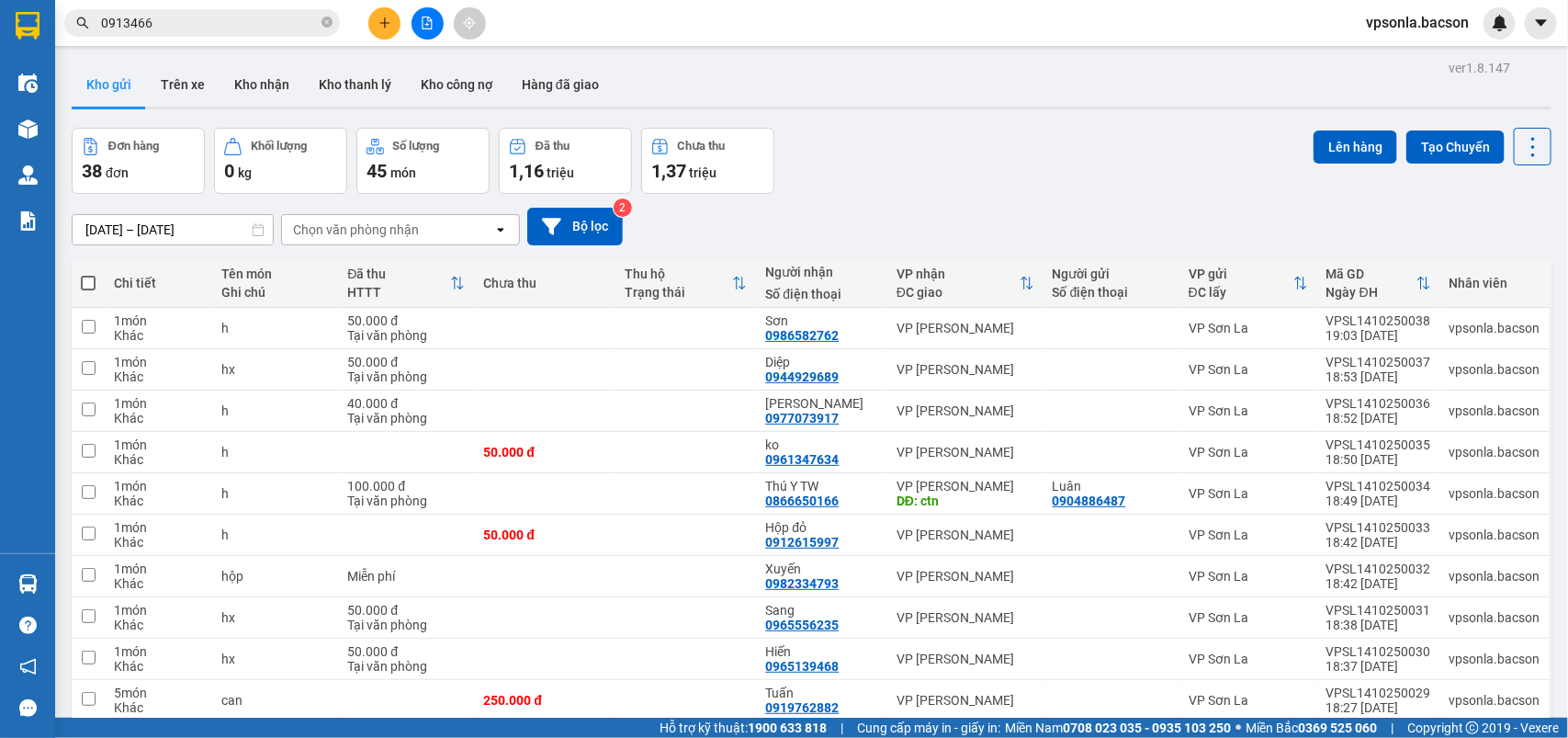
click at [474, 232] on div "Chọn văn phòng nhận" at bounding box center [387, 229] width 211 height 29
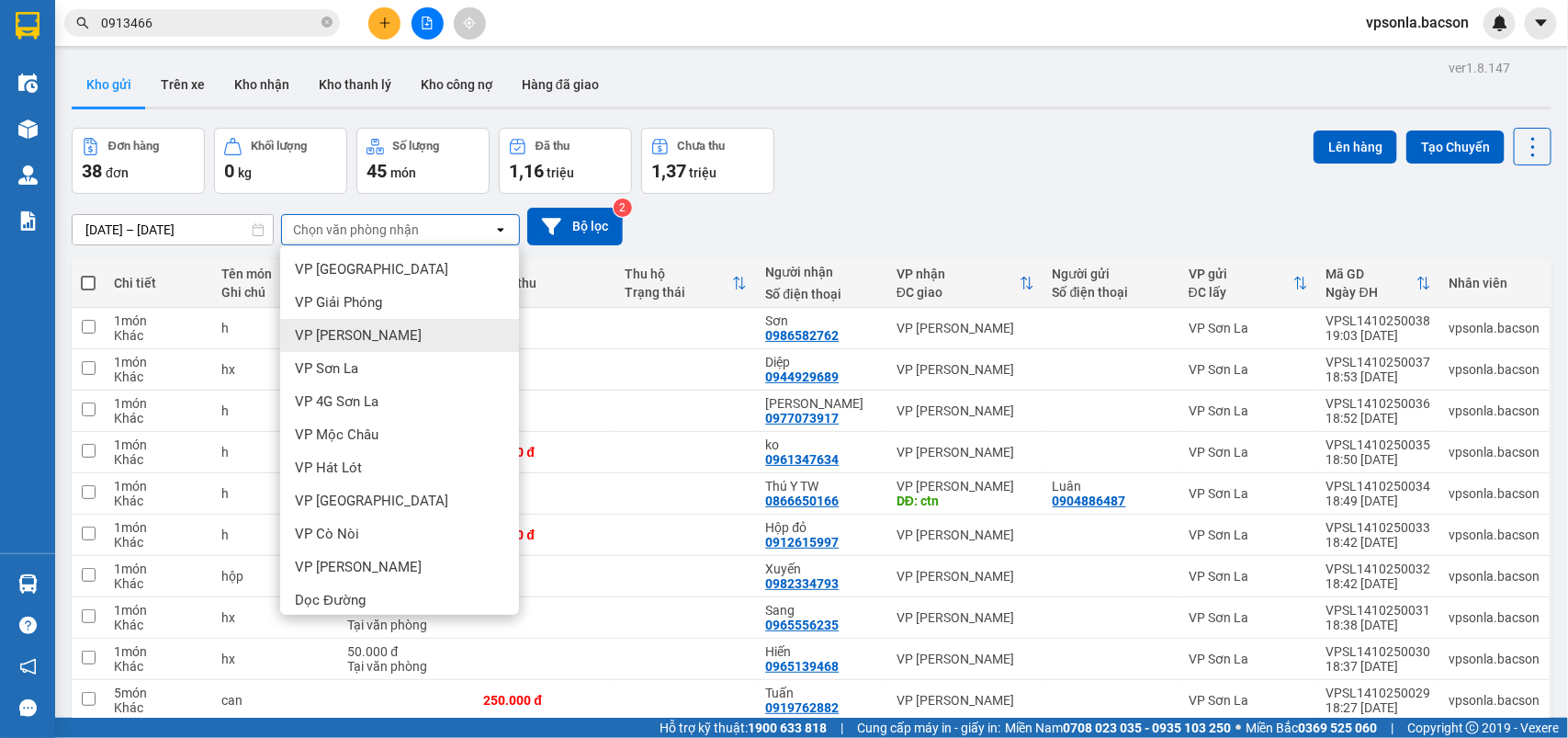
click at [364, 323] on div "VP [PERSON_NAME]" at bounding box center [400, 334] width 239 height 33
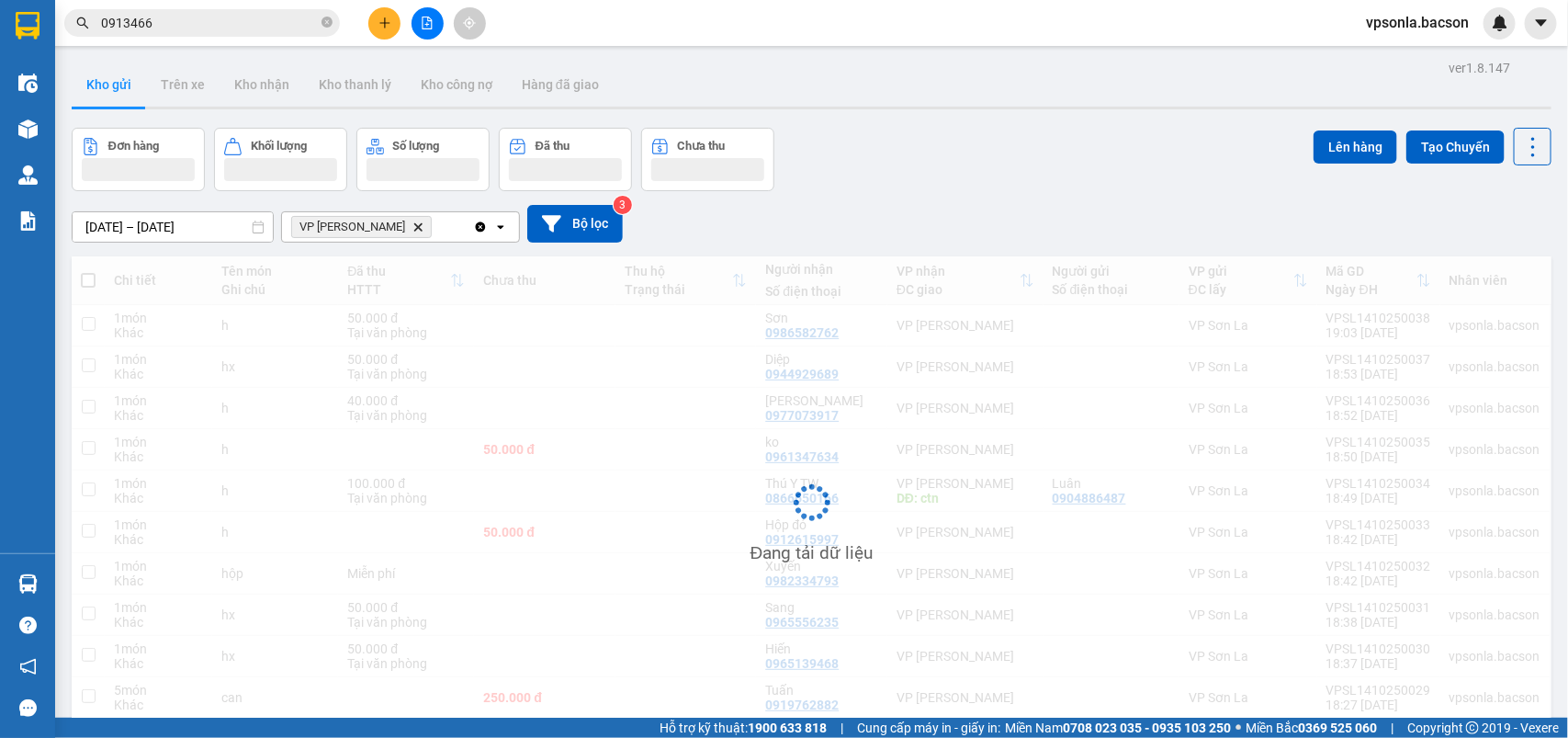
scroll to position [84, 0]
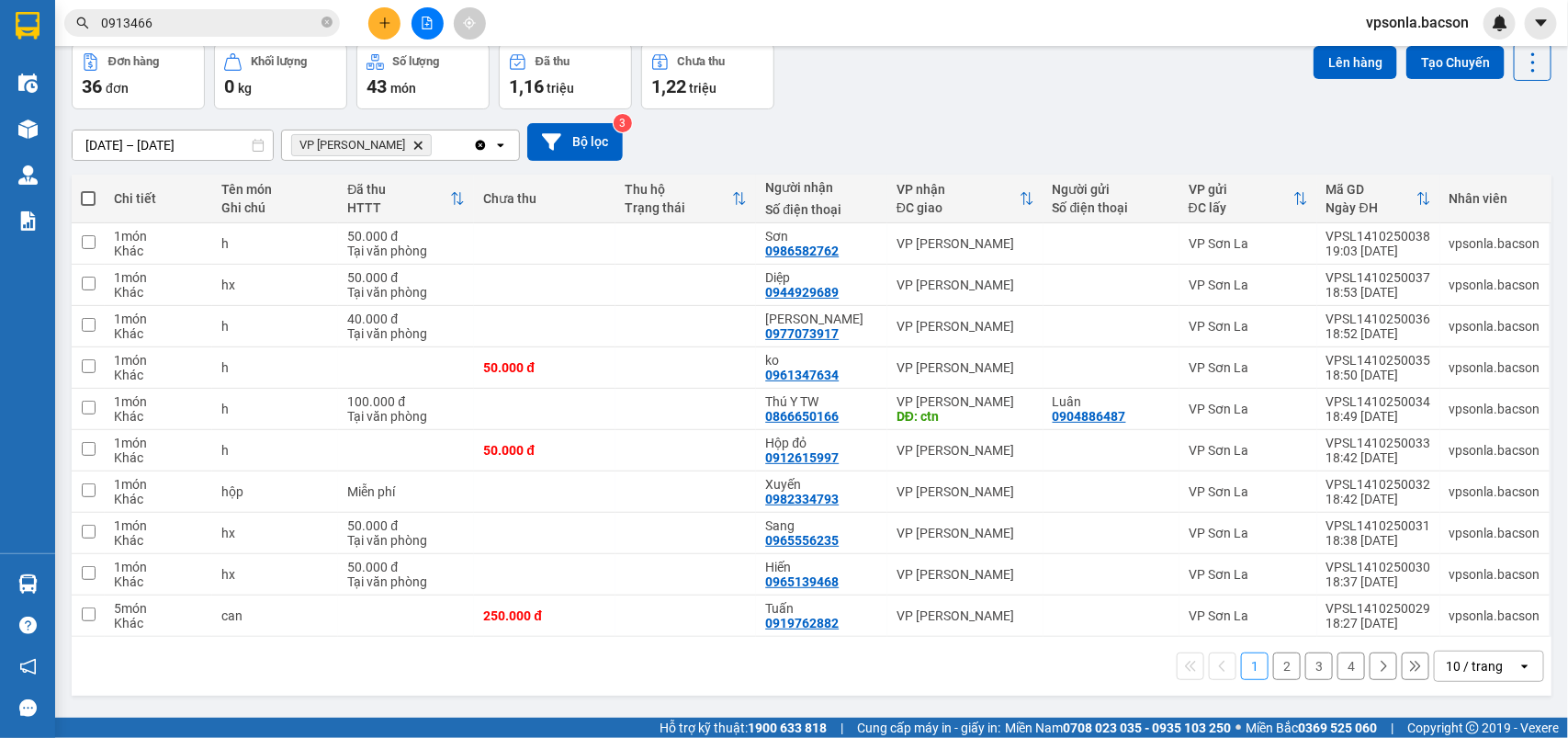
click at [1446, 663] on div "10 / trang" at bounding box center [1474, 665] width 57 height 18
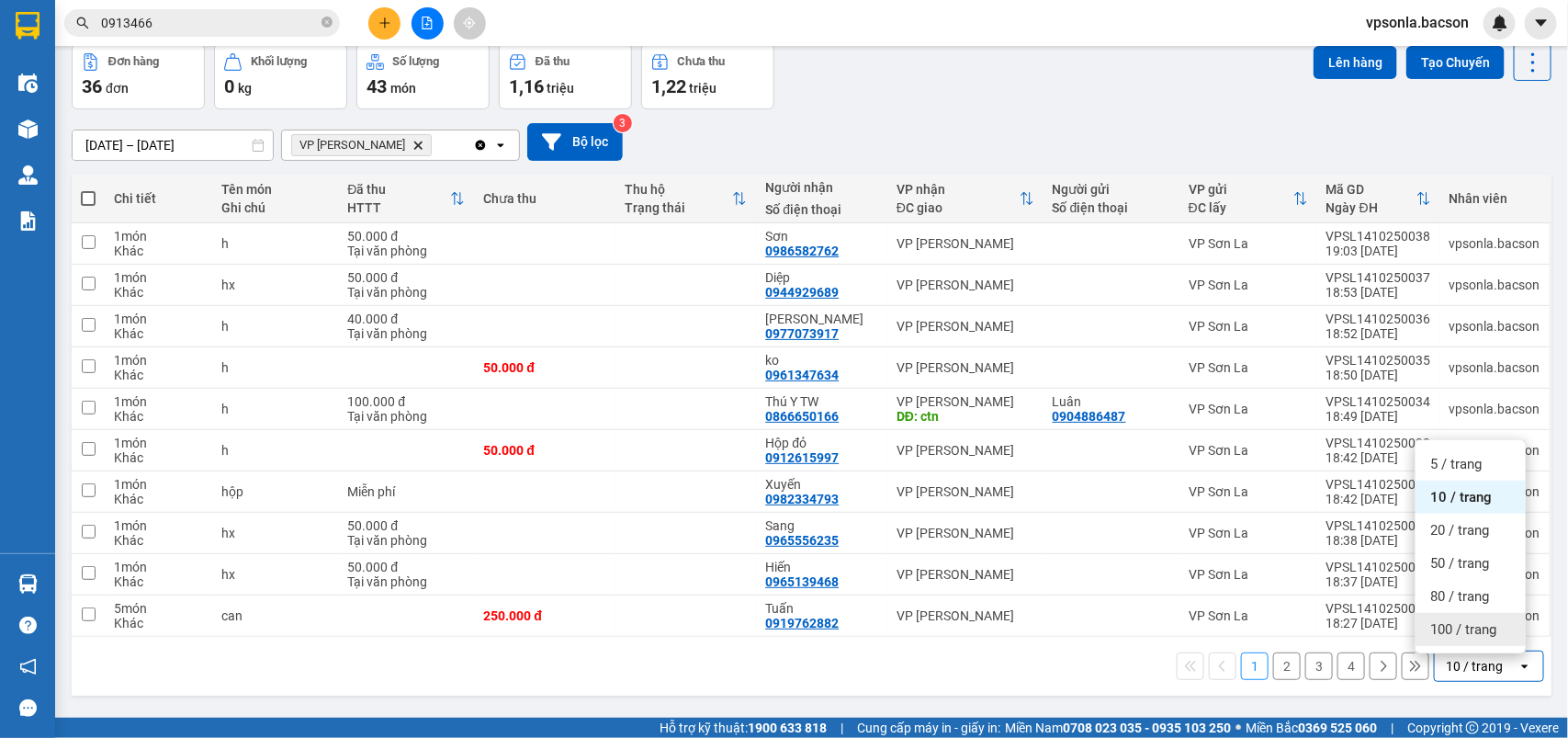
click at [1435, 636] on span "100 / trang" at bounding box center [1464, 628] width 66 height 18
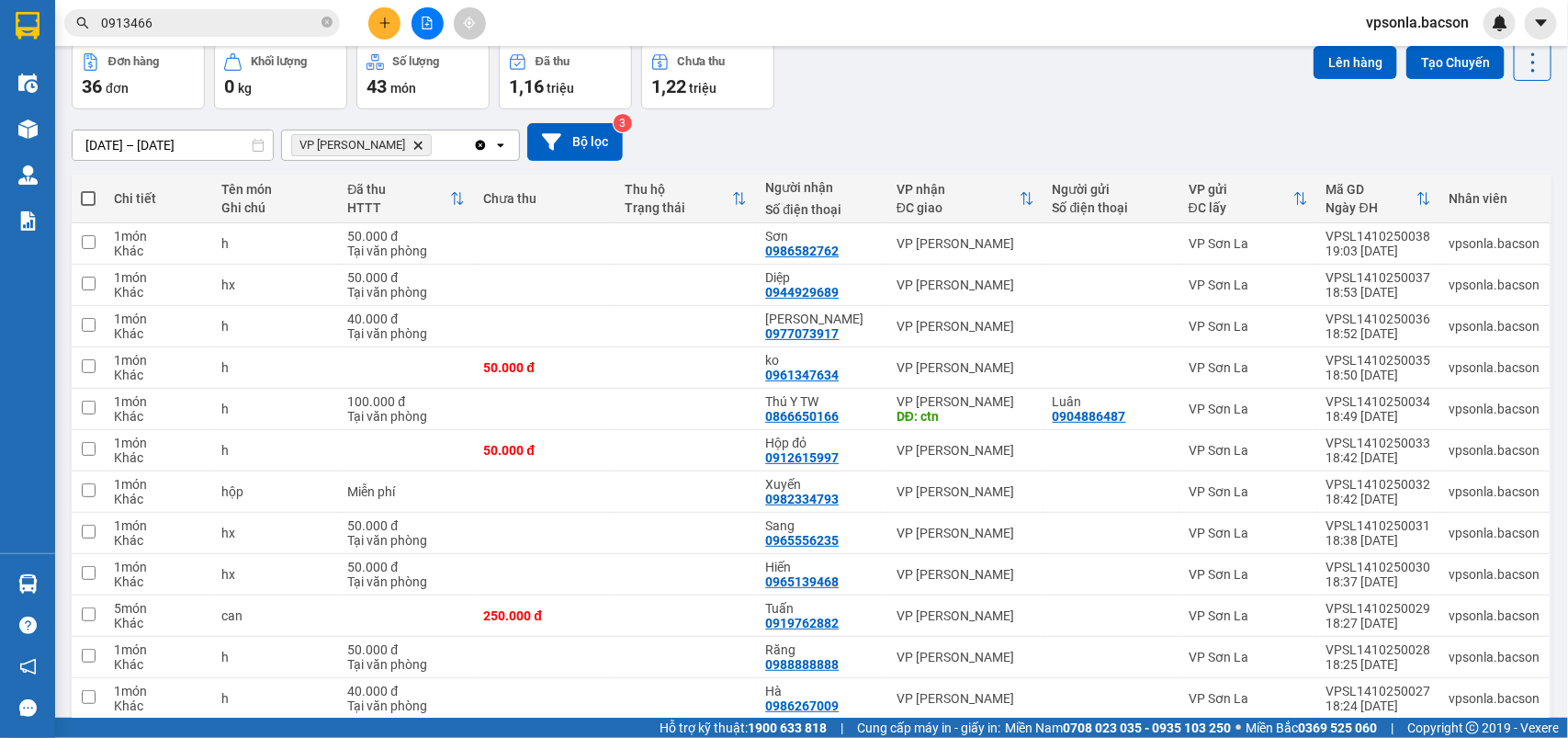
click at [90, 189] on label at bounding box center [88, 198] width 15 height 18
click at [88, 189] on input "checkbox" at bounding box center [88, 189] width 0 height 0
checkbox input "true"
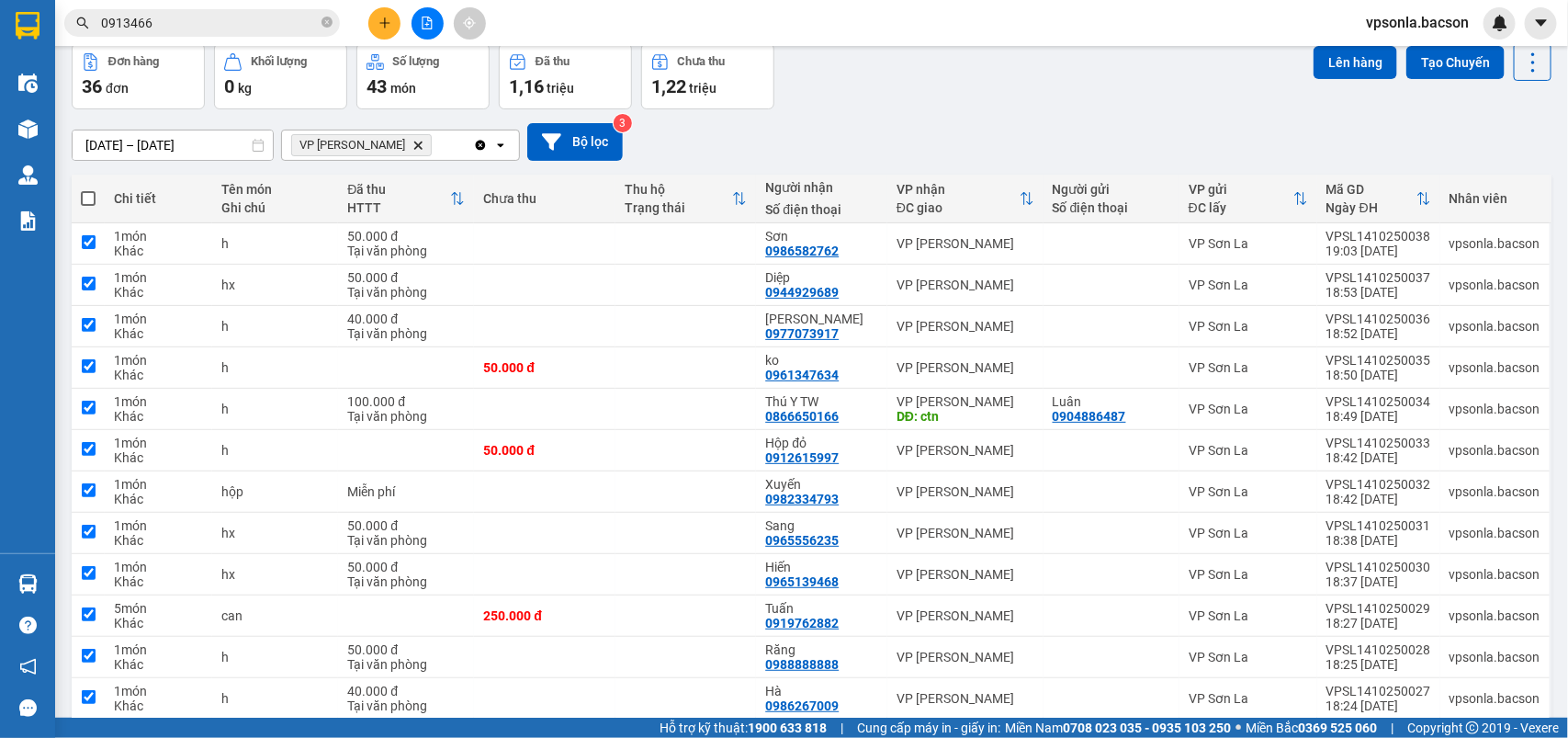
checkbox input "true"
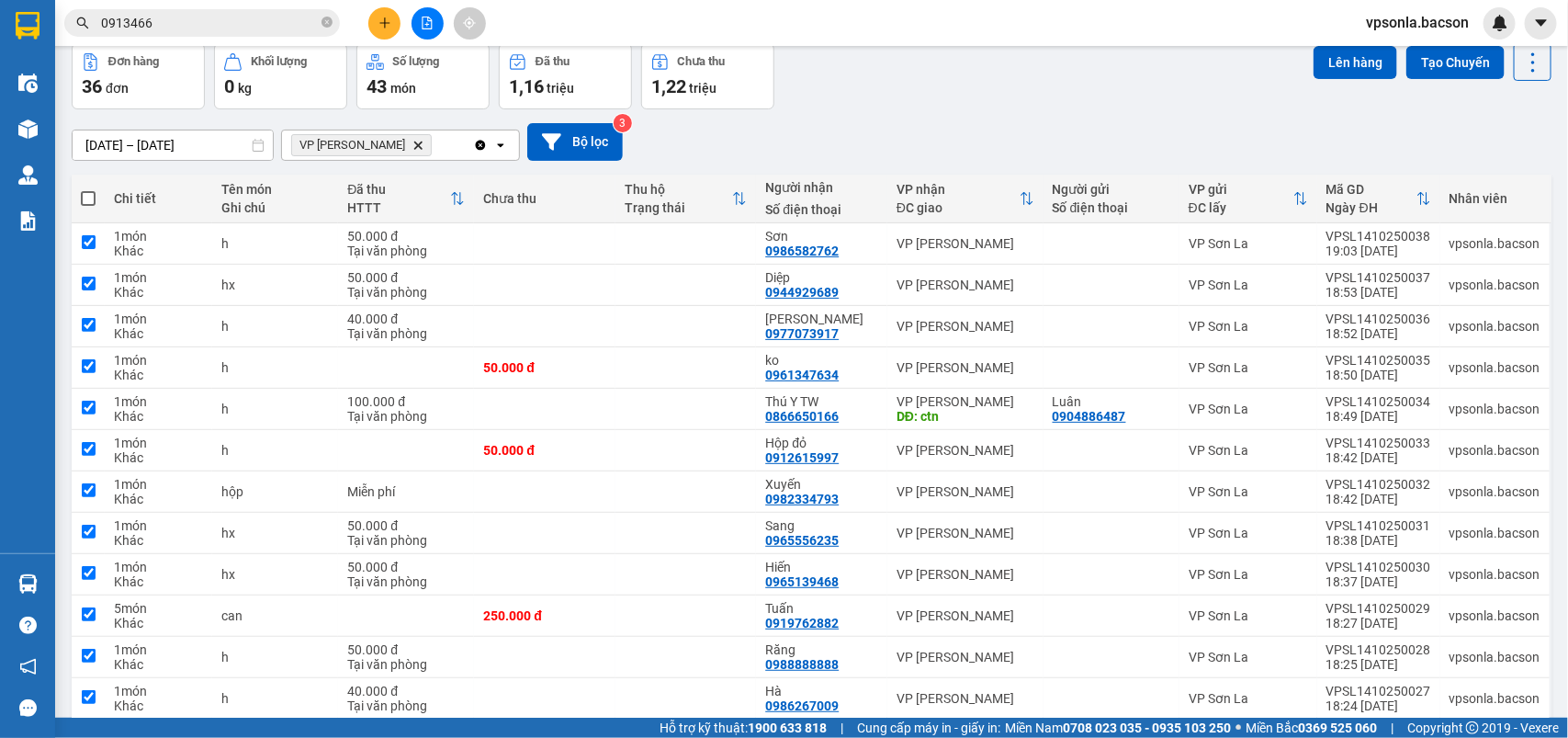
checkbox input "true"
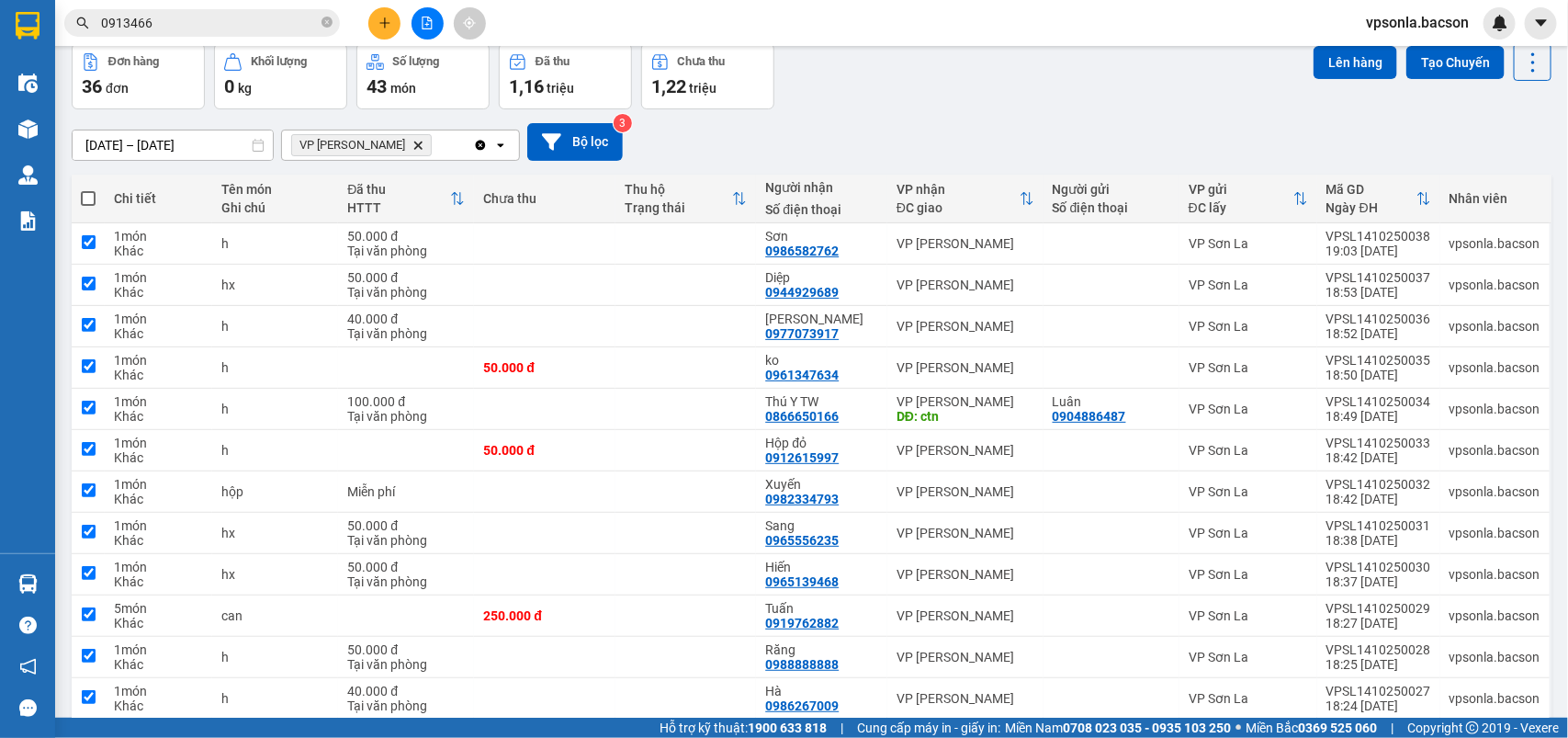
checkbox input "true"
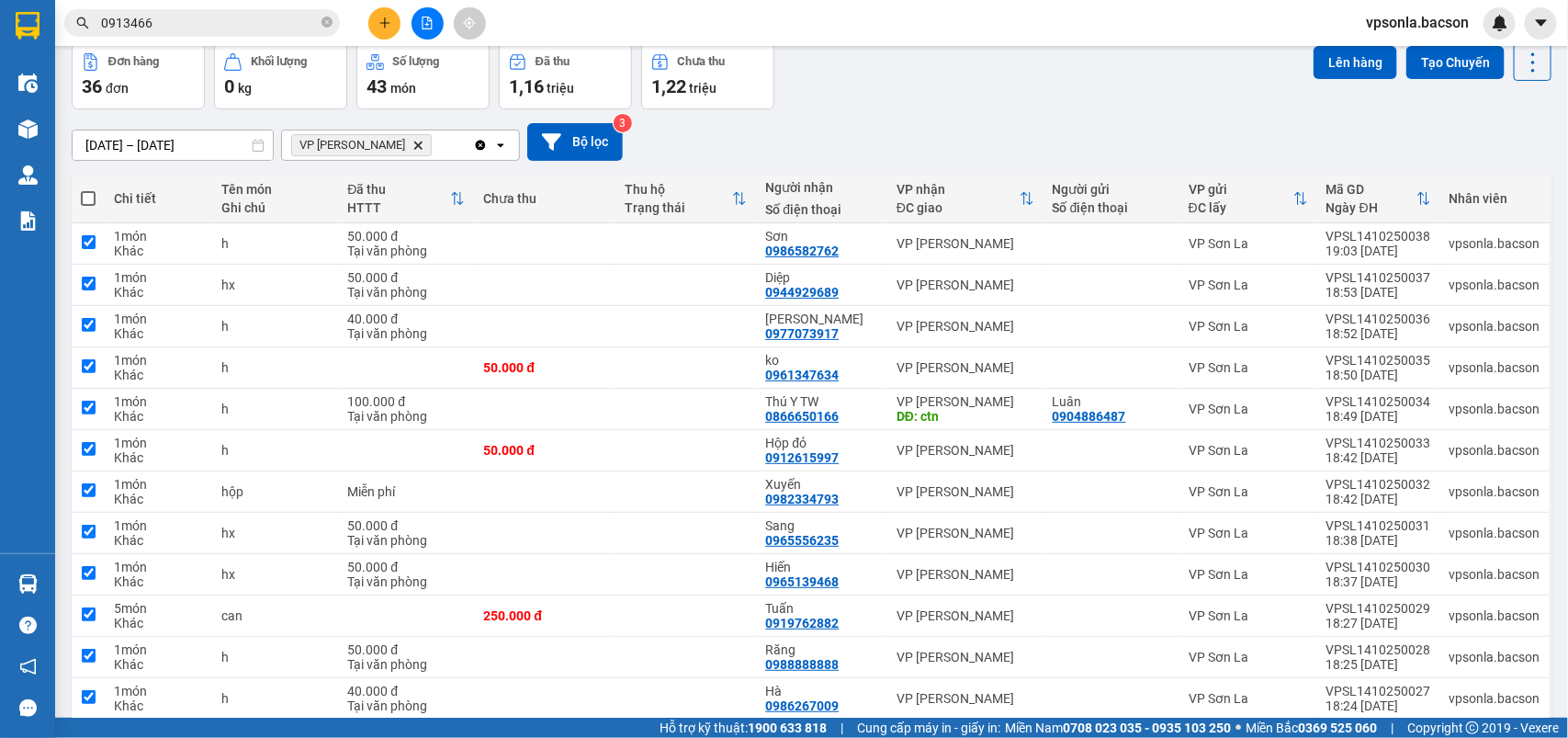
checkbox input "true"
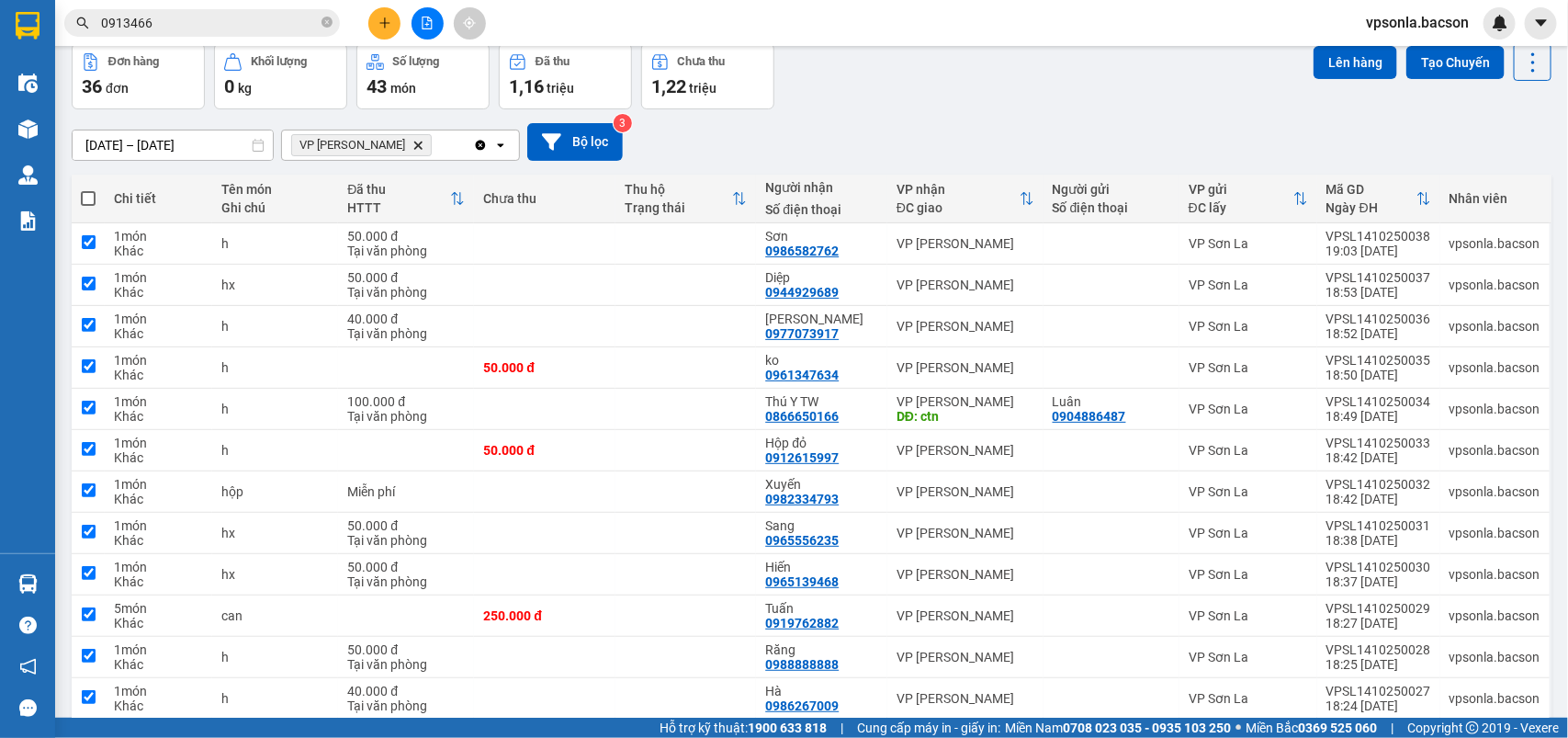
checkbox input "true"
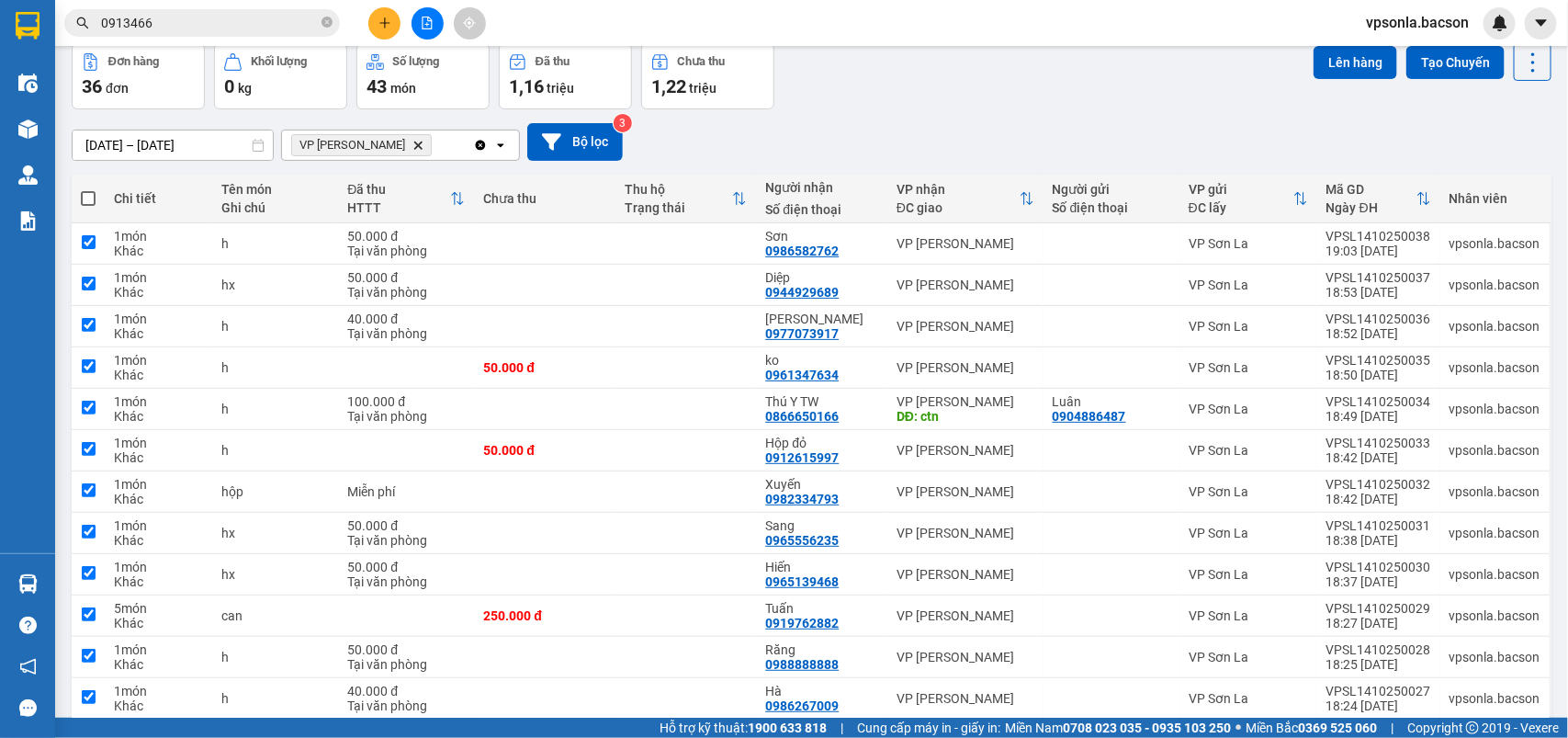
checkbox input "true"
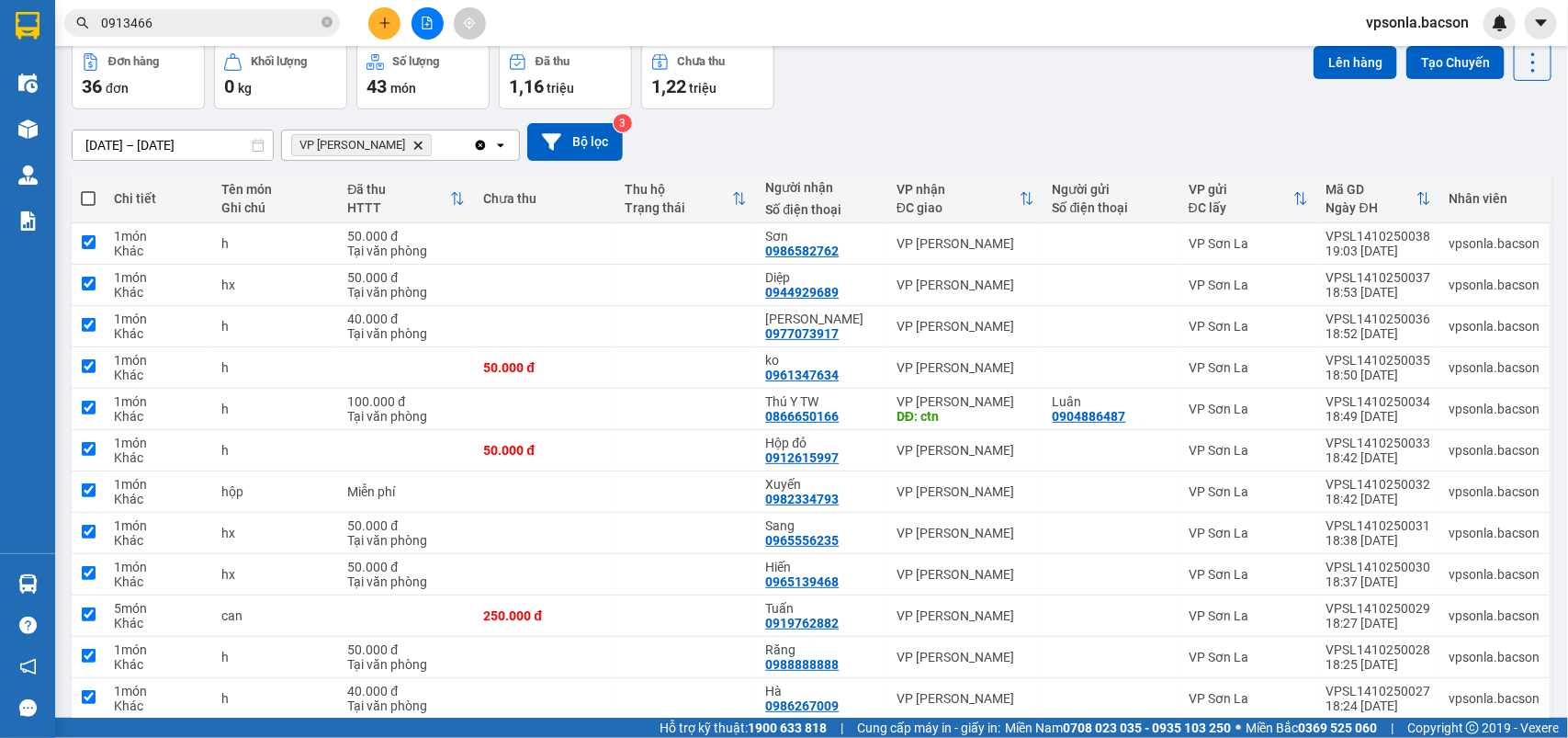
checkbox input "true"
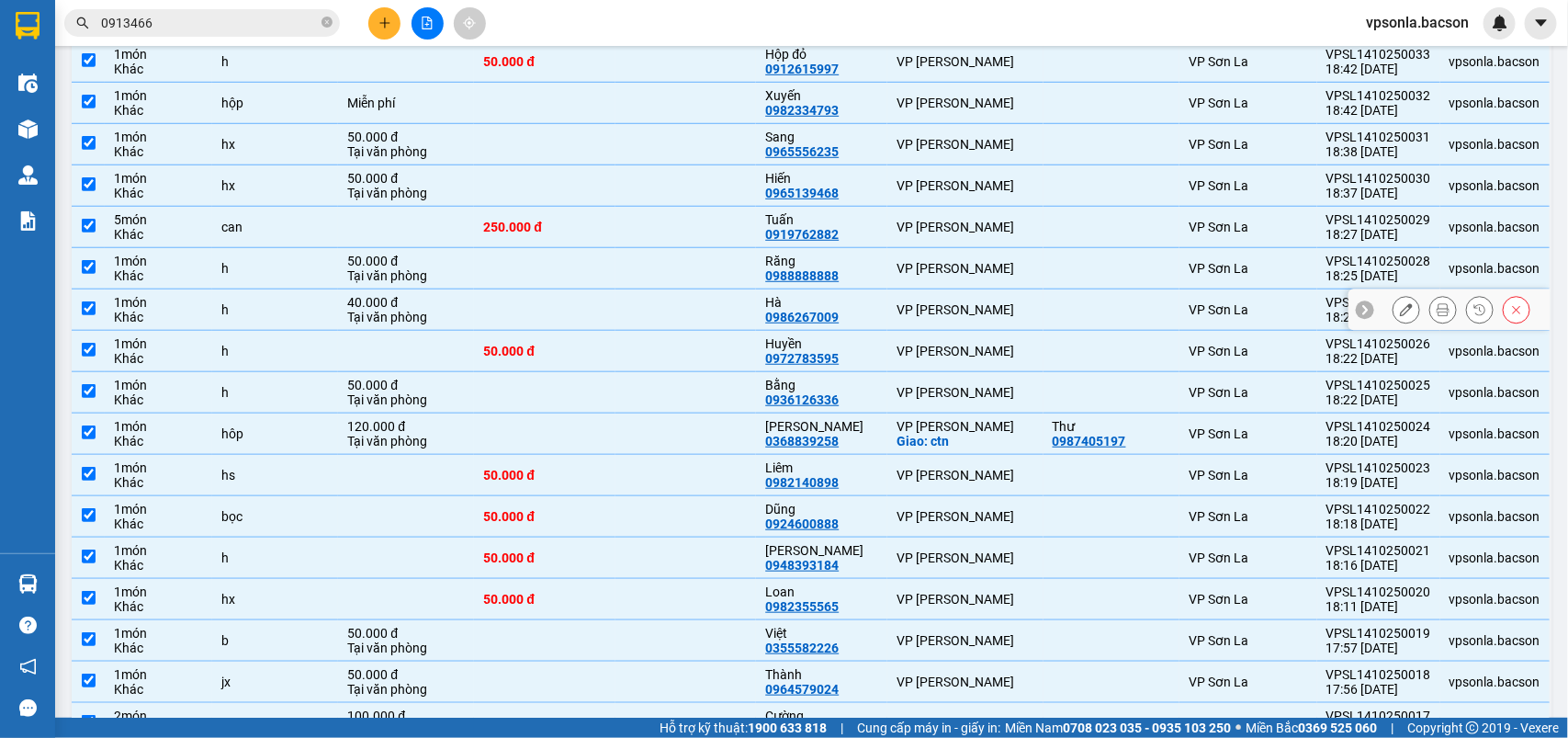
scroll to position [0, 0]
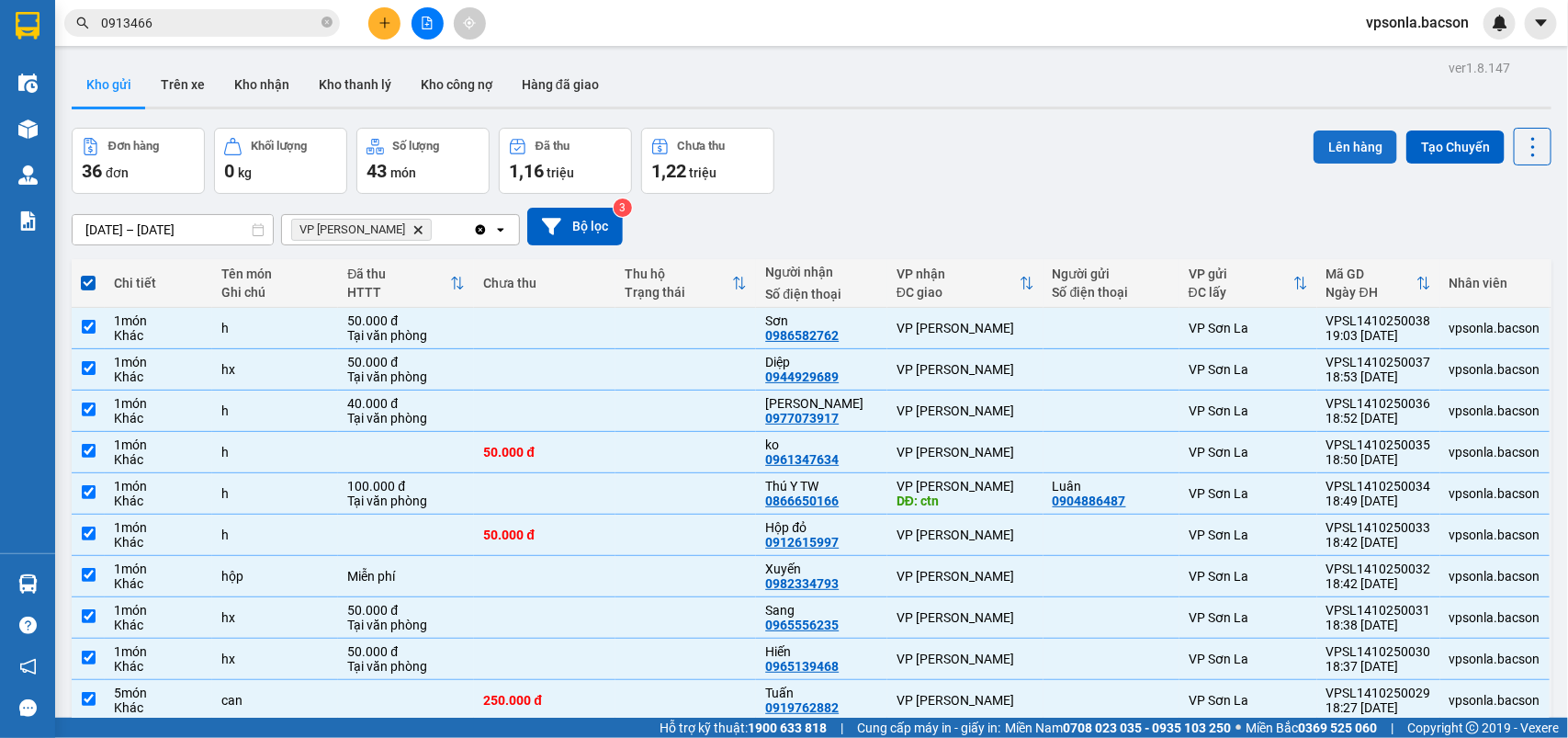
click at [1333, 135] on button "Lên hàng" at bounding box center [1356, 147] width 83 height 33
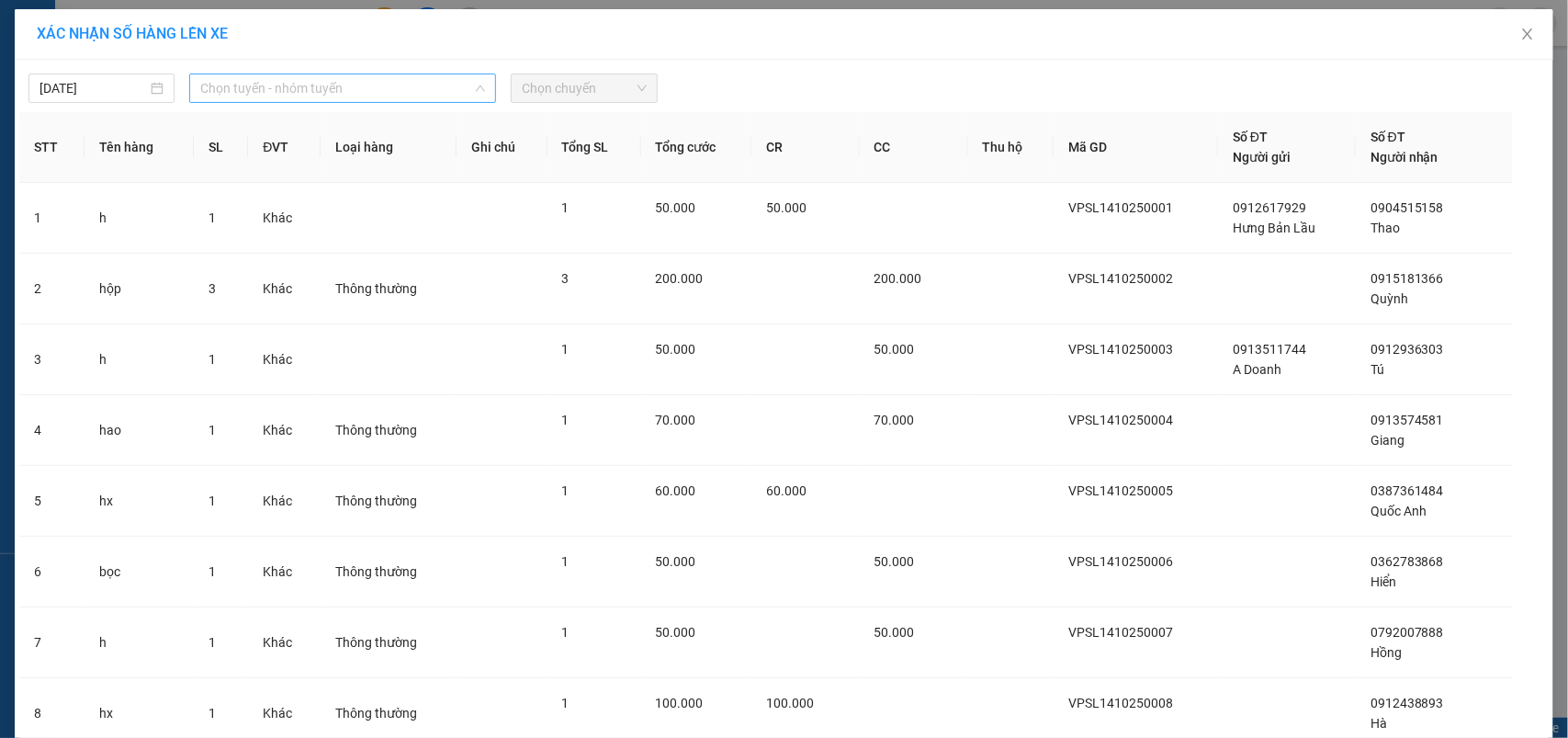
click at [191, 93] on div "Chọn tuyến - nhóm tuyến" at bounding box center [343, 88] width 307 height 29
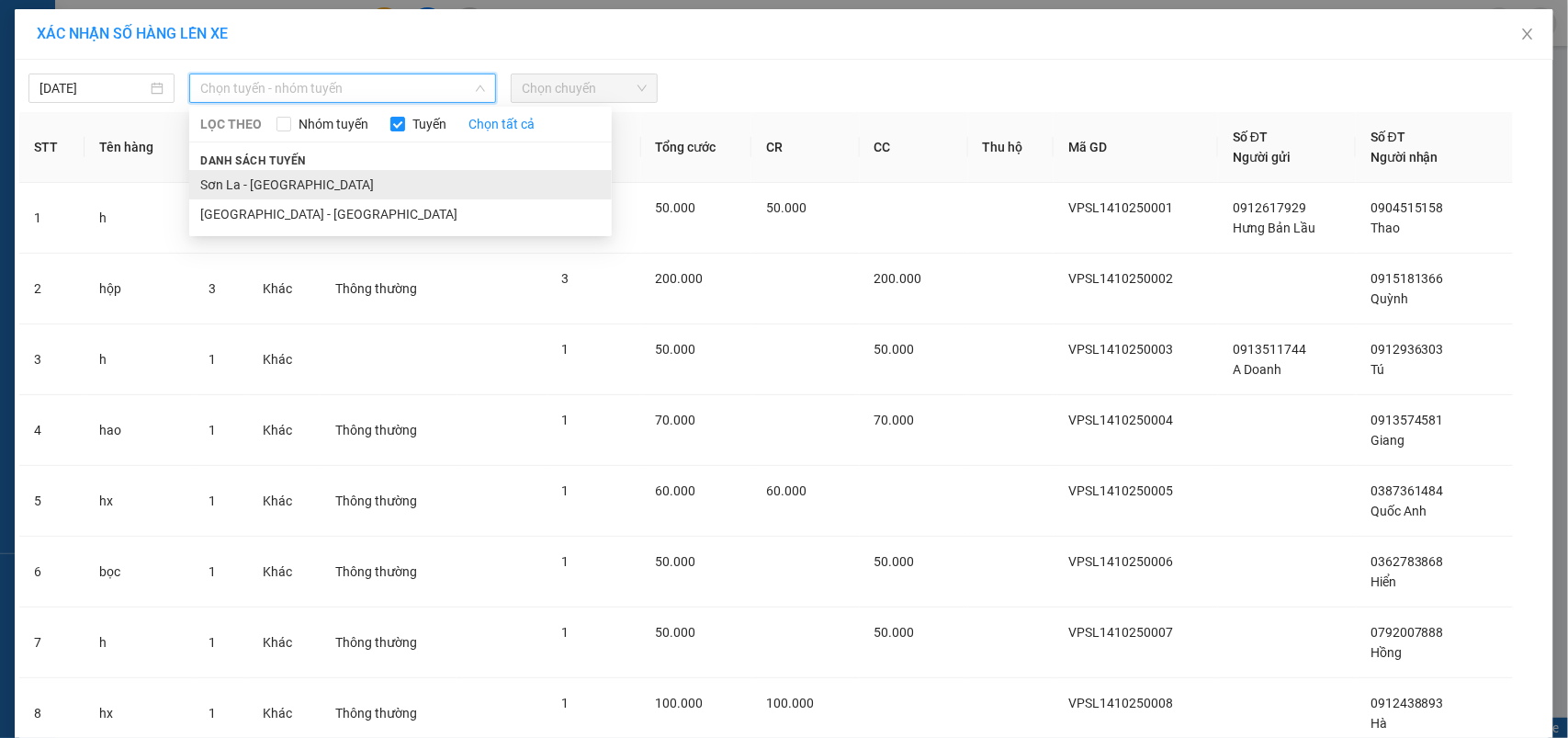
click at [239, 186] on li "Sơn La - [GEOGRAPHIC_DATA]" at bounding box center [401, 184] width 423 height 29
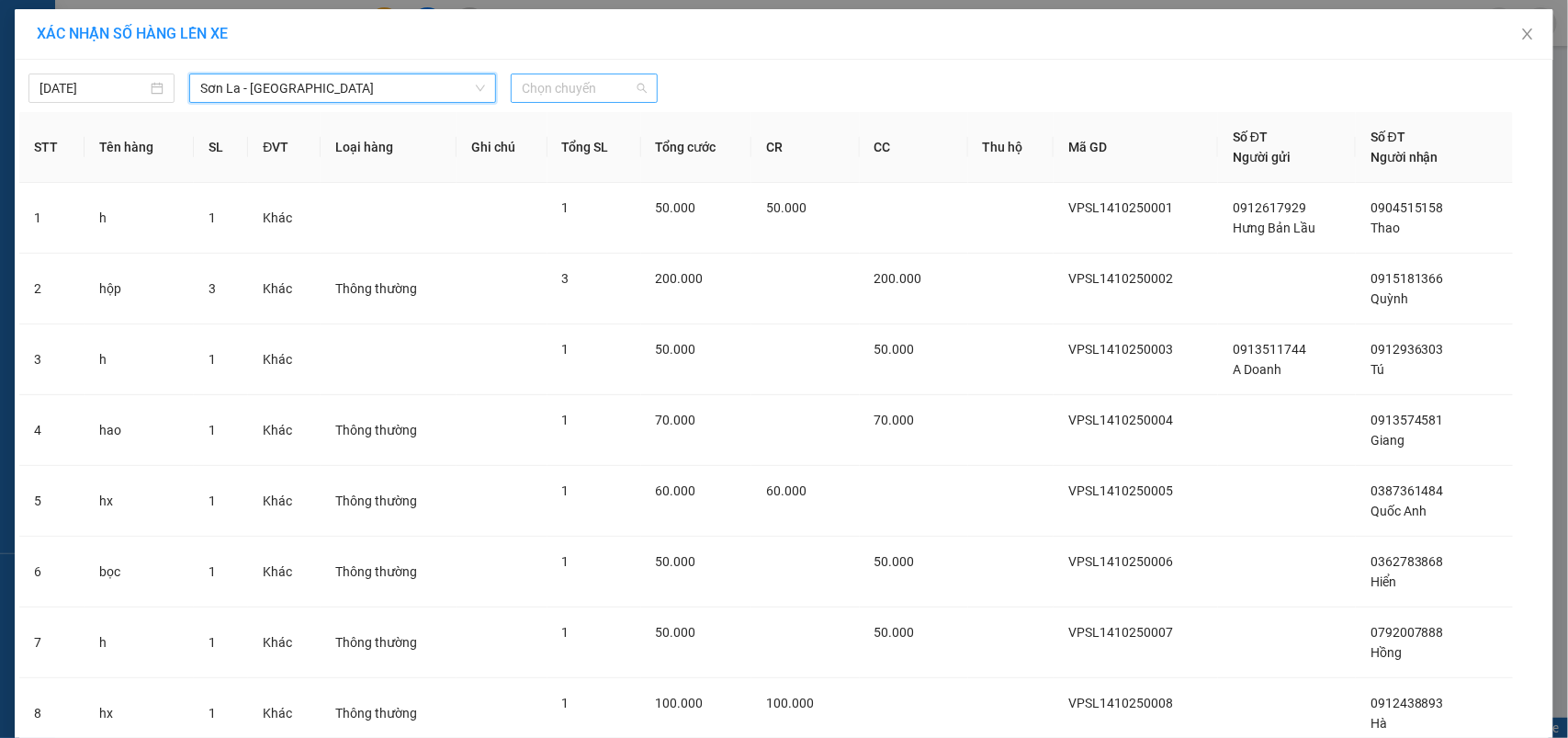
click at [586, 98] on span "Chọn chuyến" at bounding box center [584, 88] width 124 height 27
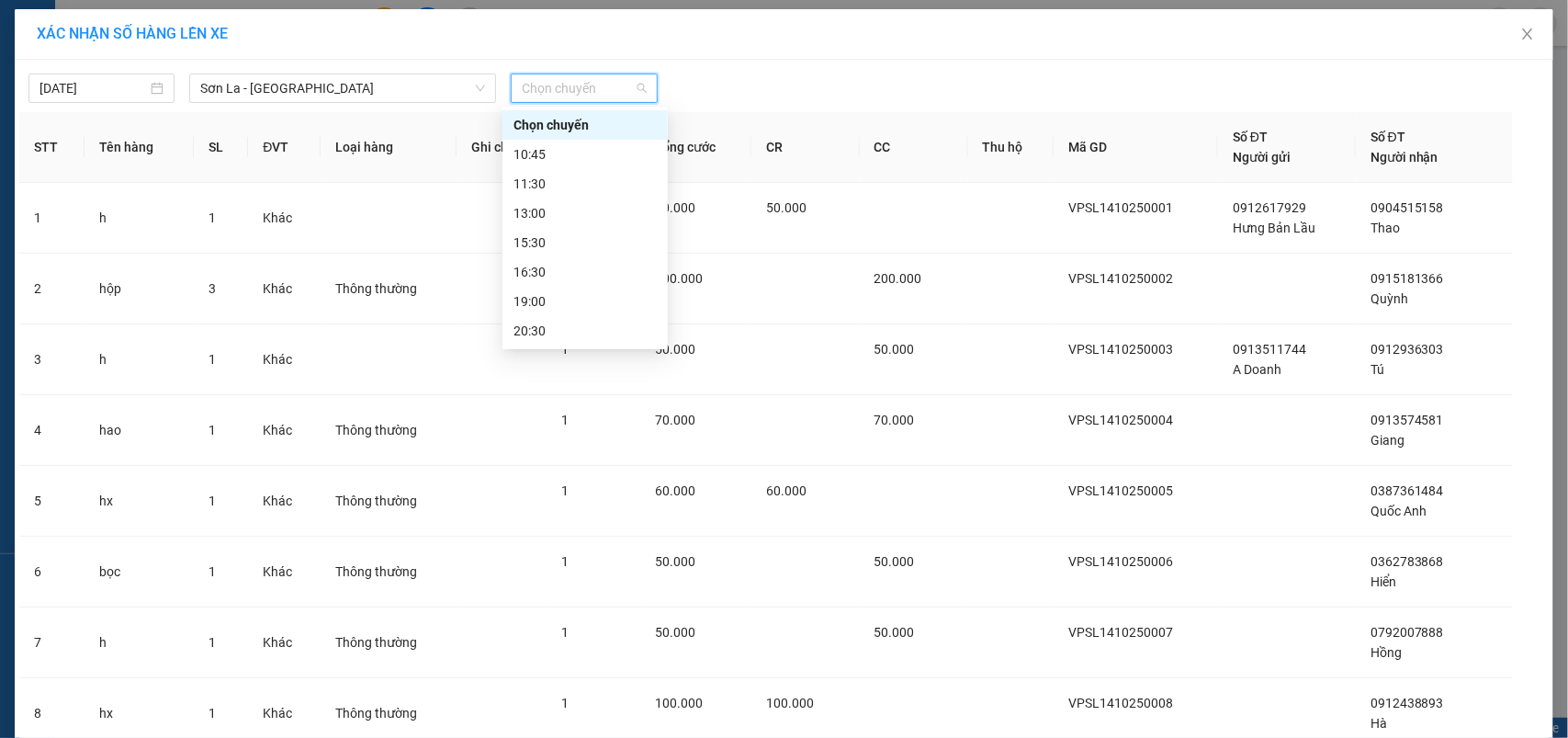
scroll to position [88, 0]
click at [540, 321] on div "22:30" at bounding box center [585, 330] width 143 height 20
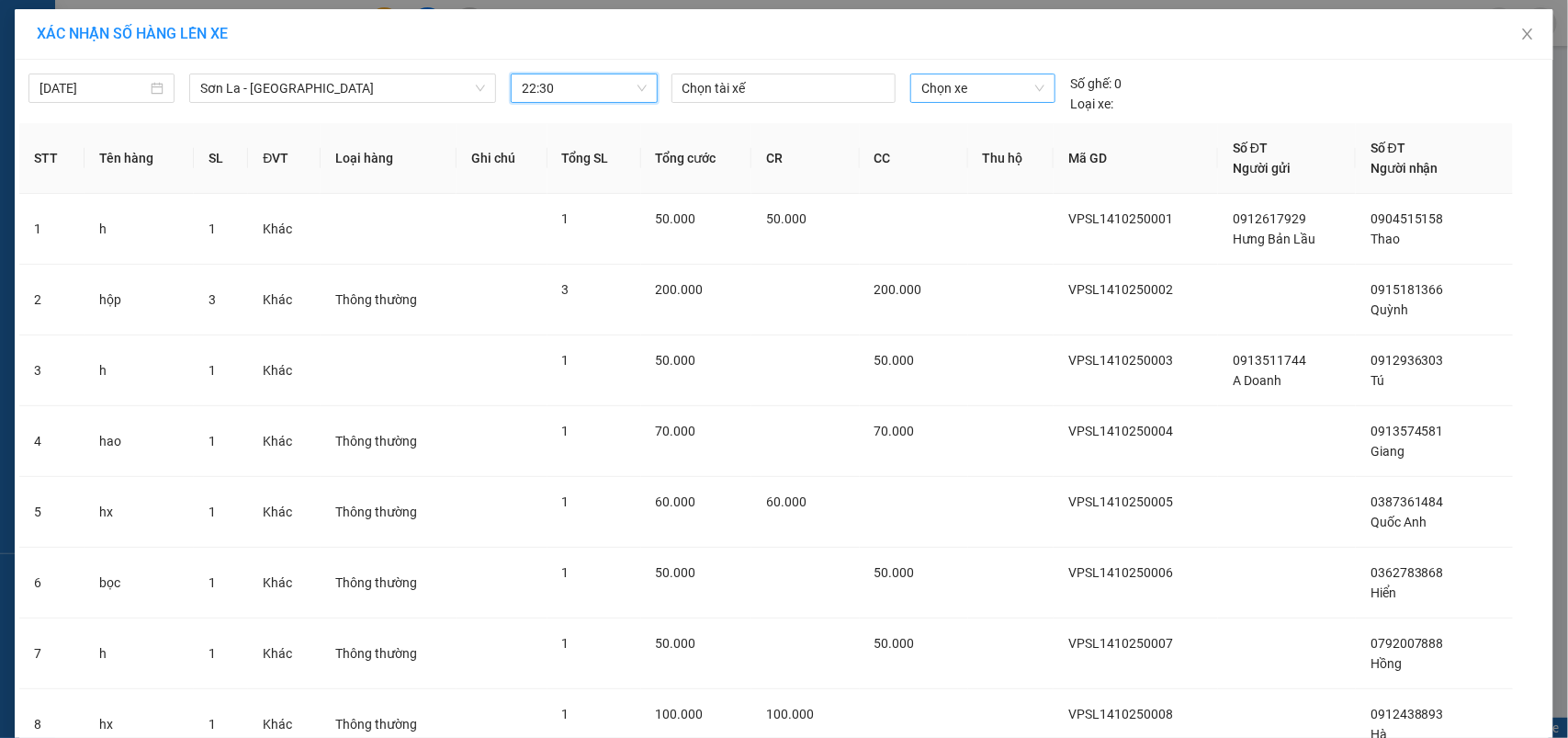
click at [983, 101] on span "Chọn xe" at bounding box center [982, 88] width 123 height 27
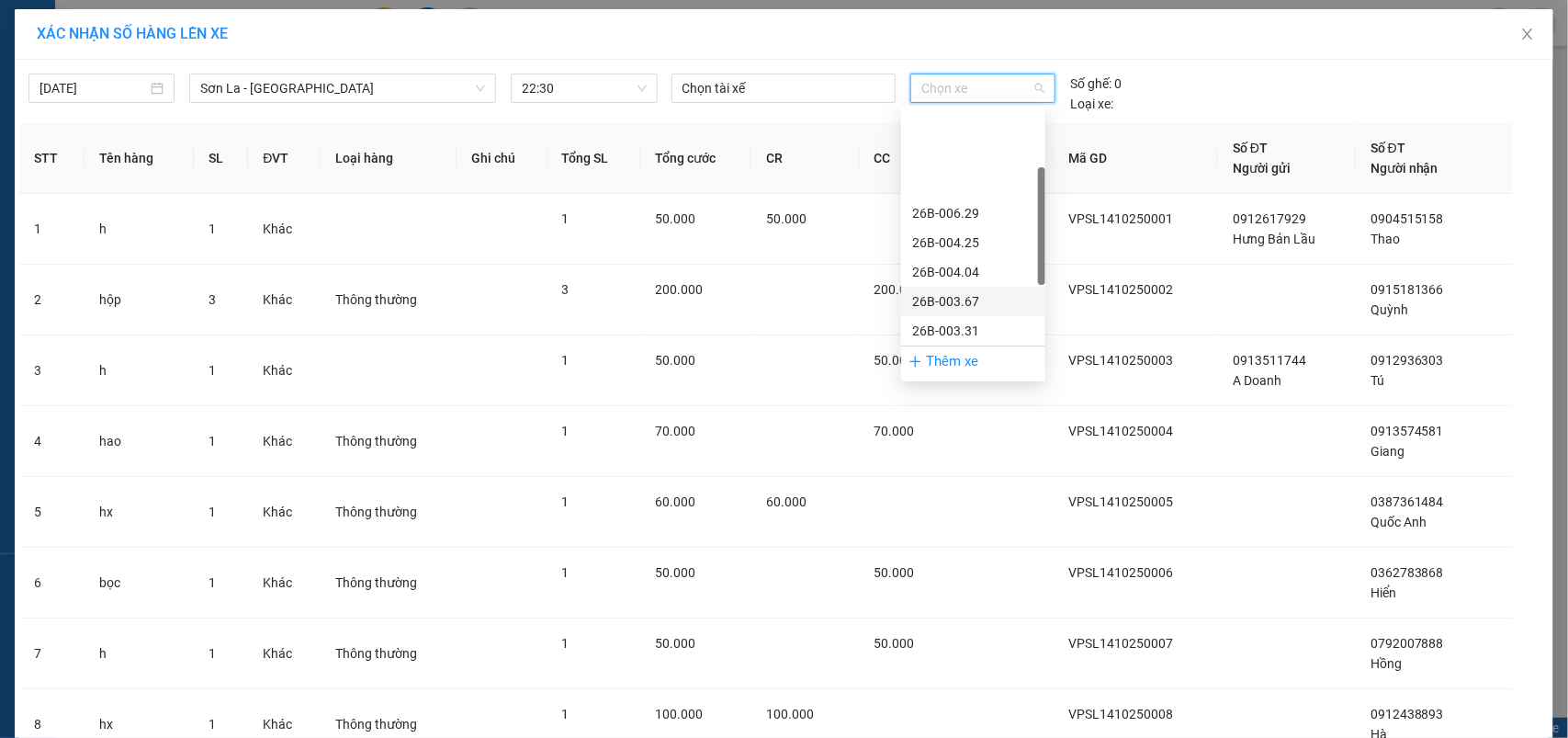
scroll to position [263, 0]
click at [962, 266] on div "29H-513.77" at bounding box center [973, 272] width 122 height 20
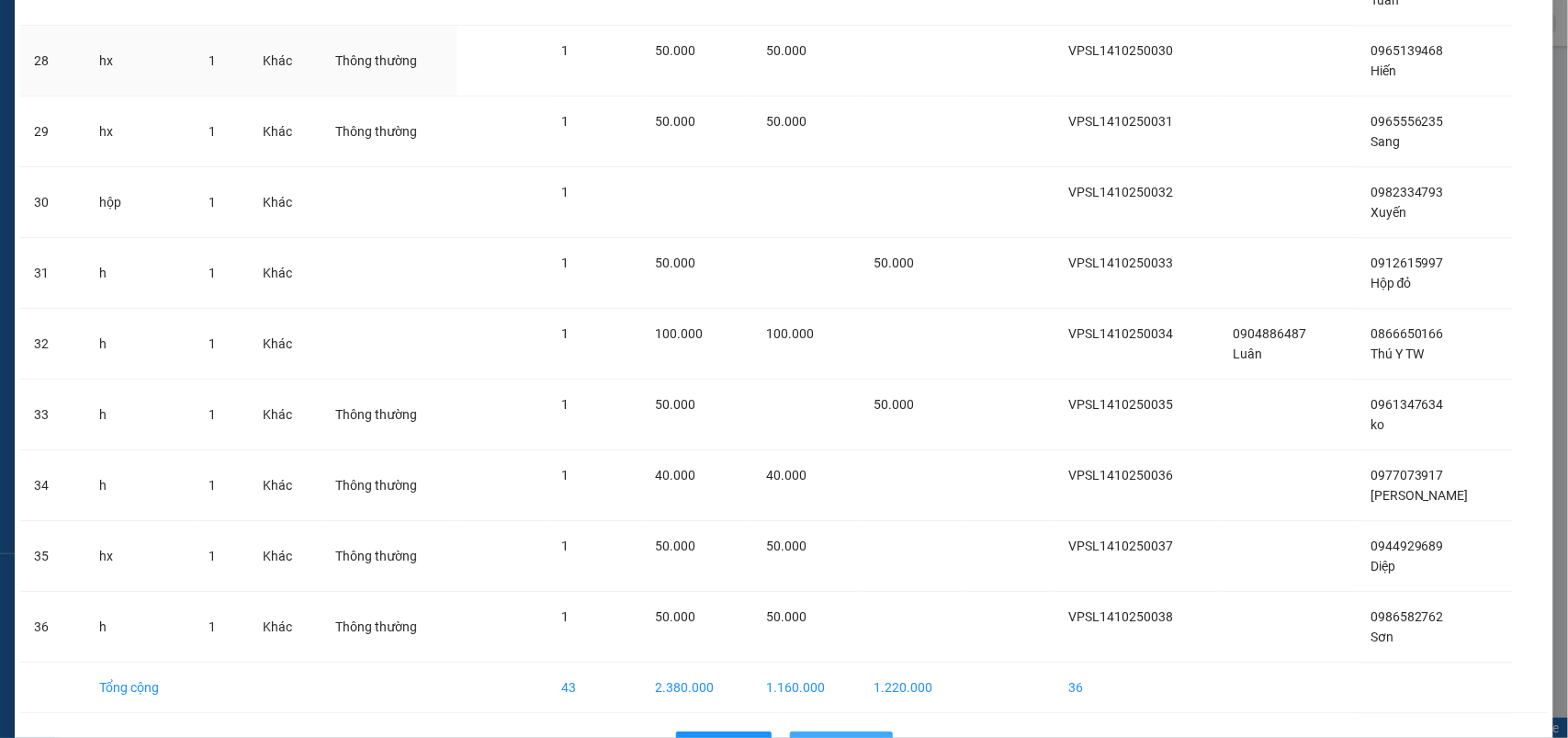
scroll to position [2133, 0]
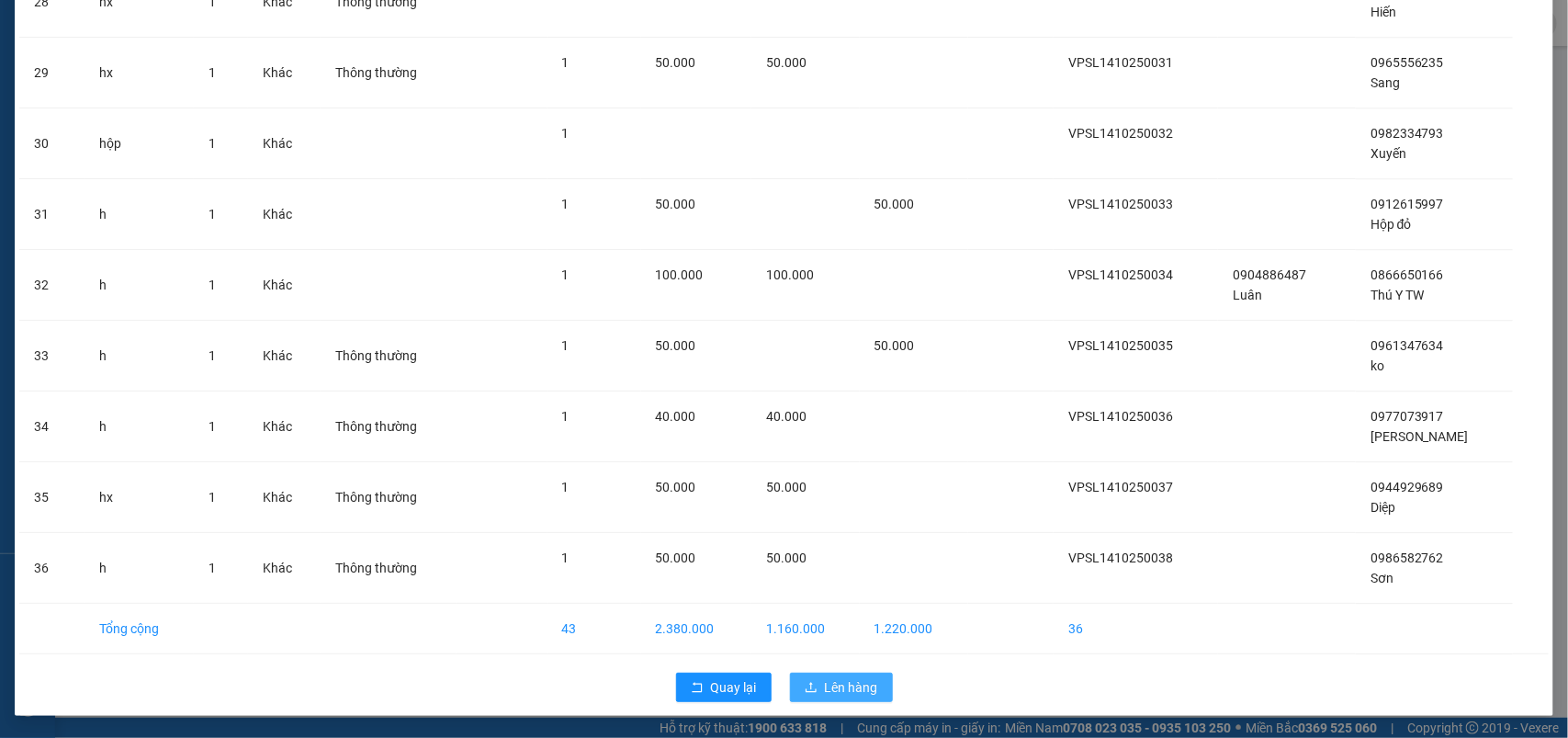
click at [806, 695] on span "upload" at bounding box center [811, 688] width 13 height 15
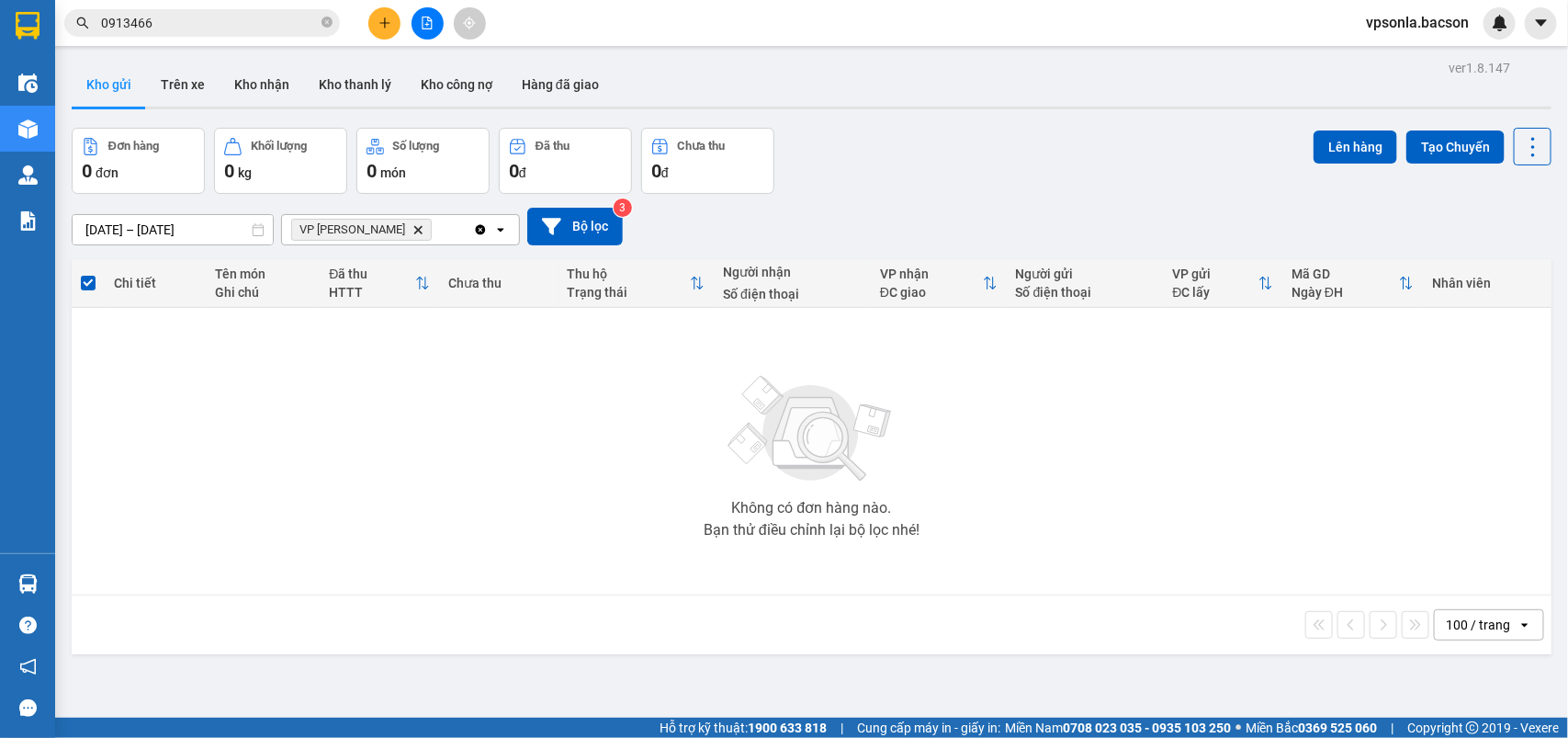
click at [480, 229] on icon "Clear all" at bounding box center [480, 230] width 15 height 15
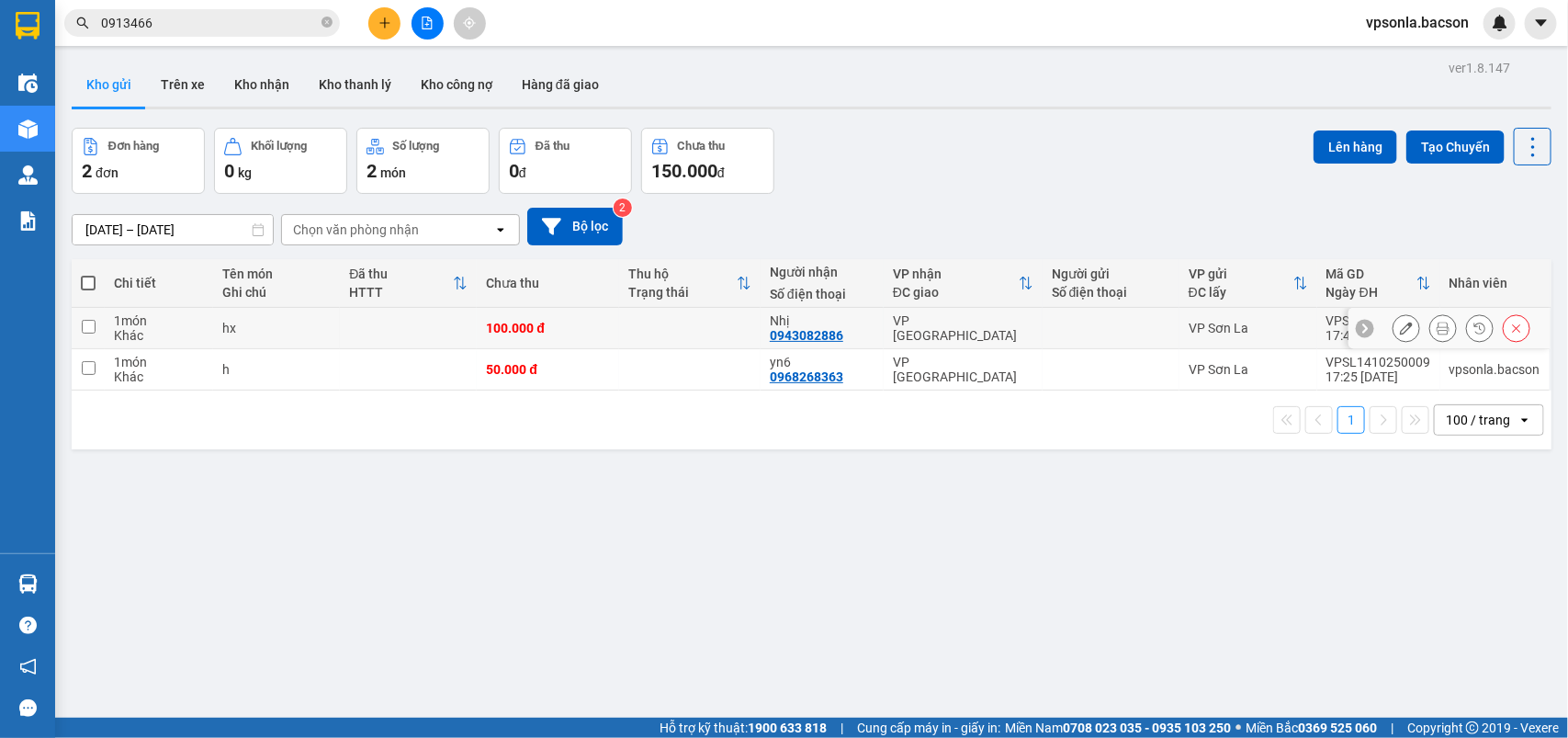
drag, startPoint x: 997, startPoint y: 331, endPoint x: 974, endPoint y: 368, distance: 43.6
click at [997, 329] on div "VP [GEOGRAPHIC_DATA]" at bounding box center [963, 328] width 140 height 29
checkbox input "true"
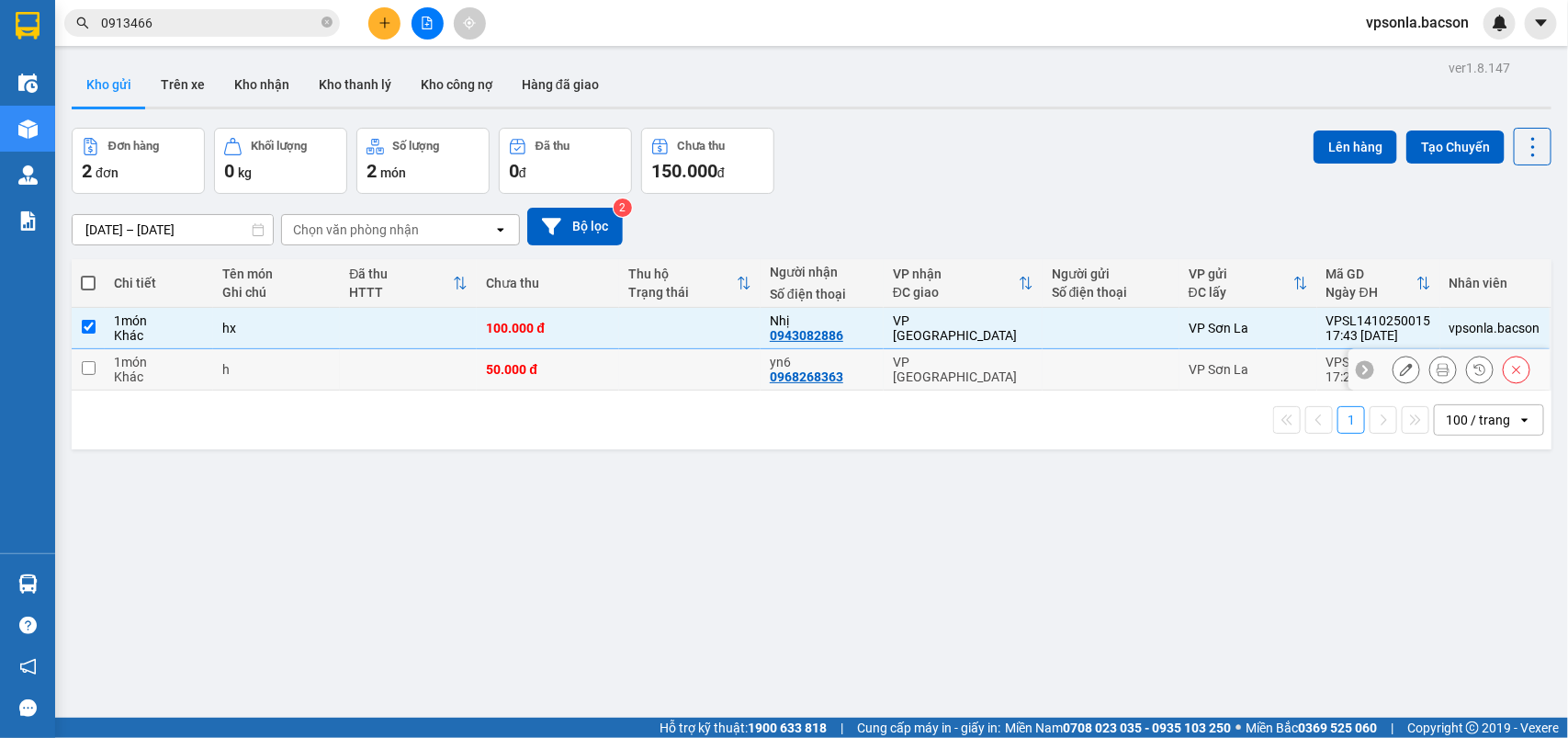
click at [974, 368] on div "VP [GEOGRAPHIC_DATA]" at bounding box center [963, 369] width 140 height 29
checkbox input "true"
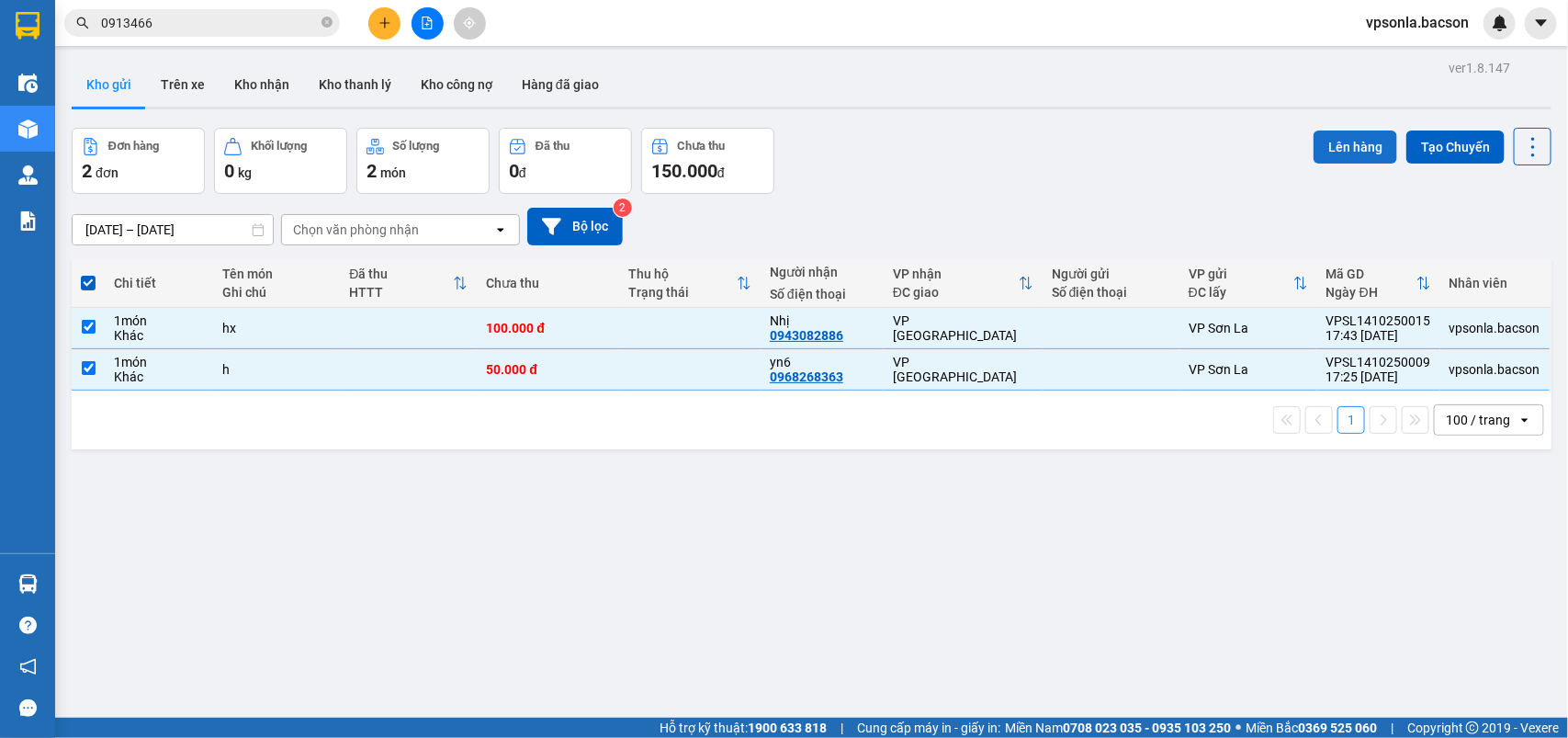
click at [1325, 135] on button "Lên hàng" at bounding box center [1356, 147] width 83 height 33
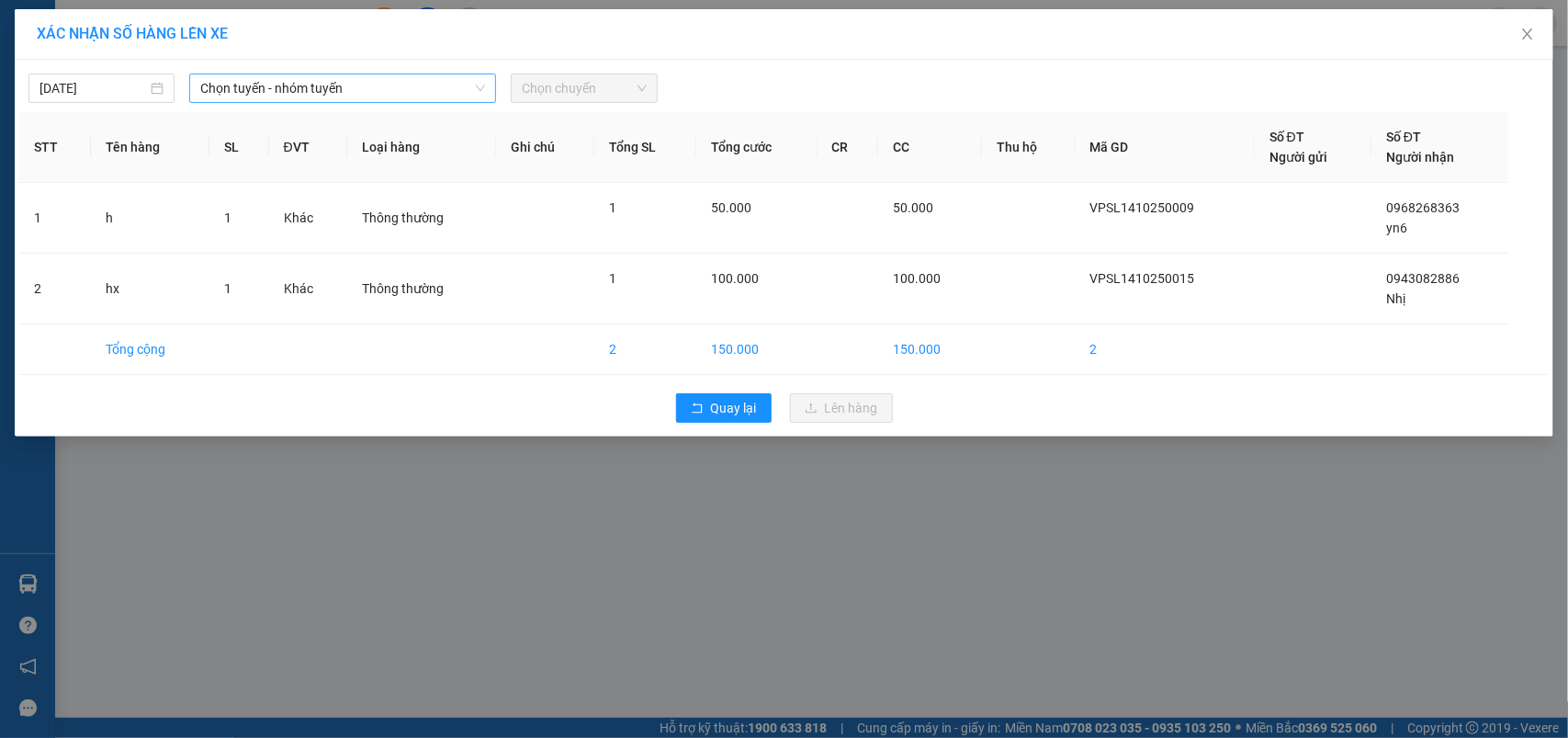
click at [234, 88] on span "Chọn tuyến - nhóm tuyến" at bounding box center [342, 88] width 285 height 27
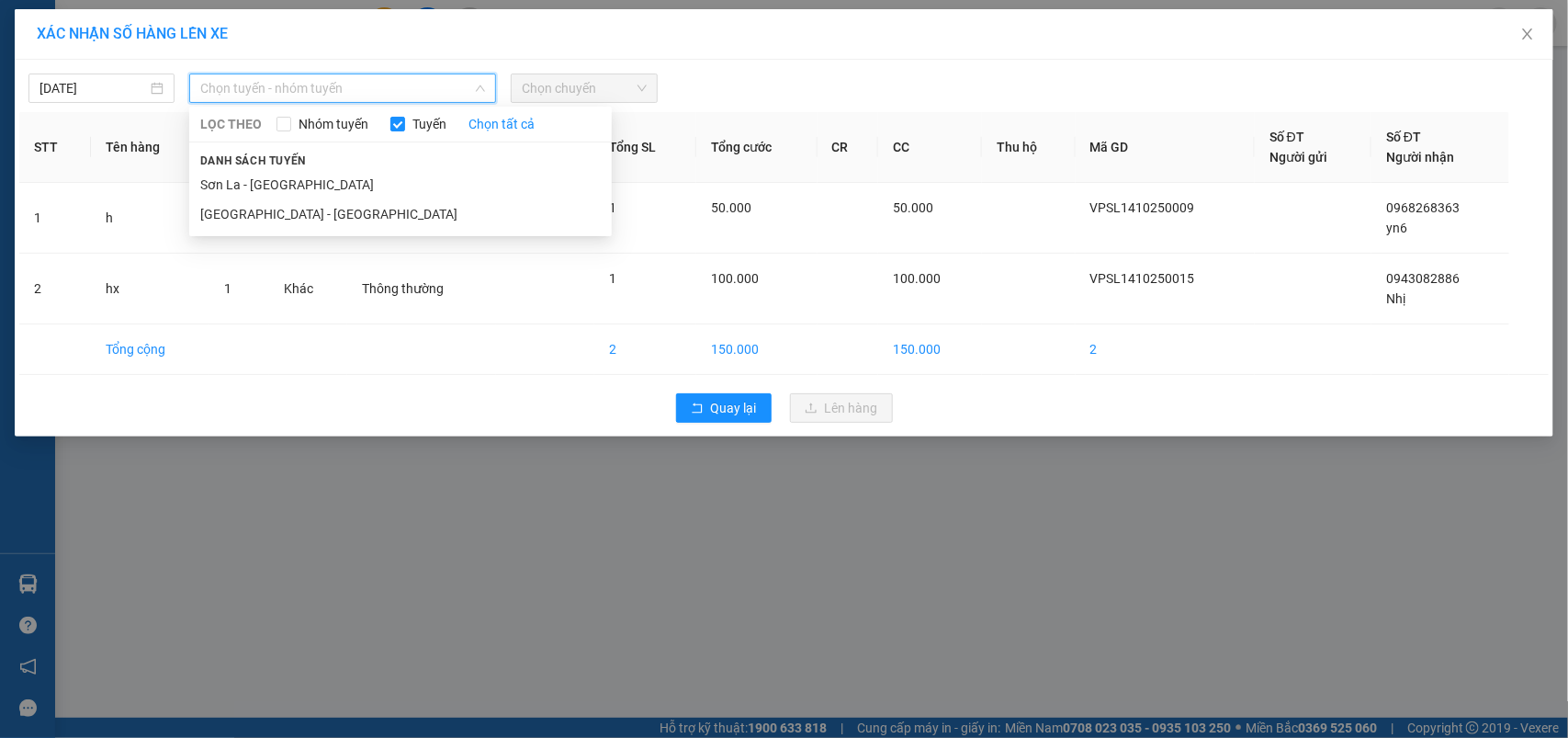
drag, startPoint x: 222, startPoint y: 158, endPoint x: 217, endPoint y: 167, distance: 10.3
click at [221, 161] on span "Danh sách tuyến" at bounding box center [253, 160] width 128 height 16
click at [222, 180] on li "Sơn La - [GEOGRAPHIC_DATA]" at bounding box center [401, 184] width 423 height 29
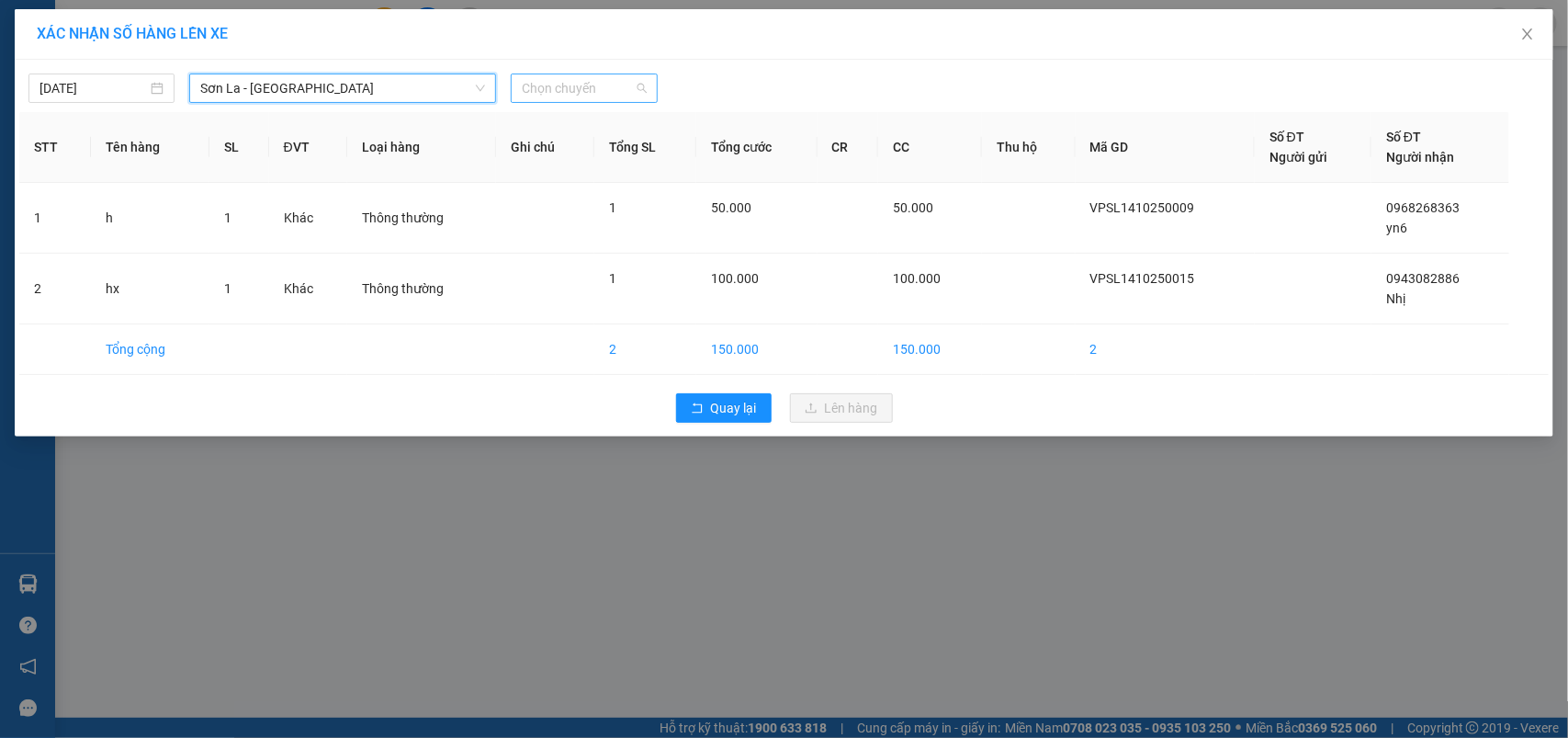
click at [606, 83] on span "Chọn chuyến" at bounding box center [584, 88] width 124 height 27
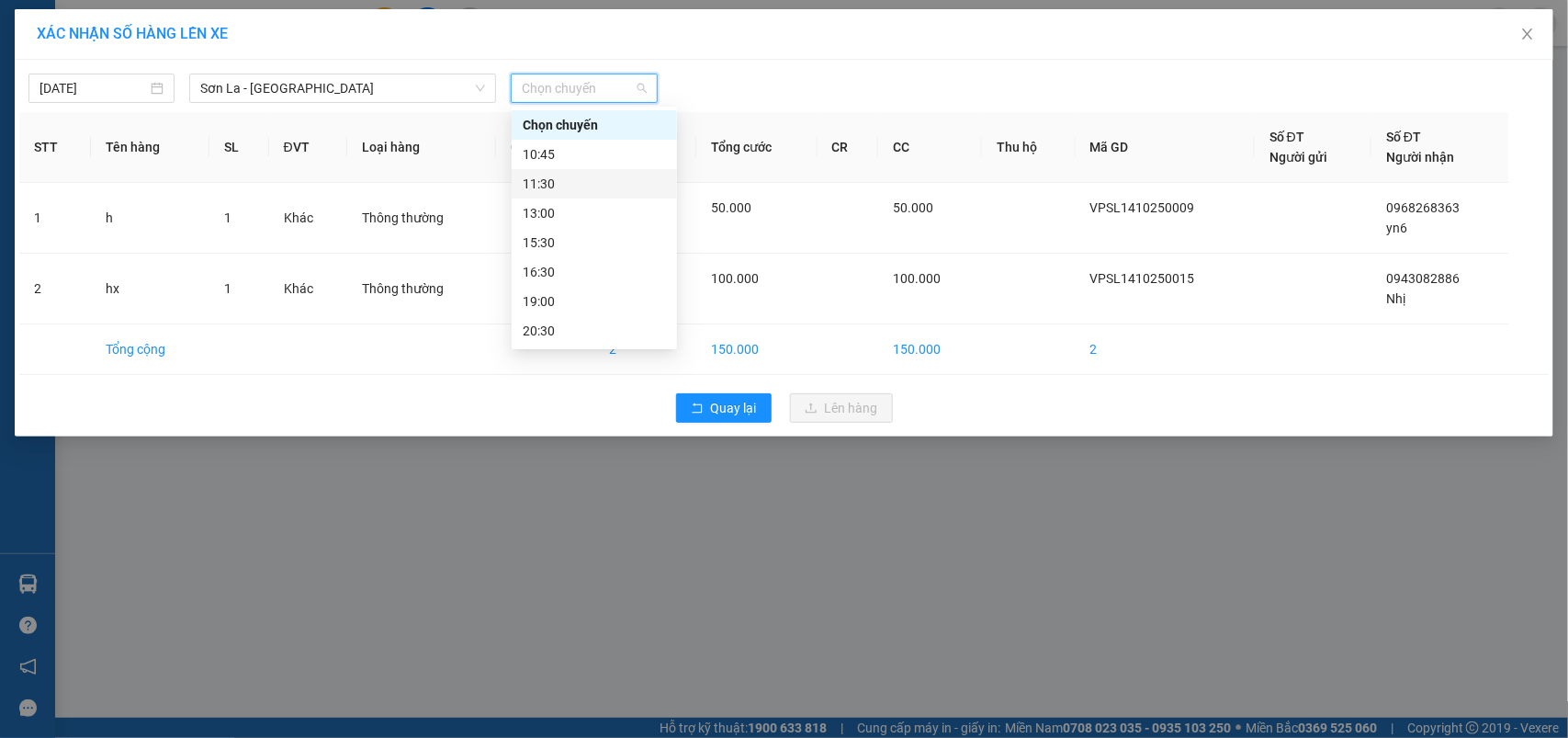
click at [550, 180] on div "11:30" at bounding box center [594, 183] width 143 height 20
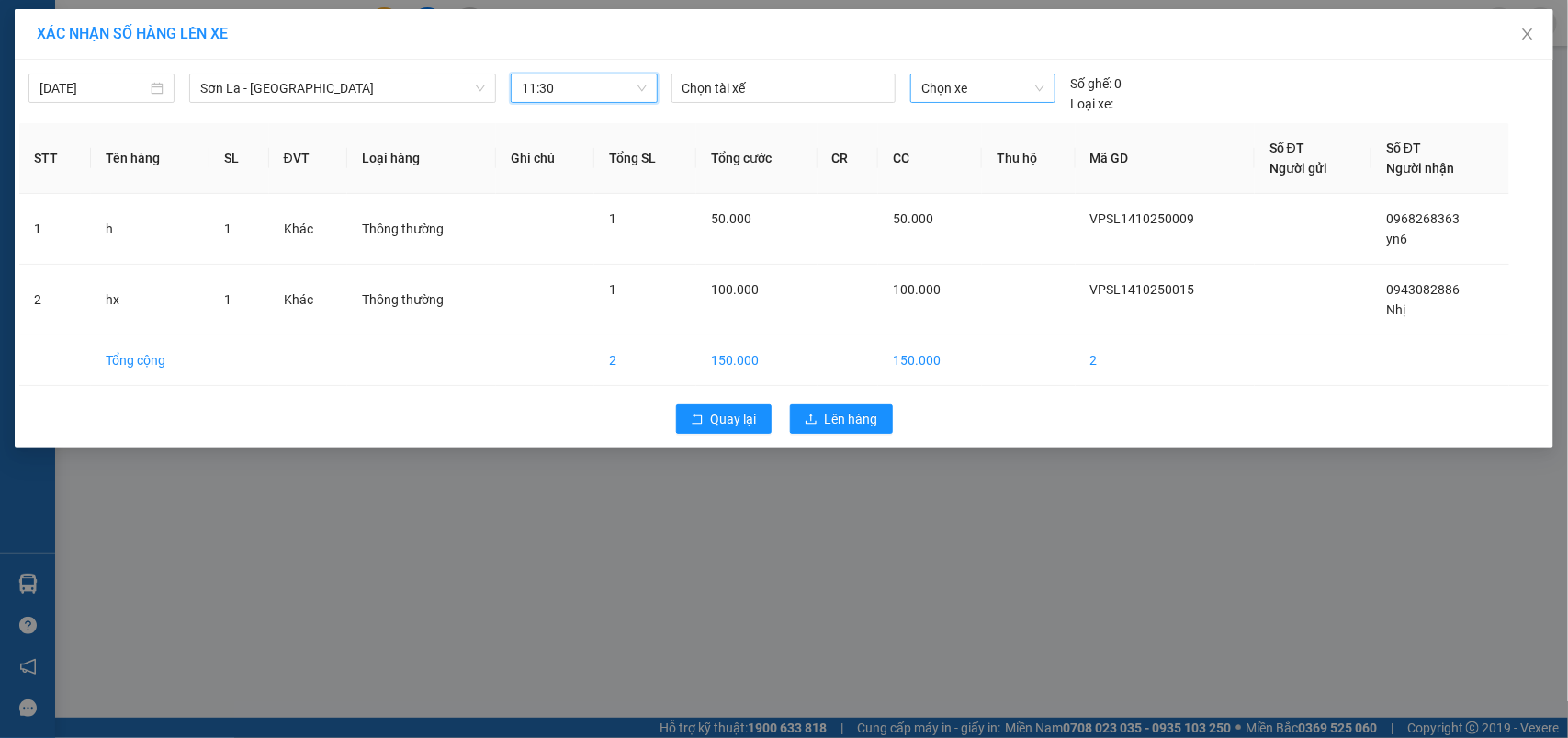
click at [974, 88] on span "Chọn xe" at bounding box center [982, 88] width 123 height 27
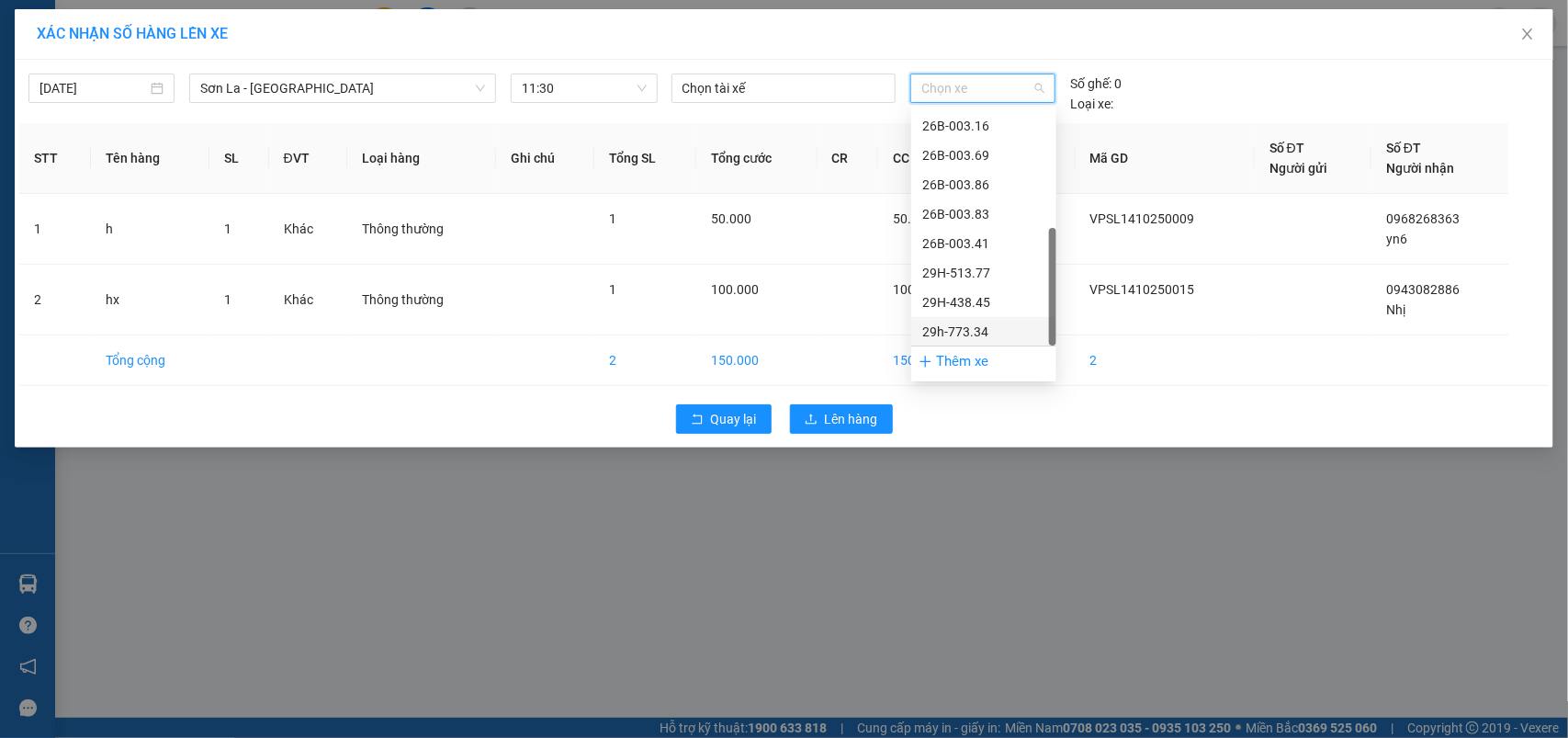
scroll to position [263, 0]
click at [966, 272] on div "29H-513.77" at bounding box center [983, 272] width 123 height 20
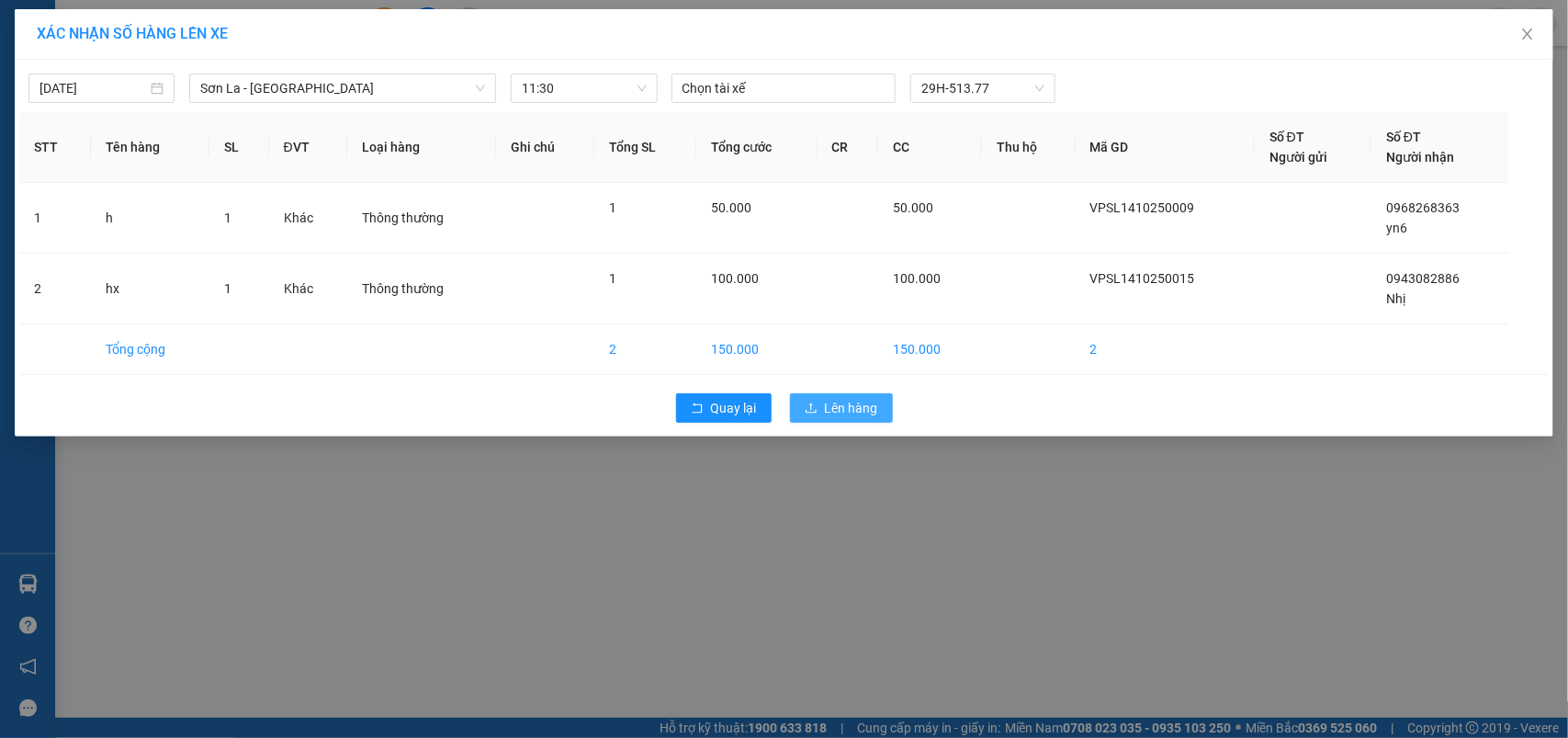
click at [853, 411] on span "Lên hàng" at bounding box center [852, 407] width 53 height 20
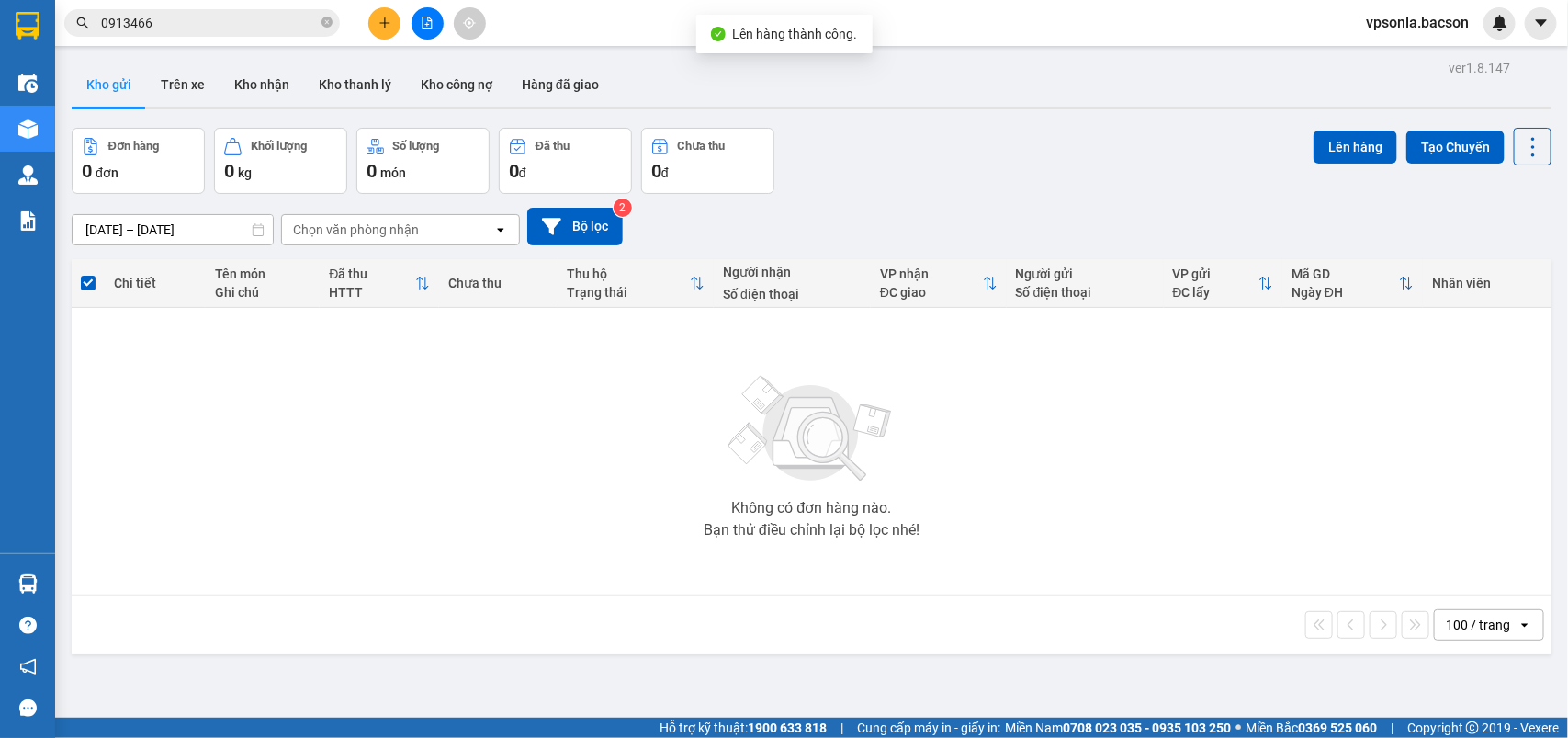
click at [969, 170] on div "Đơn hàng 0 đơn Khối lượng 0 kg Số lượng 0 món Đã thu 0 đ Chưa thu 0 đ Lên hàng …" at bounding box center [812, 161] width 1480 height 66
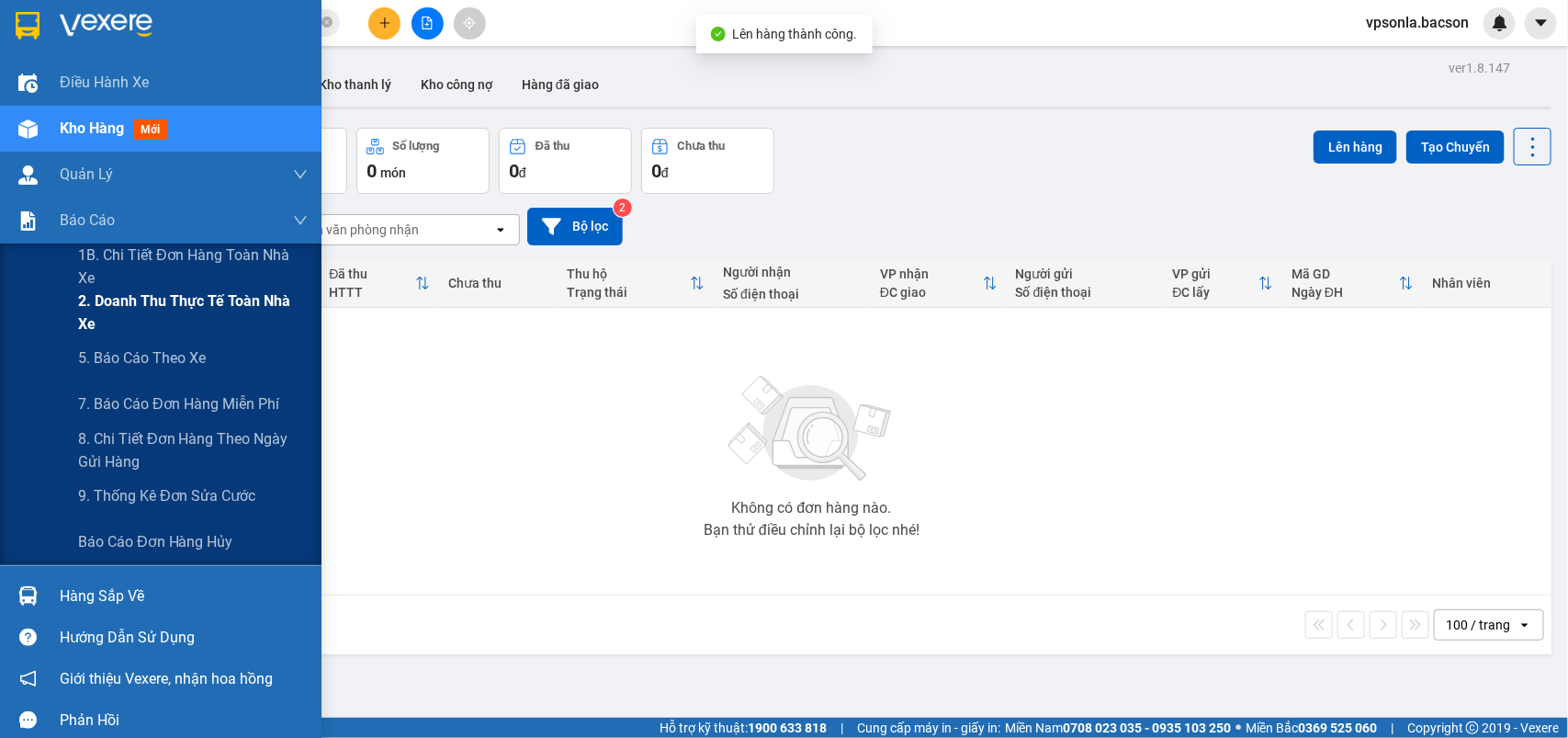
click at [152, 319] on span "2. Doanh thu thực tế toàn nhà xe" at bounding box center [192, 312] width 229 height 45
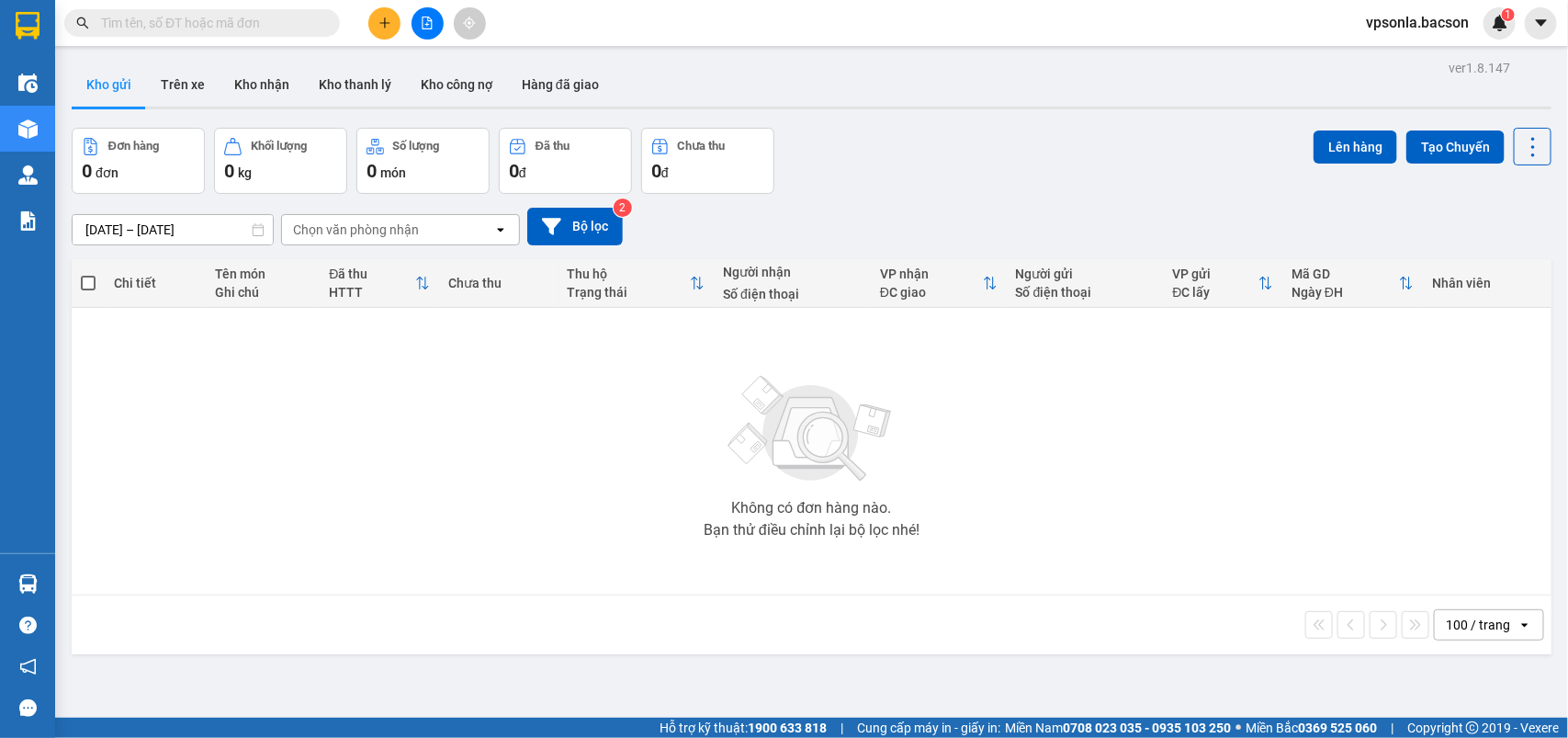
click at [424, 29] on button at bounding box center [427, 24] width 32 height 32
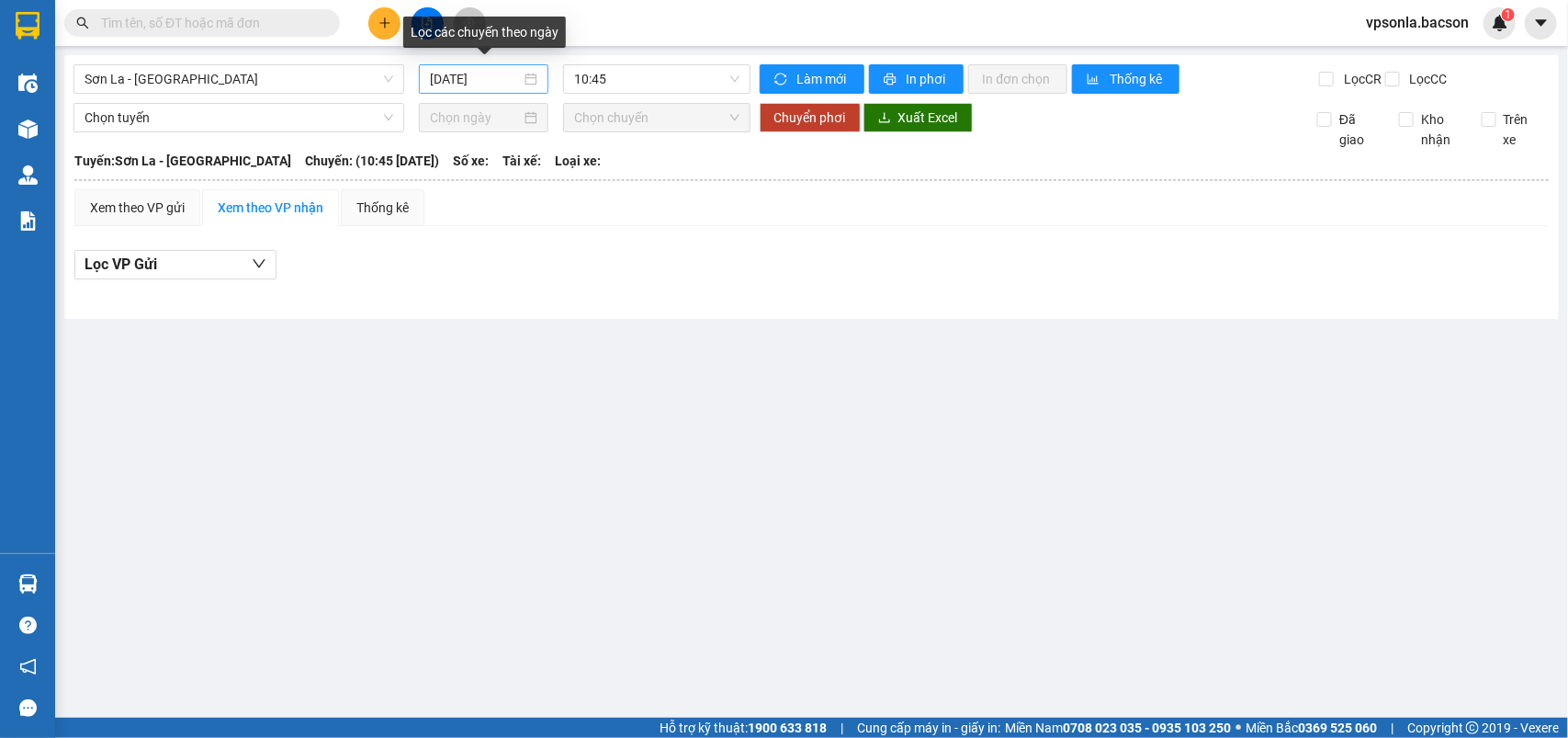
click at [503, 79] on input "[DATE]" at bounding box center [476, 79] width 91 height 20
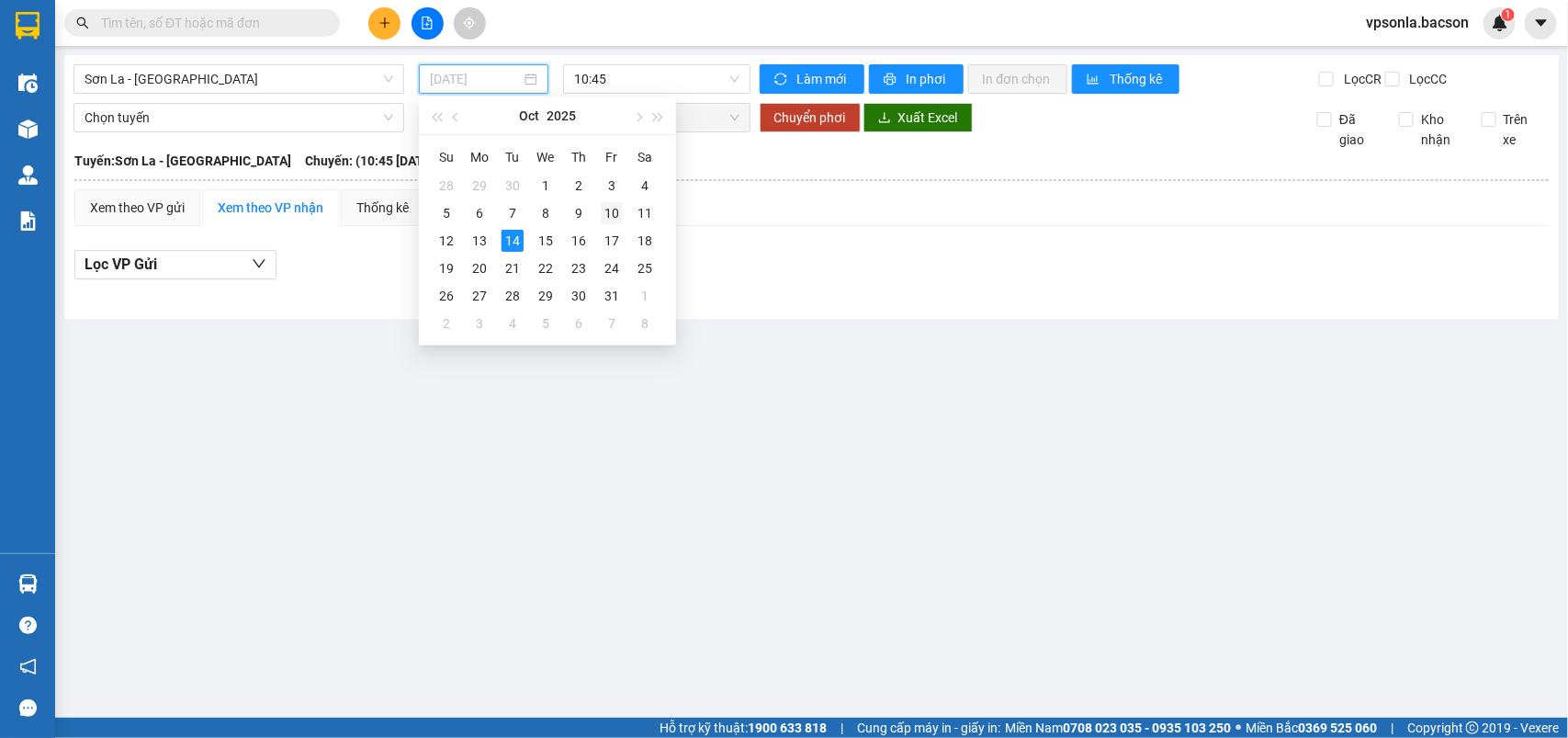
click at [604, 214] on div "10" at bounding box center [611, 212] width 22 height 22
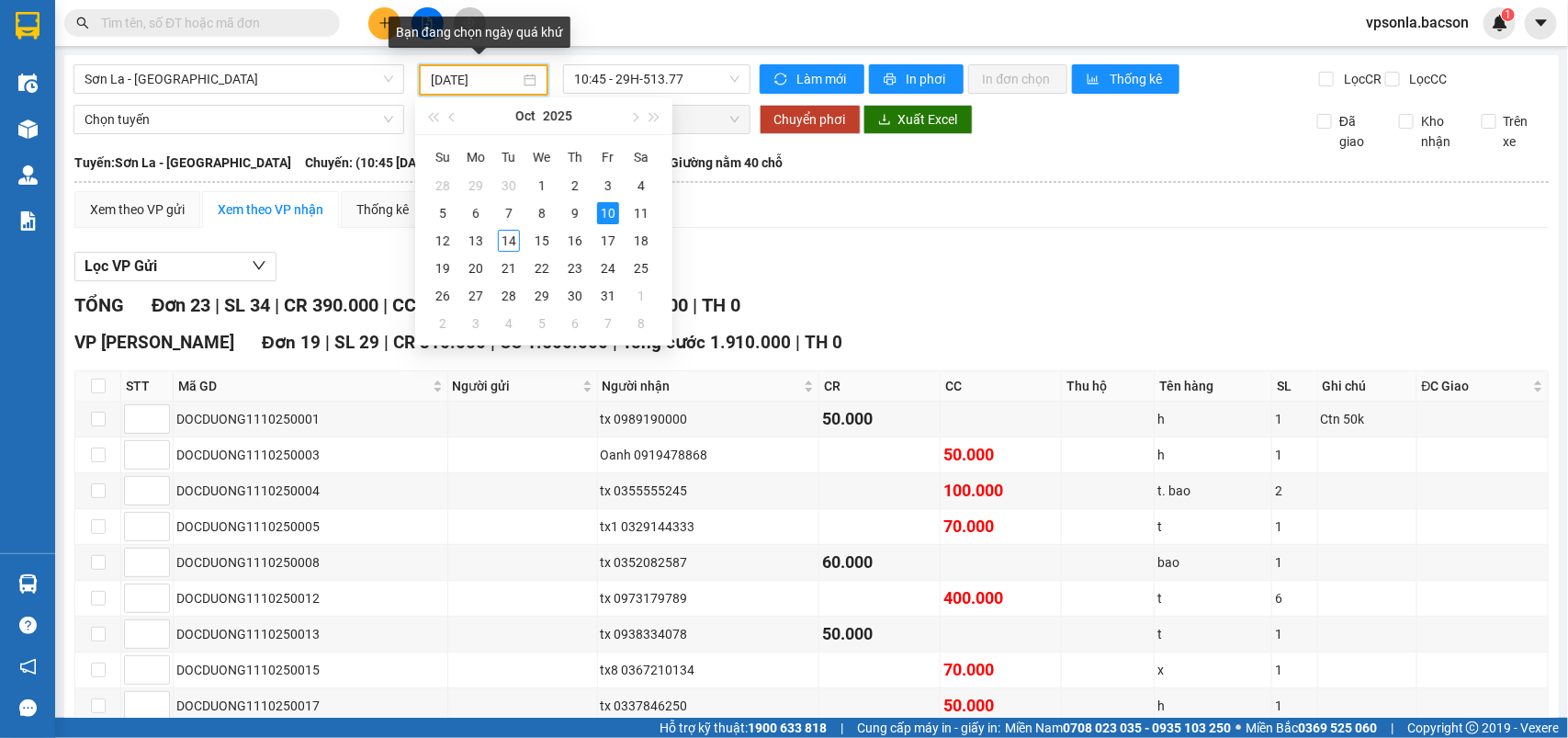
click at [500, 80] on input "10/10/2025" at bounding box center [476, 80] width 89 height 20
click at [637, 211] on div "11" at bounding box center [640, 212] width 22 height 22
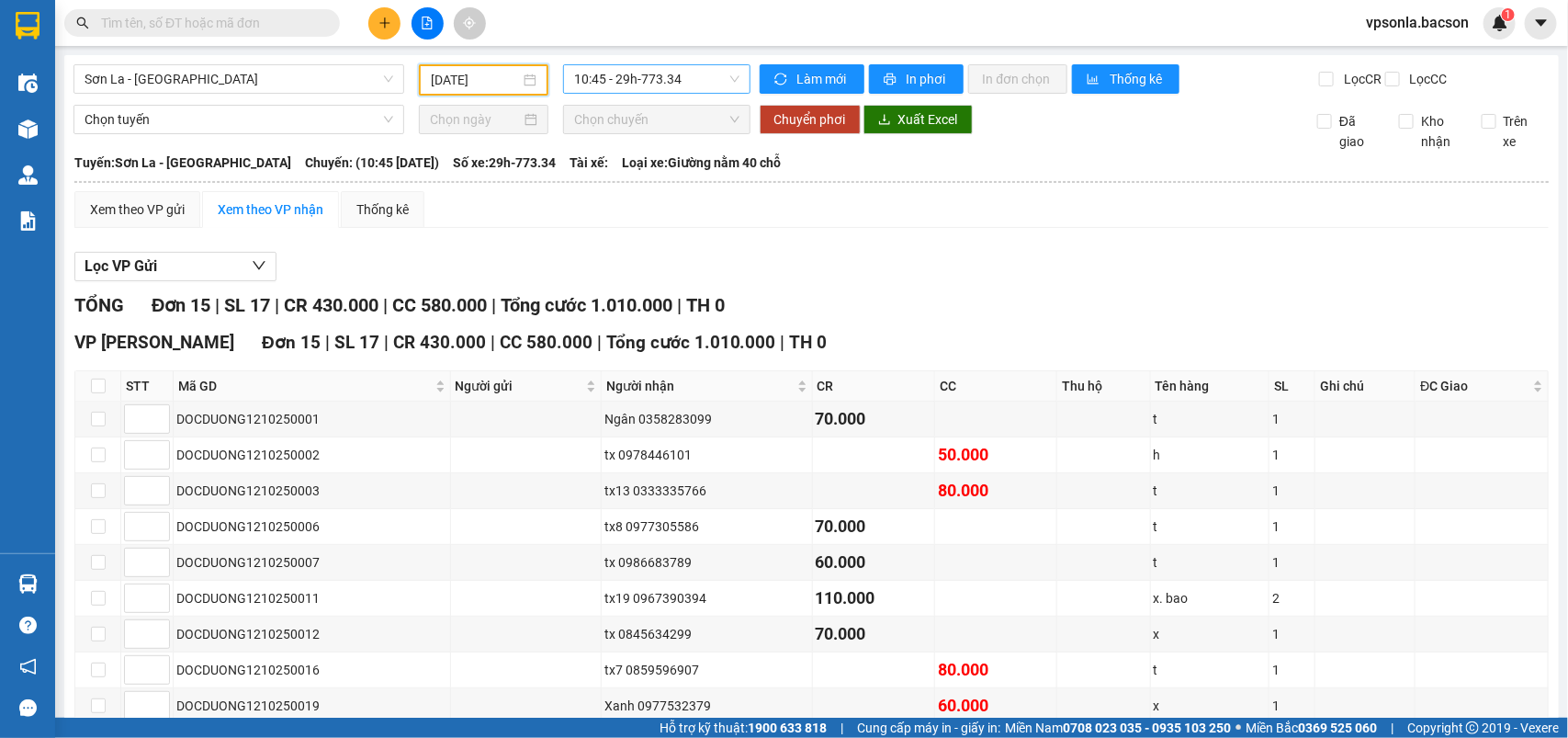
click at [696, 76] on span "10:45 - 29h-773.34" at bounding box center [657, 79] width 165 height 27
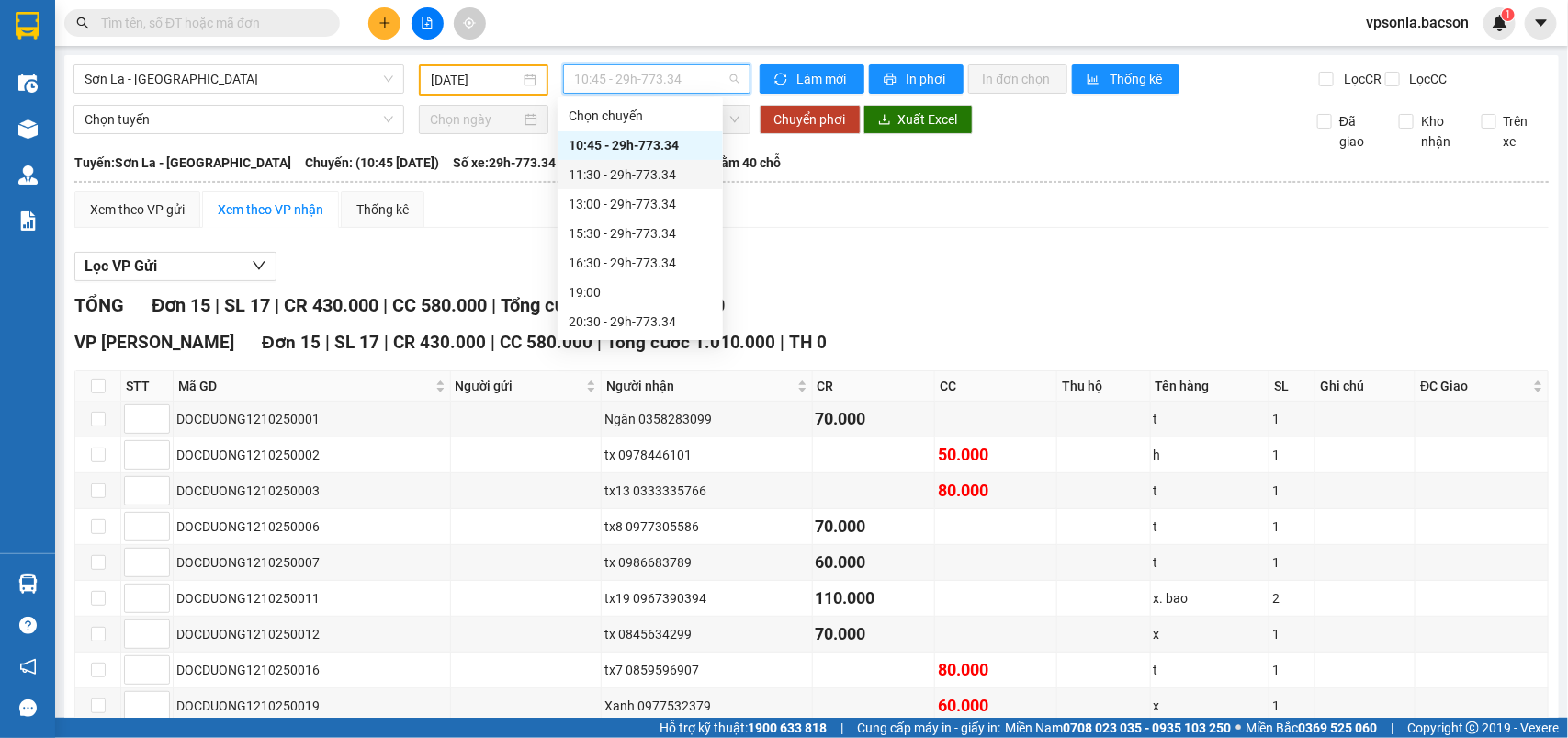
click at [663, 172] on div "11:30 - 29h-773.34" at bounding box center [640, 174] width 143 height 20
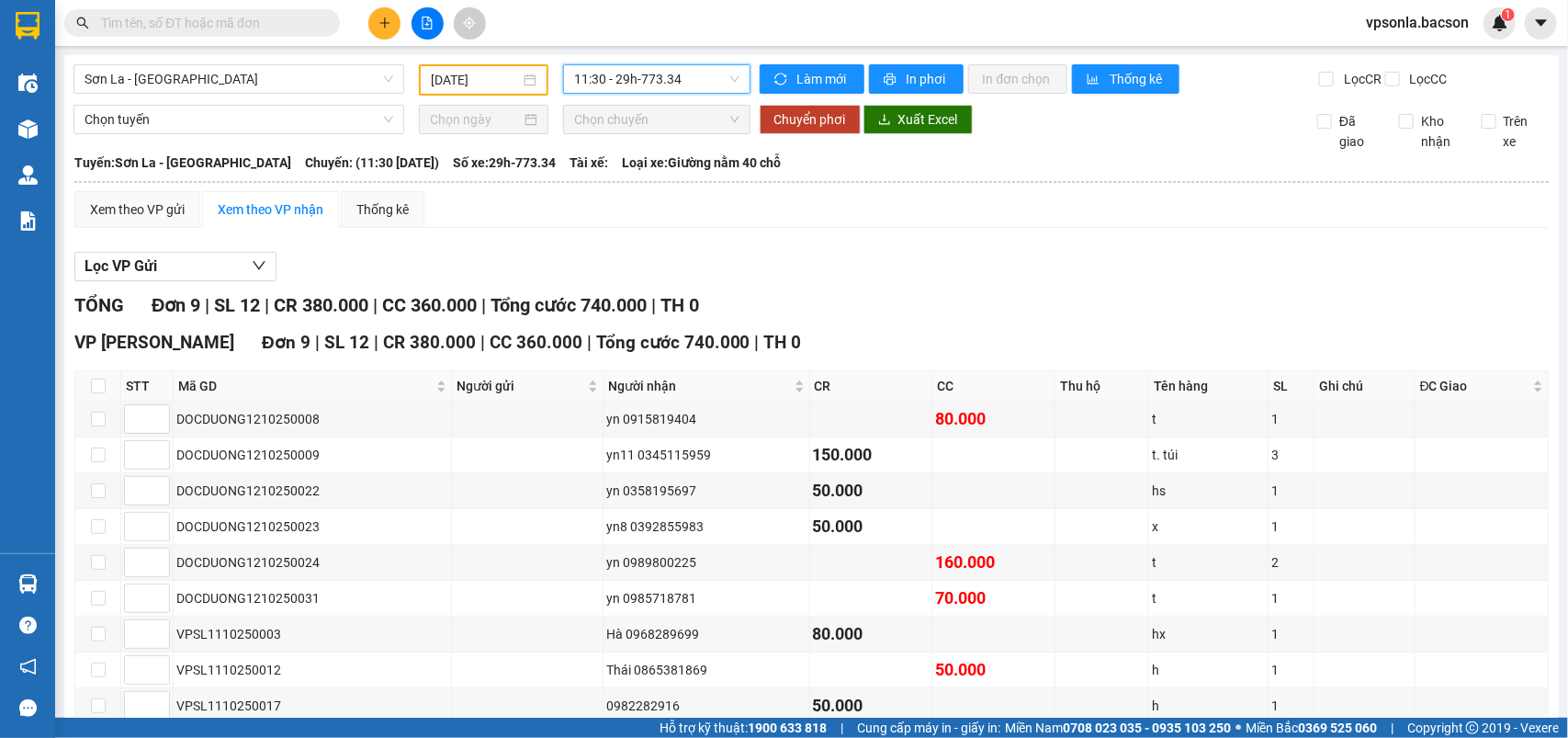
click at [699, 71] on span "11:30 - 29h-773.34" at bounding box center [657, 79] width 165 height 27
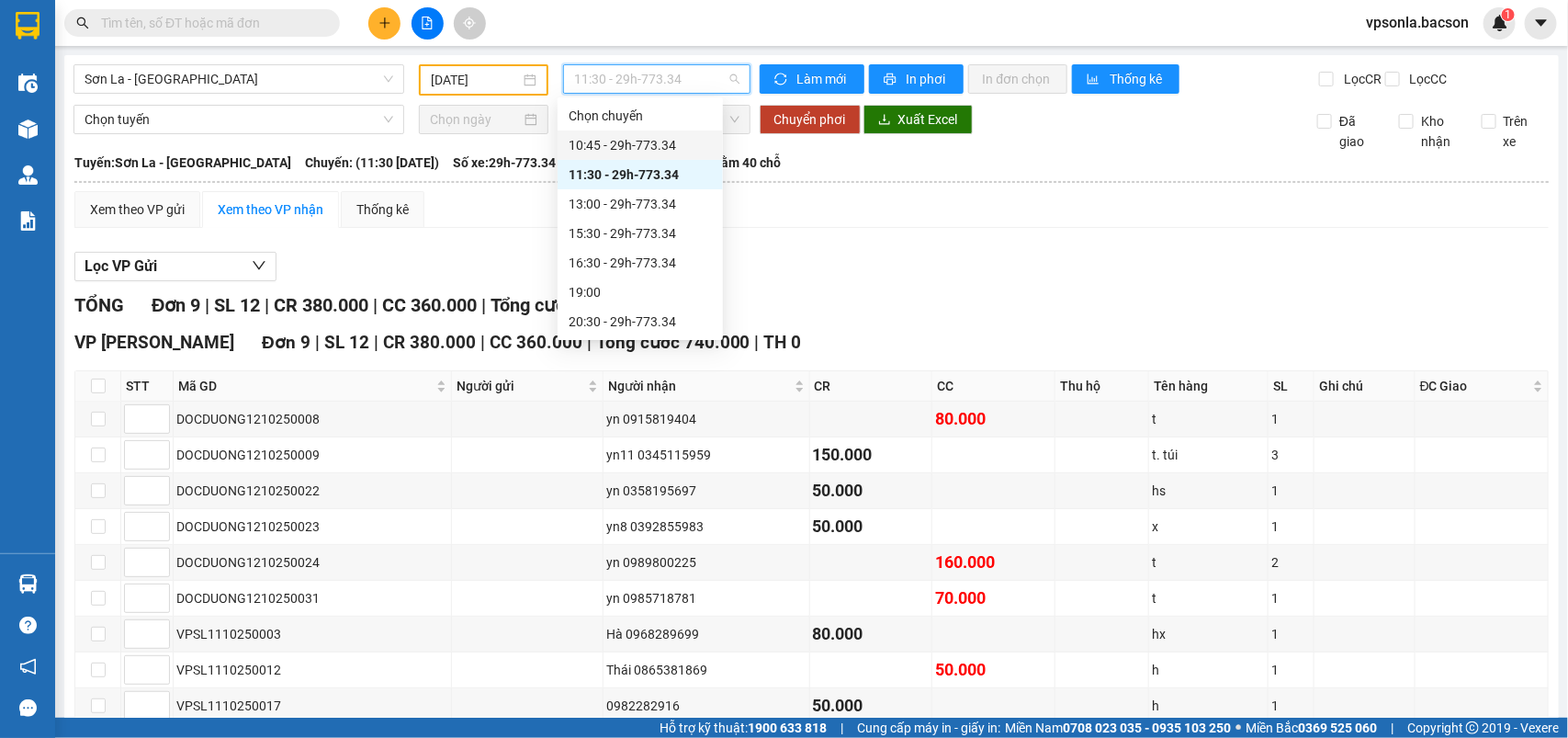
click at [678, 149] on div "10:45 - 29h-773.34" at bounding box center [640, 145] width 143 height 20
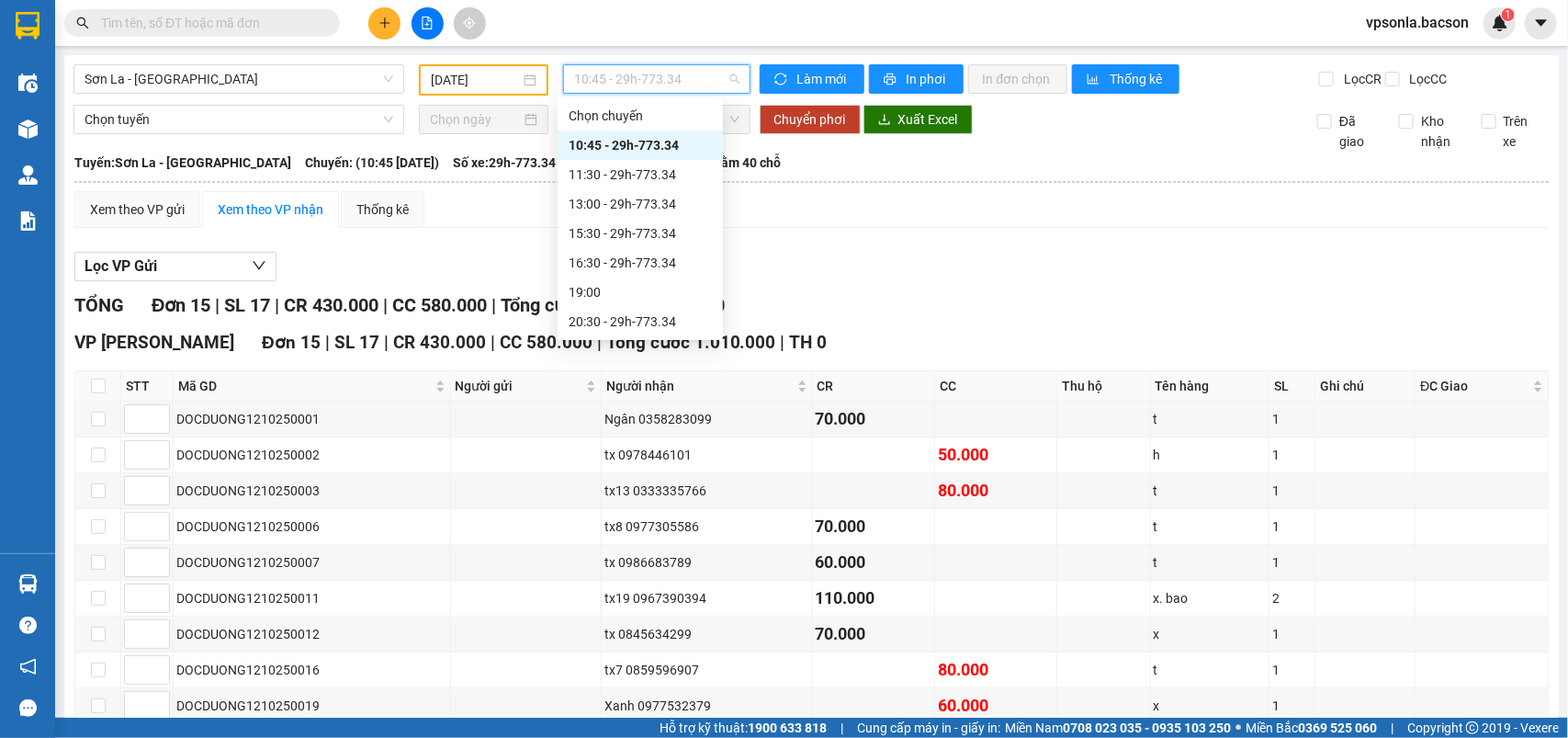
click at [701, 72] on span "10:45 - 29h-773.34" at bounding box center [657, 79] width 165 height 27
click at [676, 171] on div "11:30 - 29h-773.34" at bounding box center [640, 174] width 143 height 20
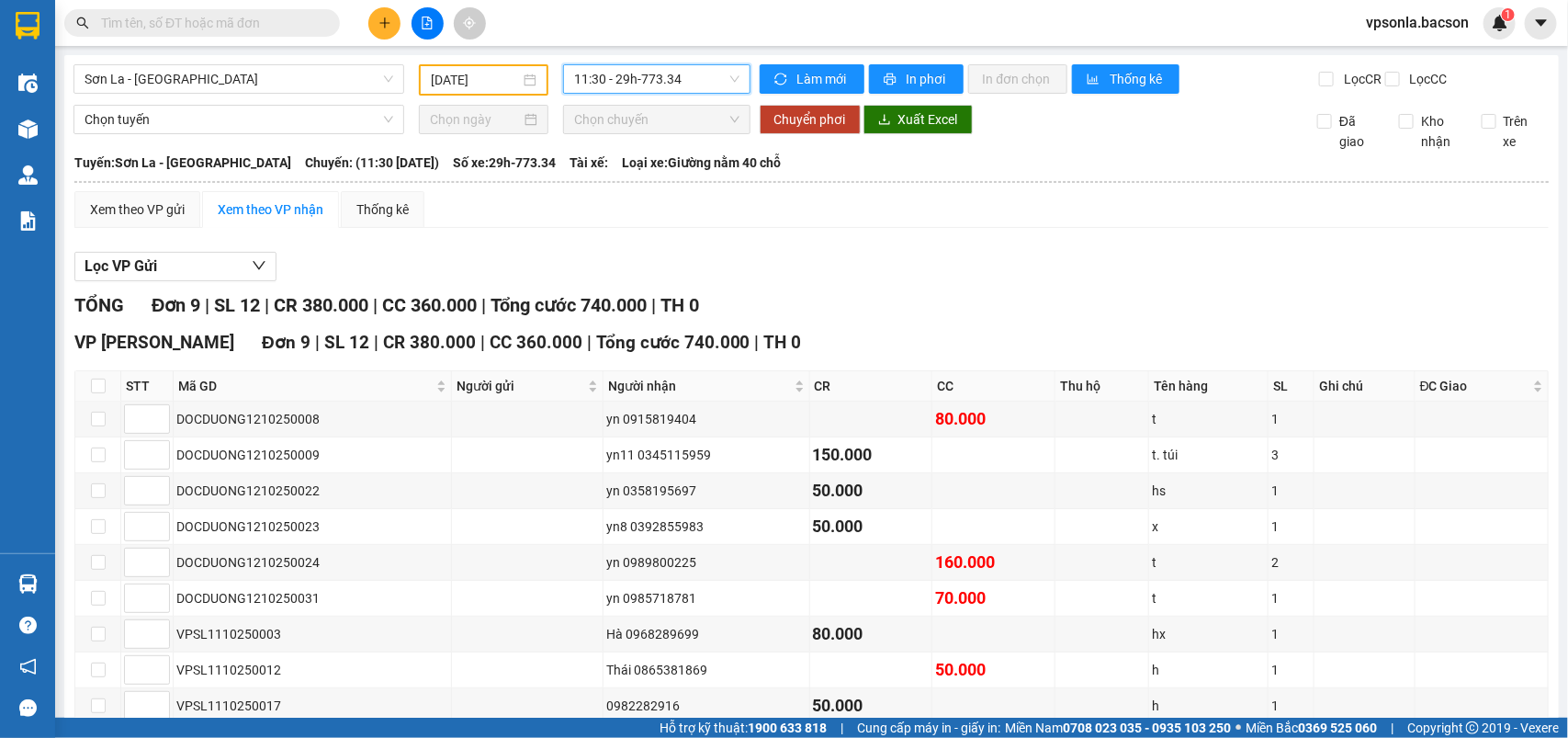
click at [712, 78] on span "11:30 - 29h-773.34" at bounding box center [657, 79] width 165 height 27
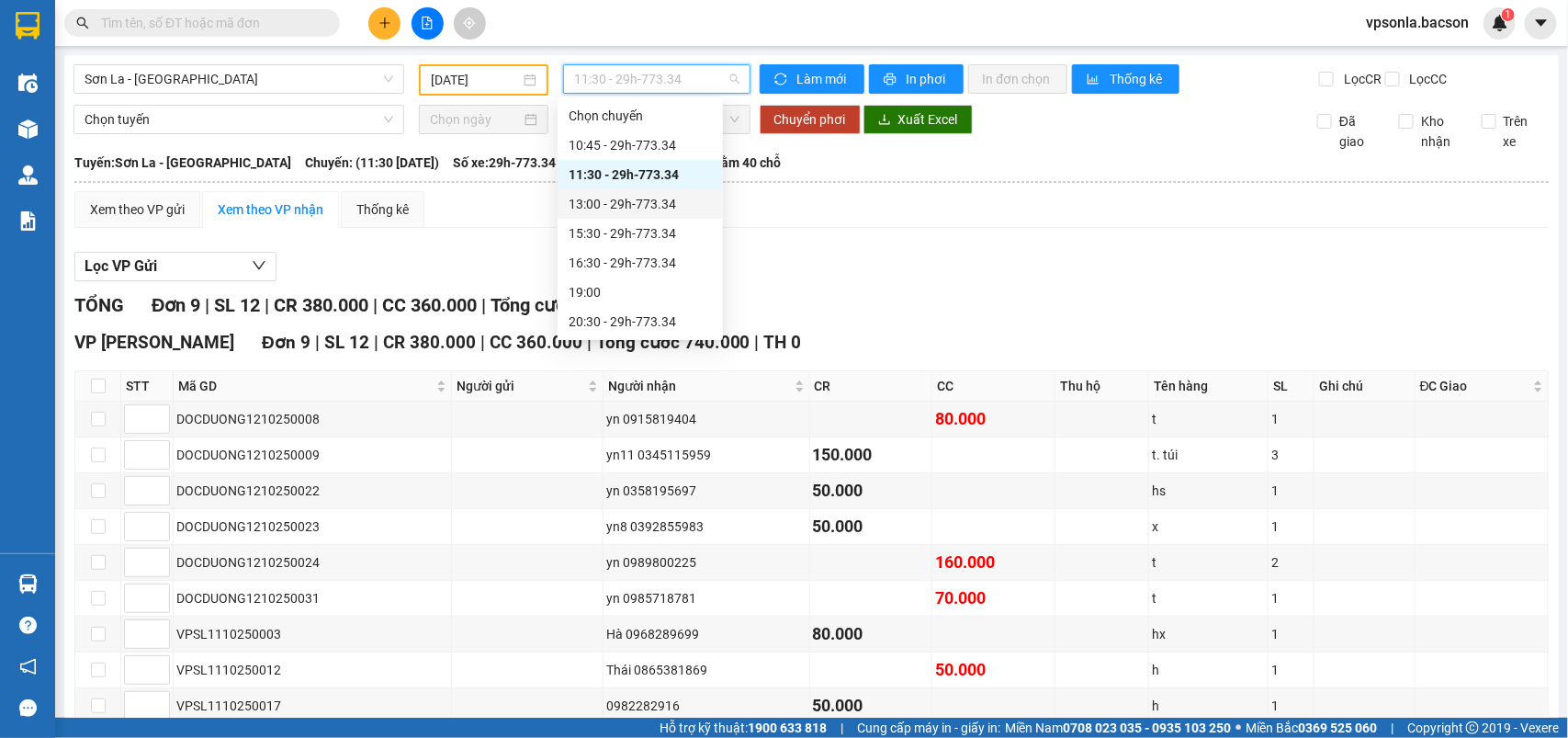
click at [668, 202] on div "13:00 - 29h-773.34" at bounding box center [640, 204] width 143 height 20
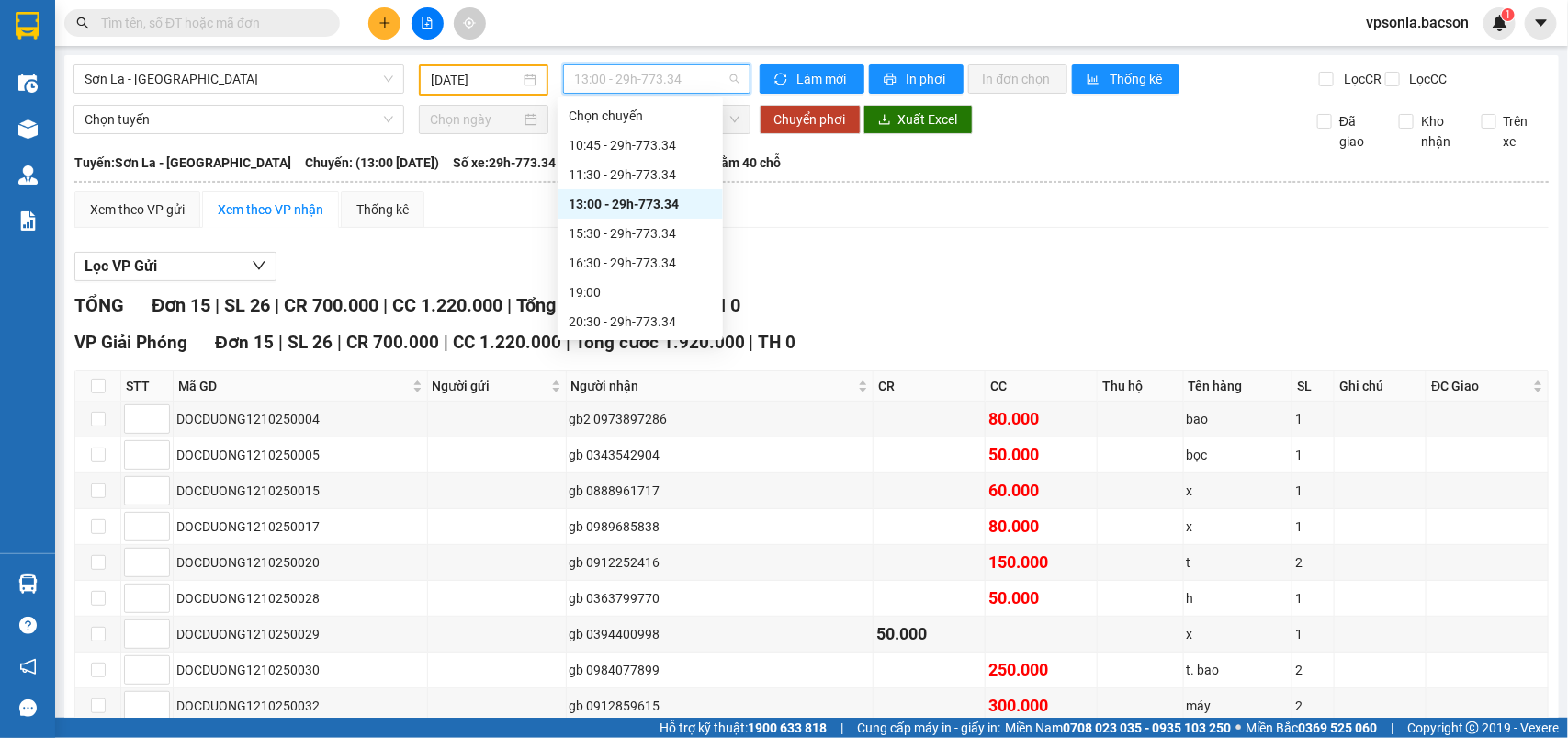
click at [689, 82] on span "13:00 - 29h-773.34" at bounding box center [657, 79] width 165 height 27
click at [667, 147] on div "10:45 - 29h-773.34" at bounding box center [640, 145] width 143 height 20
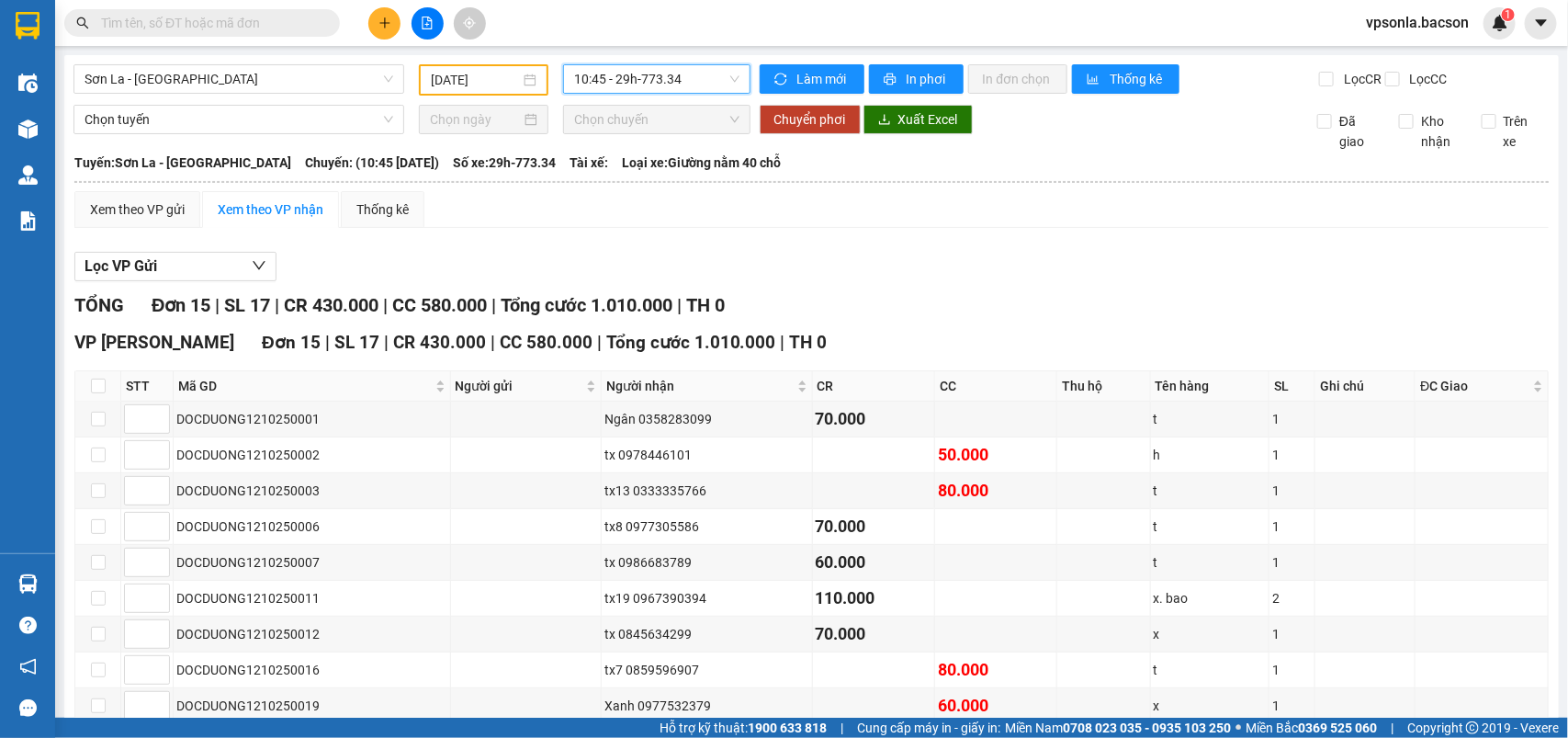
click at [705, 74] on span "10:45 - 29h-773.34" at bounding box center [657, 79] width 165 height 27
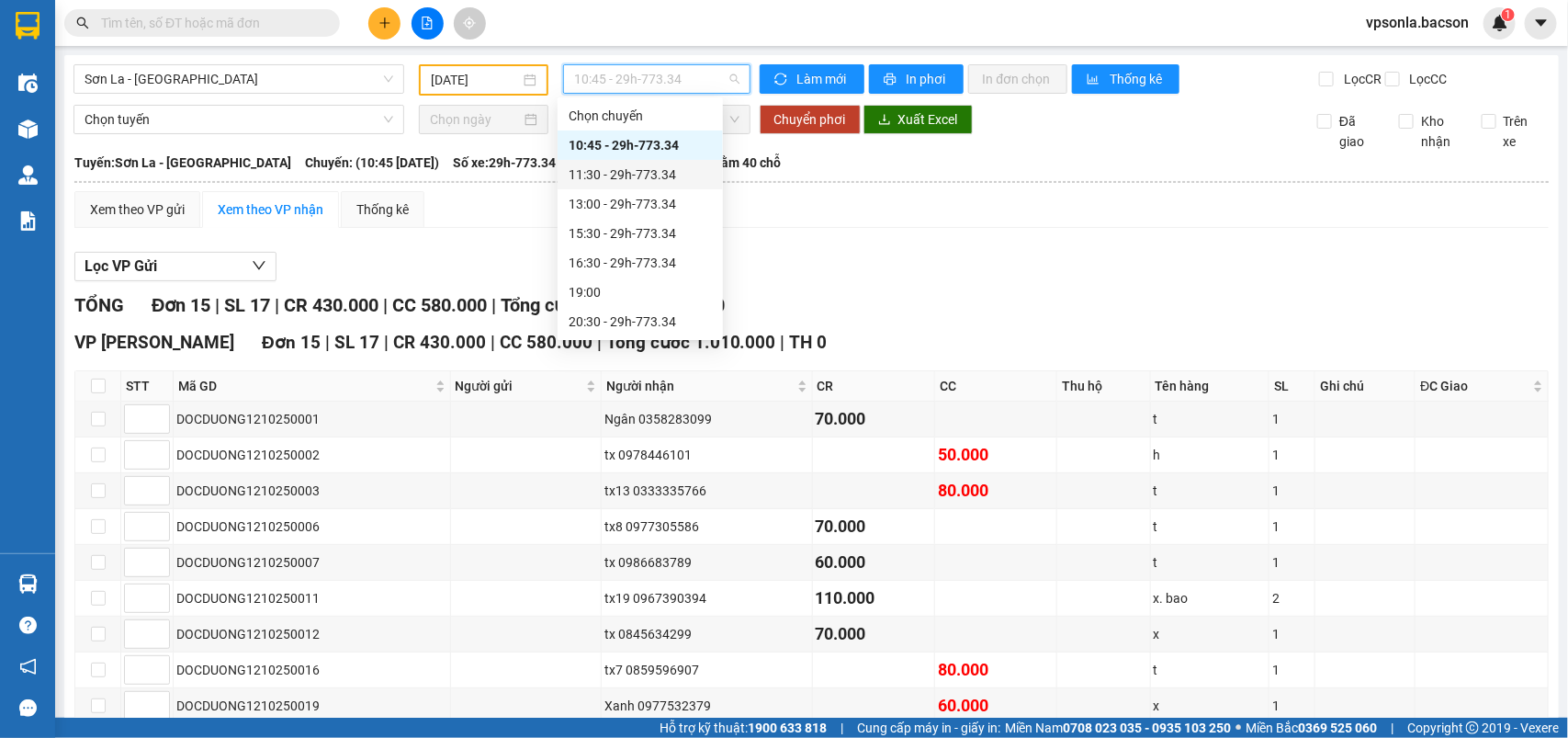
click at [658, 172] on div "11:30 - 29h-773.34" at bounding box center [640, 174] width 143 height 20
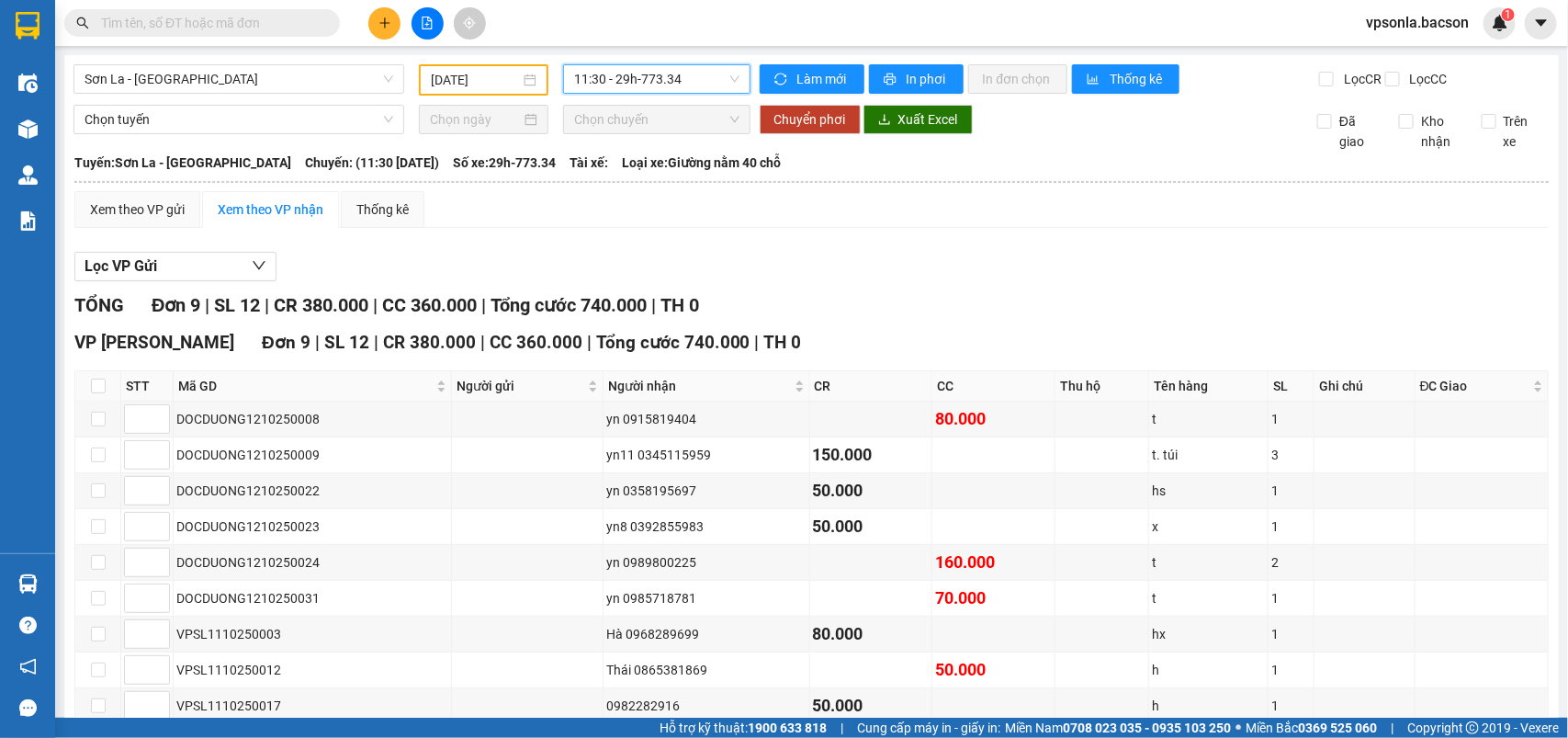
click at [676, 79] on span "11:30 - 29h-773.34" at bounding box center [657, 79] width 165 height 27
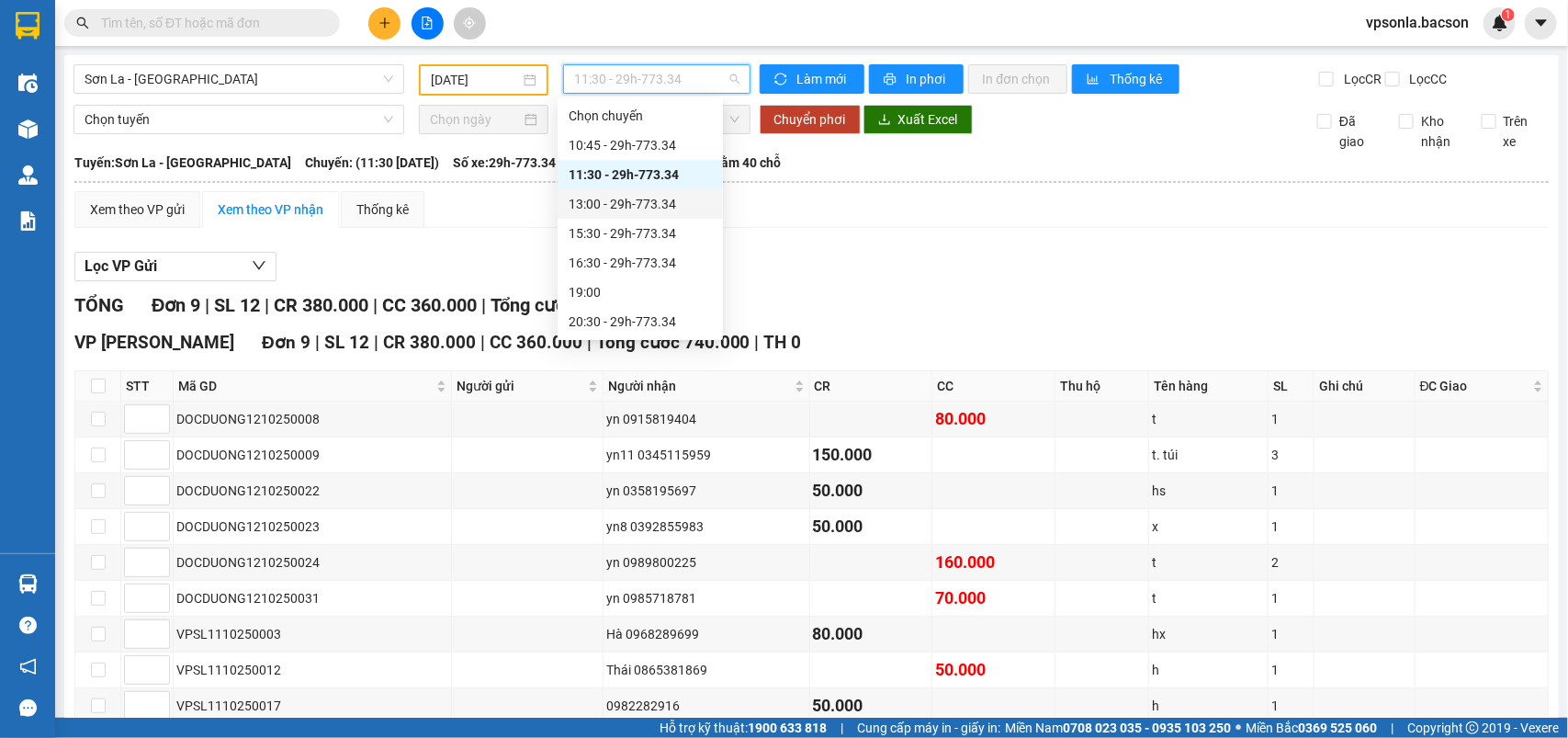
click at [659, 208] on div "13:00 - 29h-773.34" at bounding box center [640, 204] width 143 height 20
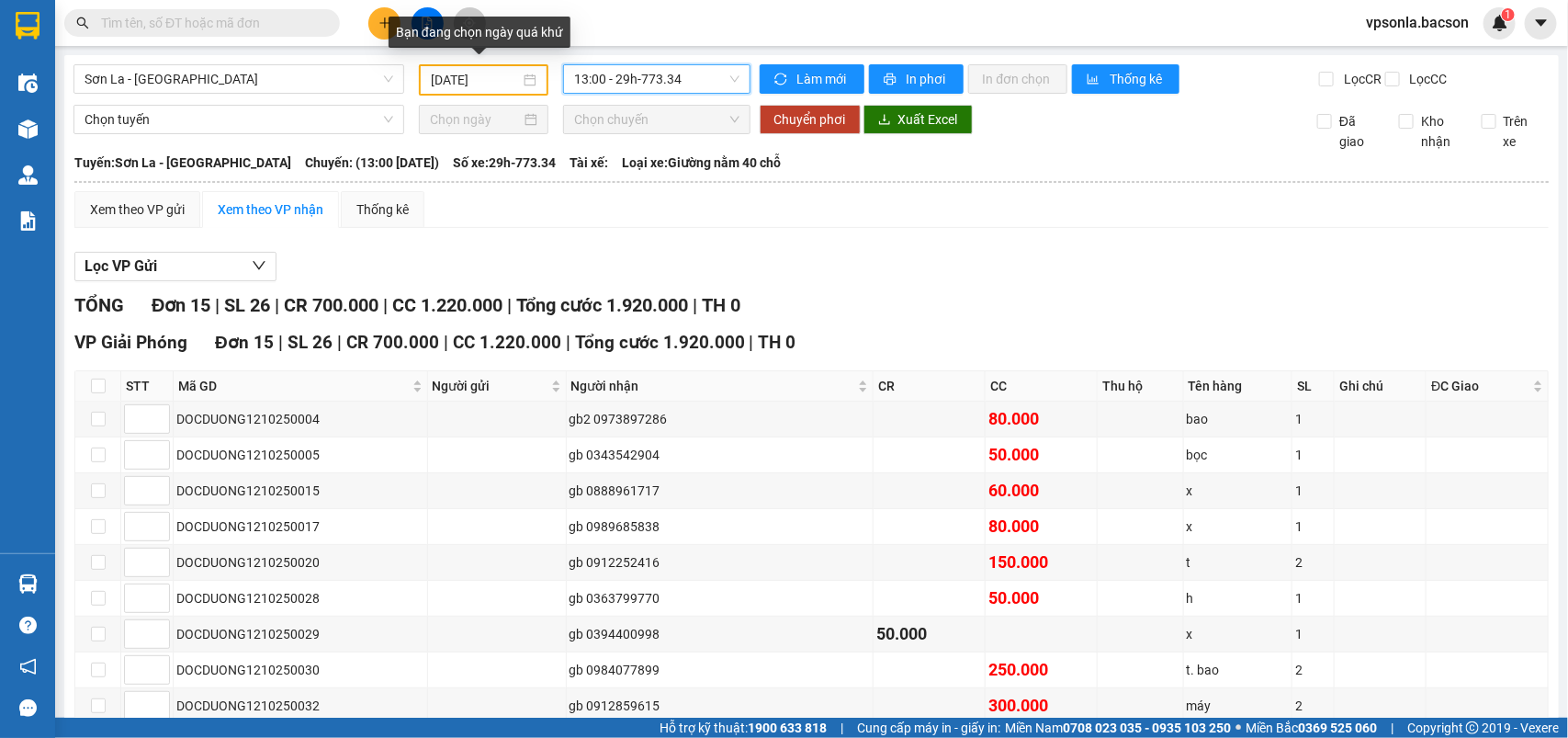
click at [507, 84] on input "11/10/2025" at bounding box center [476, 80] width 89 height 20
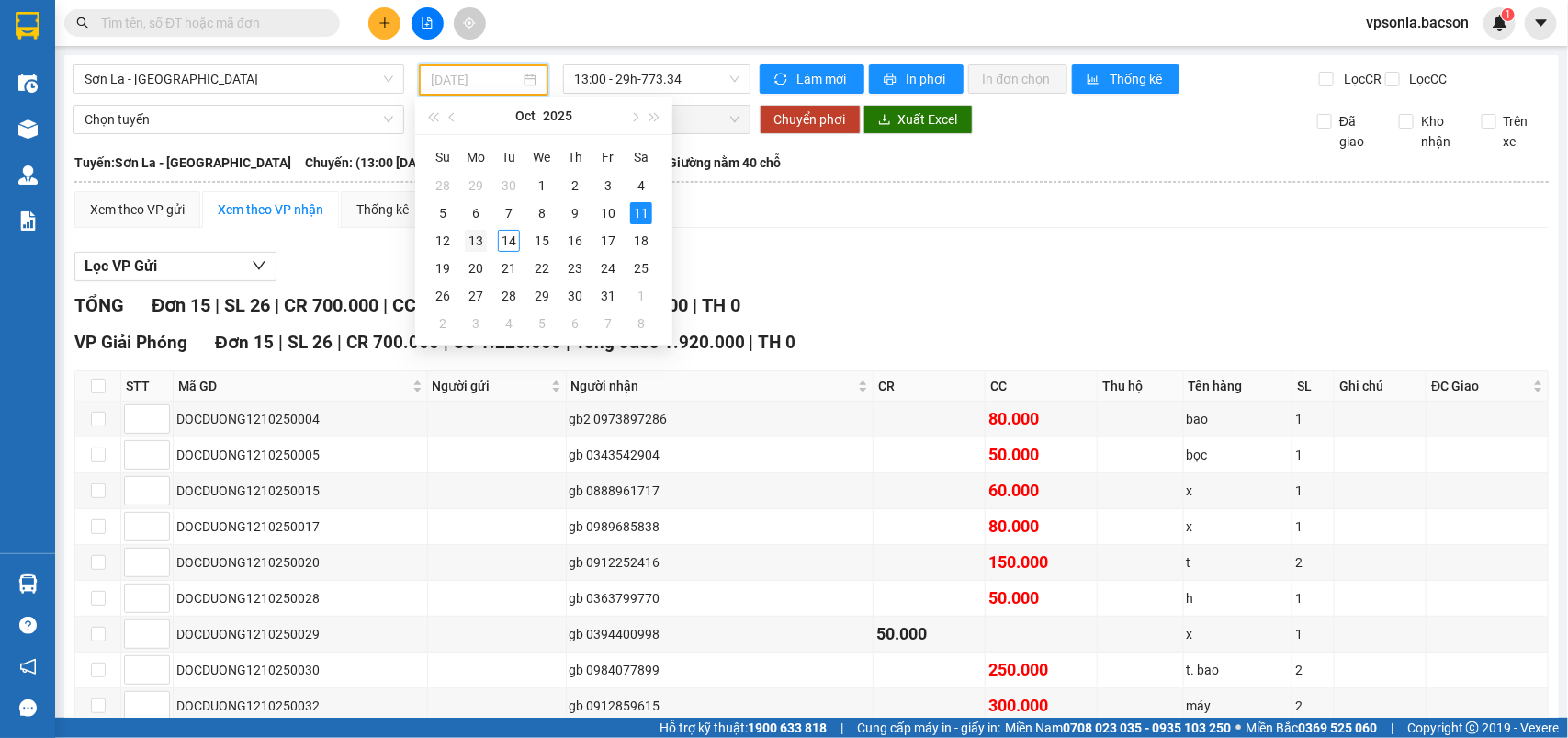
click at [474, 236] on div "13" at bounding box center [476, 240] width 22 height 22
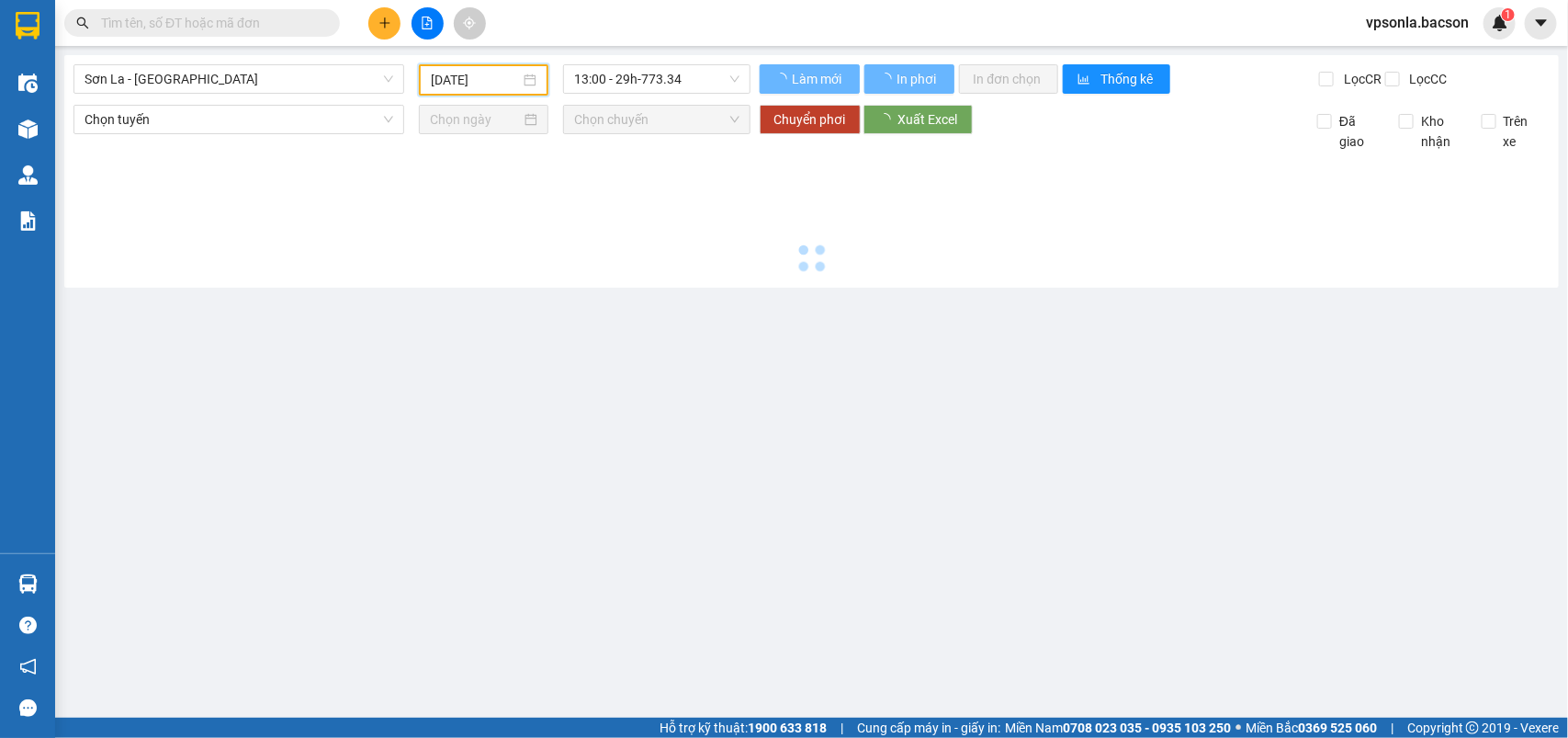
type input "13/10/2025"
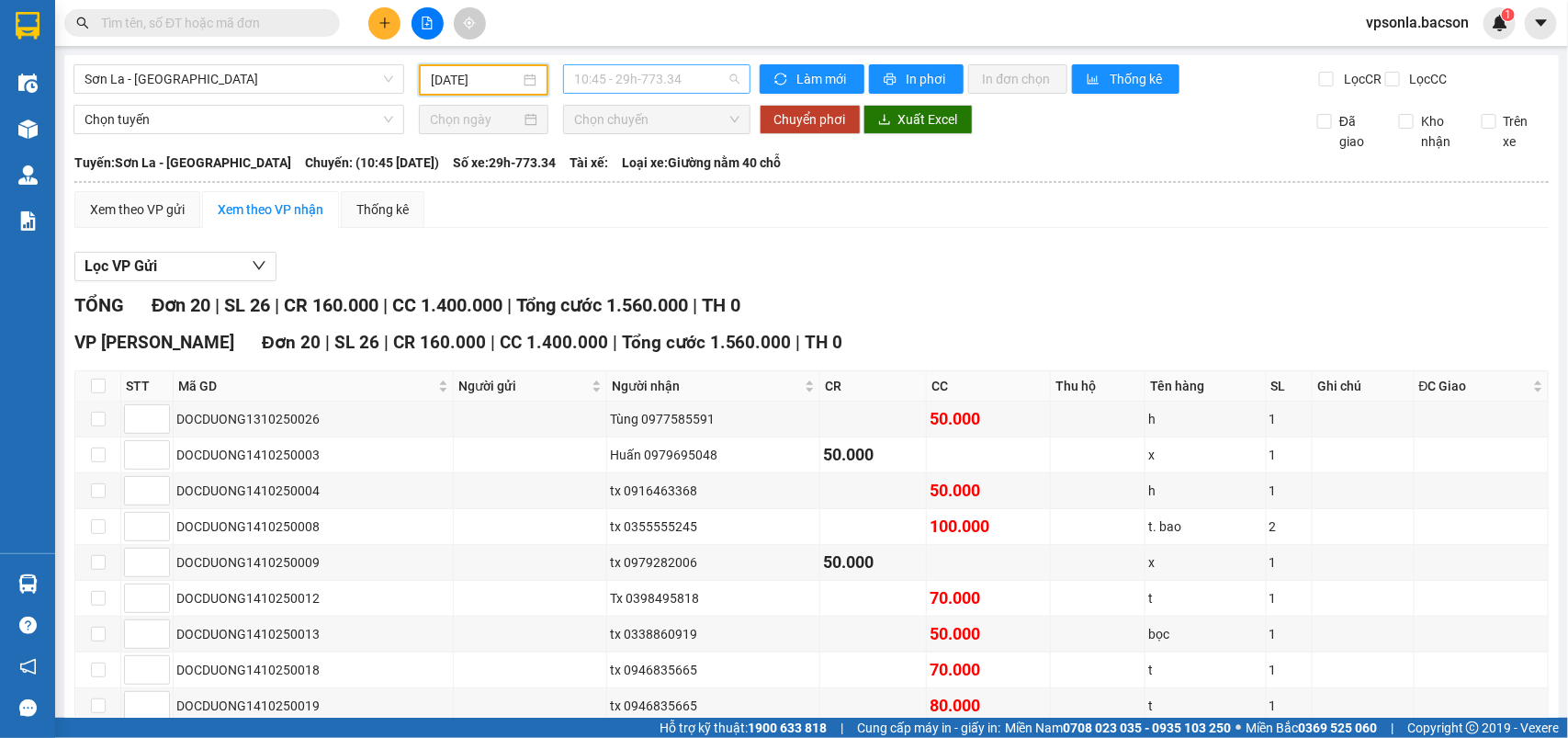
click at [689, 72] on span "10:45 - 29h-773.34" at bounding box center [657, 79] width 165 height 27
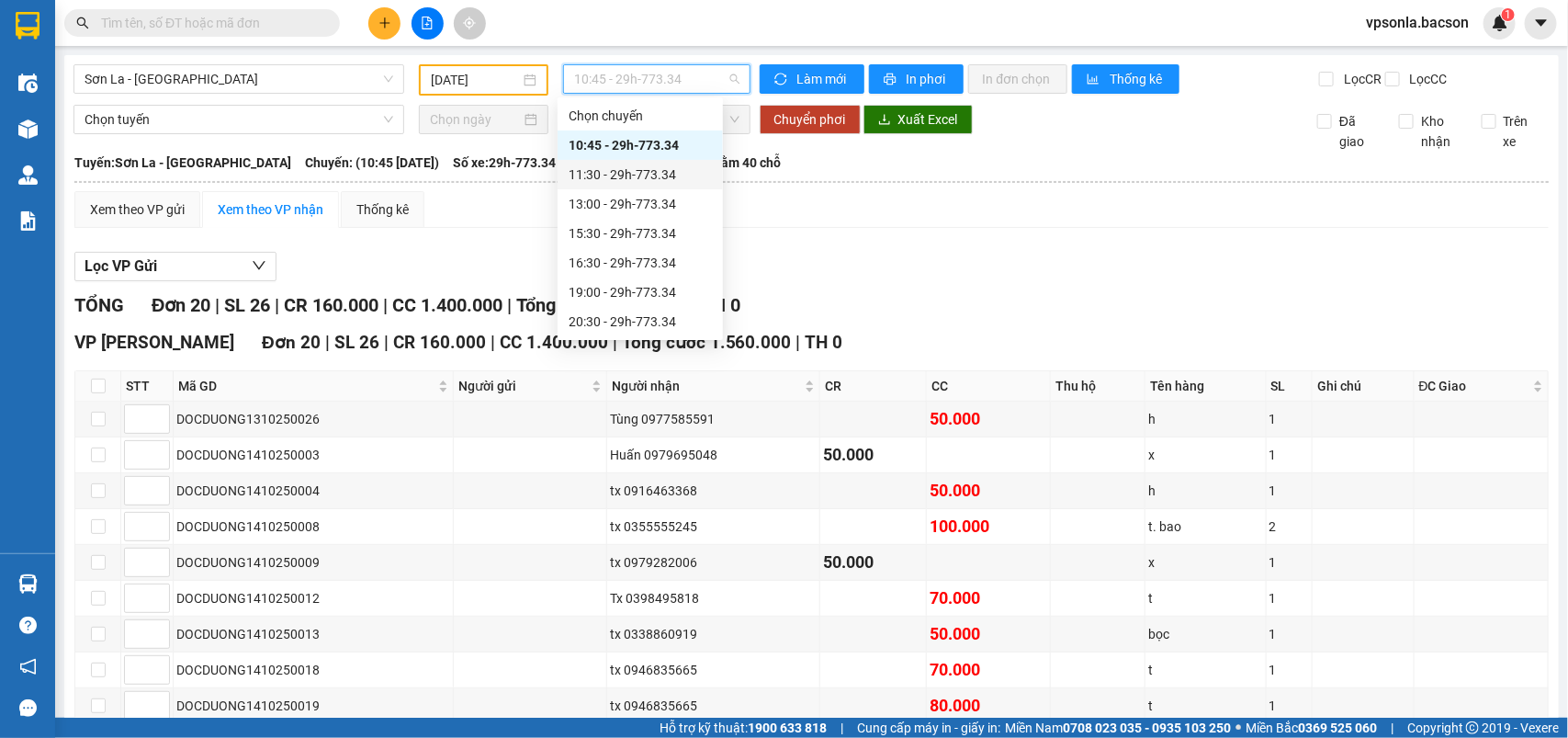
click at [671, 166] on div "11:30 - 29h-773.34" at bounding box center [640, 174] width 143 height 20
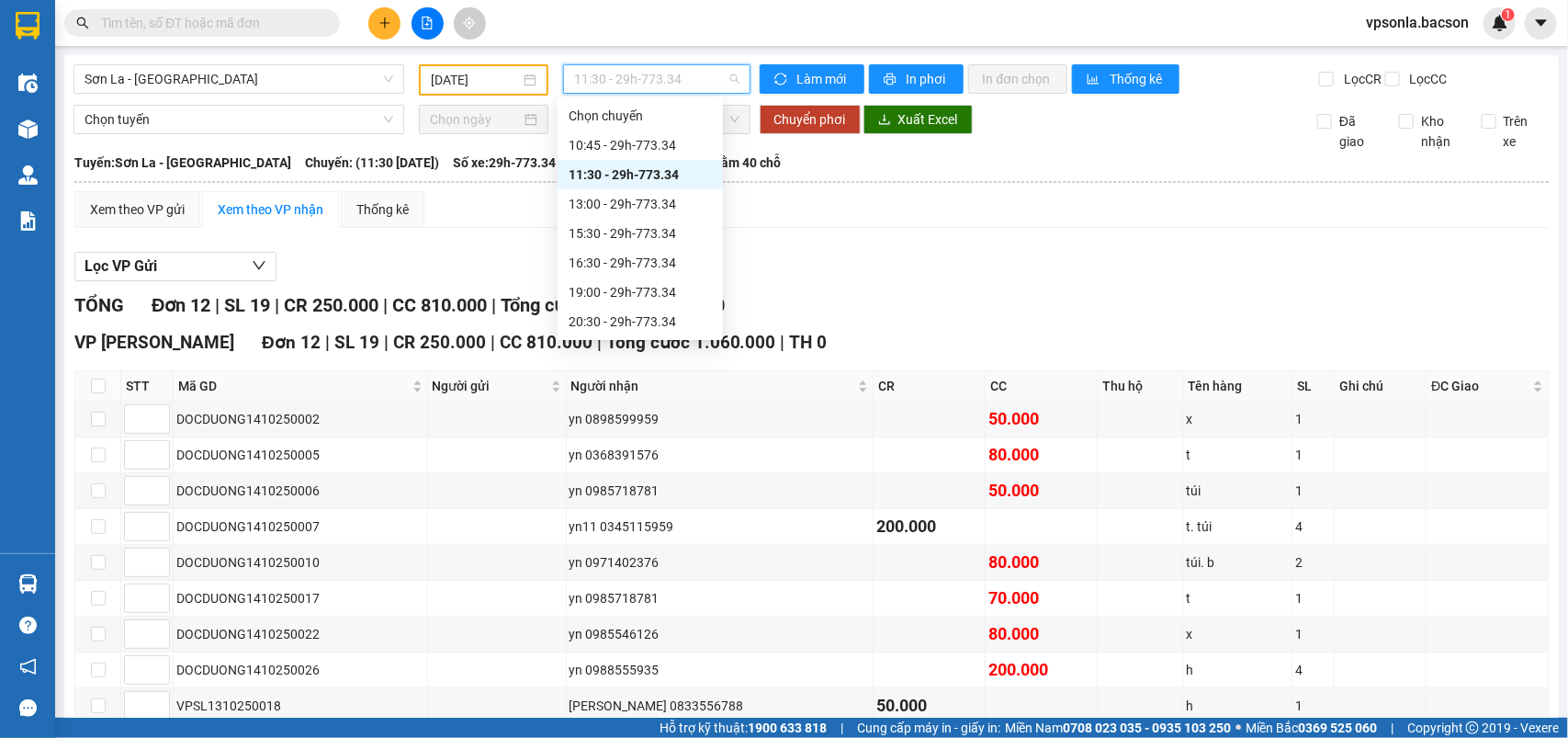
click at [704, 83] on span "11:30 - 29h-773.34" at bounding box center [657, 79] width 165 height 27
click at [676, 200] on div "13:00 - 29h-773.34" at bounding box center [640, 204] width 143 height 20
